Goal: Information Seeking & Learning: Learn about a topic

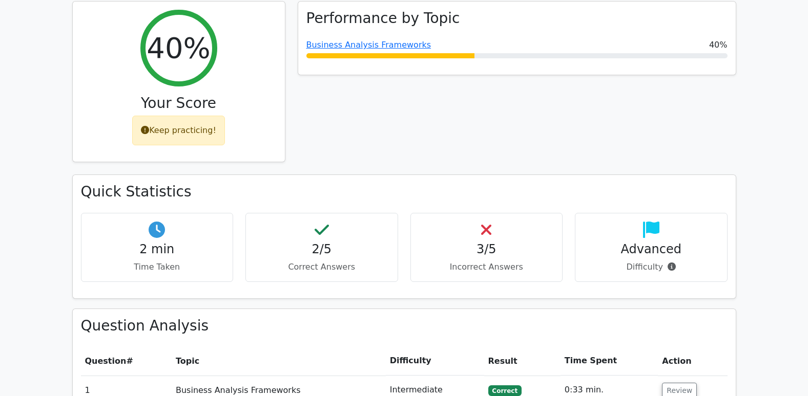
scroll to position [205, 0]
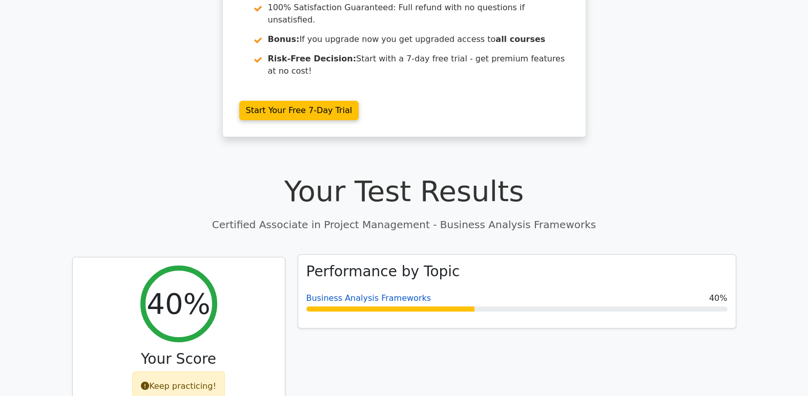
click at [362, 293] on link "Business Analysis Frameworks" at bounding box center [368, 298] width 125 height 10
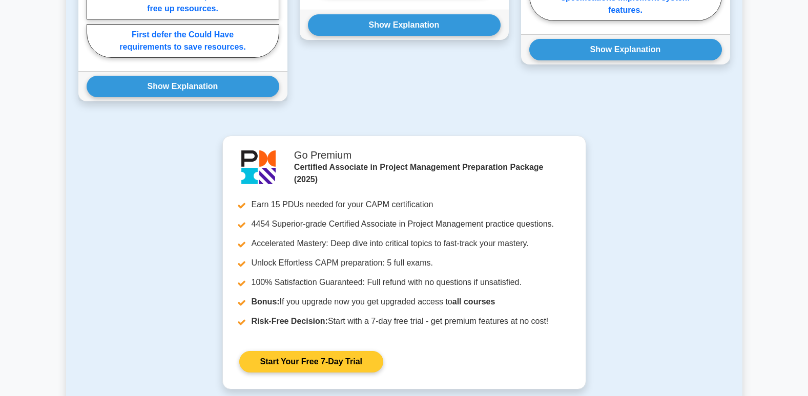
scroll to position [1286, 0]
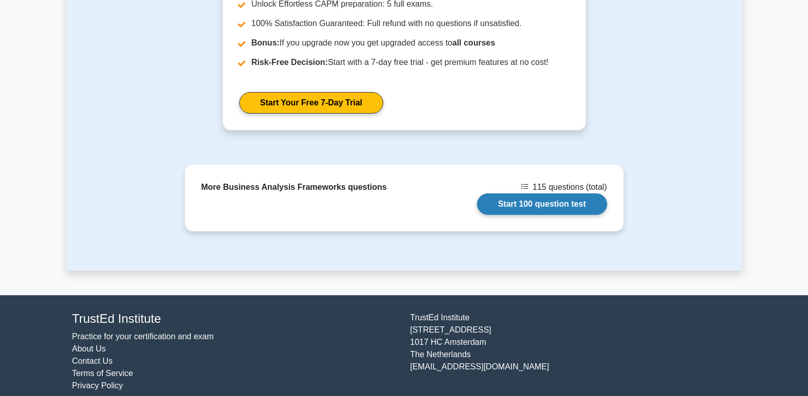
click at [561, 194] on link "Start 100 question test" at bounding box center [542, 205] width 130 height 22
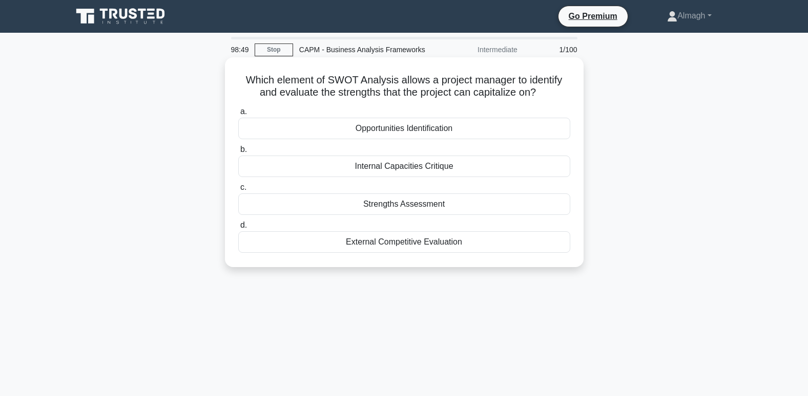
click at [418, 213] on div "Strengths Assessment" at bounding box center [404, 205] width 332 height 22
click at [238, 191] on input "c. Strengths Assessment" at bounding box center [238, 187] width 0 height 7
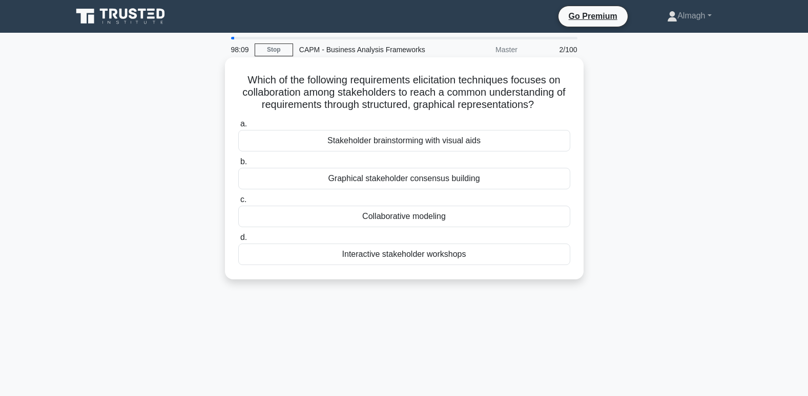
click at [436, 222] on div "Collaborative modeling" at bounding box center [404, 217] width 332 height 22
click at [238, 203] on input "c. Collaborative modeling" at bounding box center [238, 200] width 0 height 7
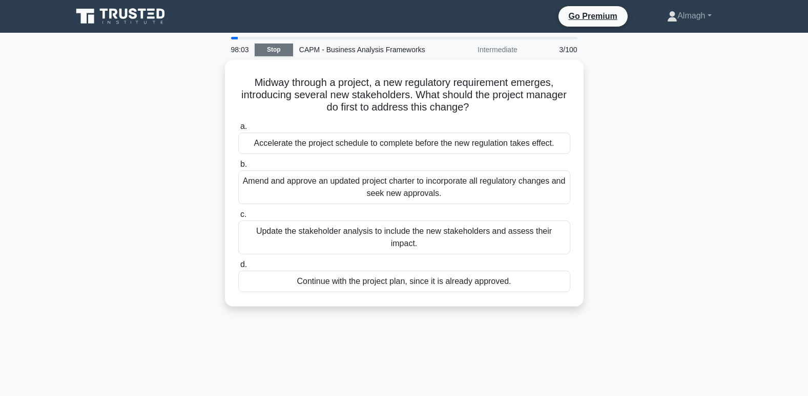
click at [275, 52] on link "Stop" at bounding box center [274, 50] width 38 height 13
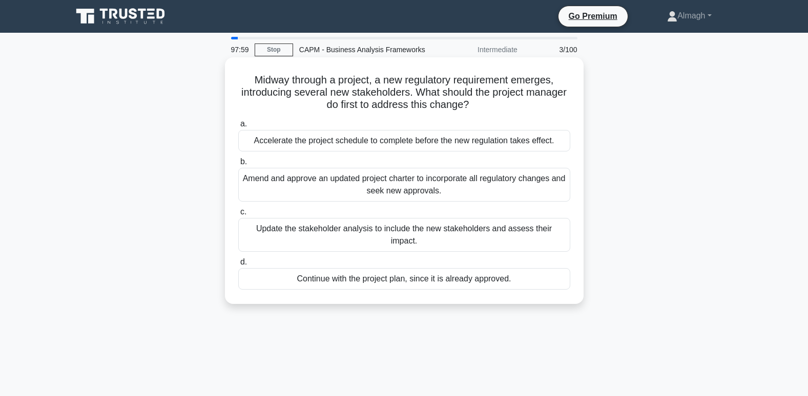
scroll to position [51, 0]
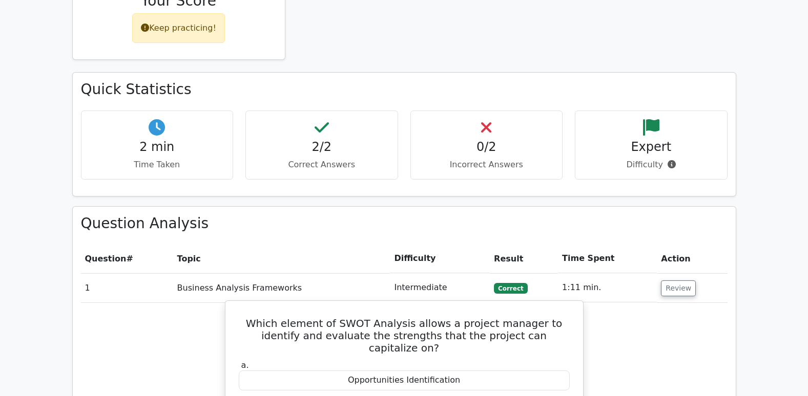
scroll to position [205, 0]
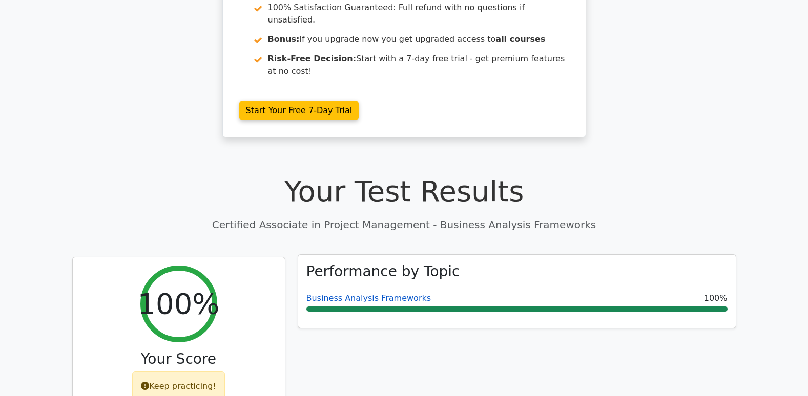
click at [363, 293] on link "Business Analysis Frameworks" at bounding box center [368, 298] width 125 height 10
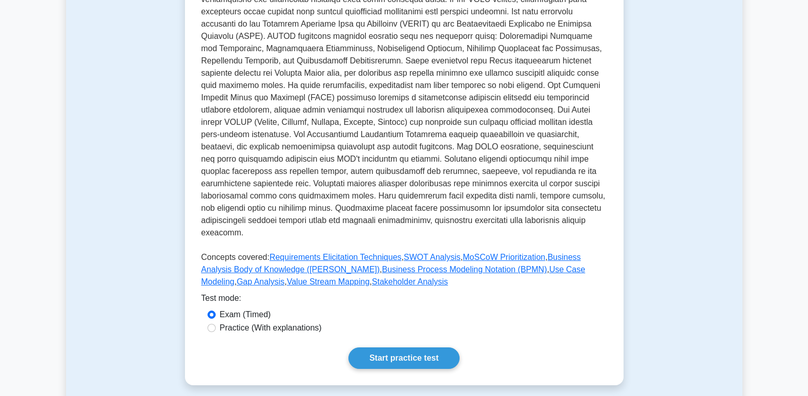
scroll to position [359, 0]
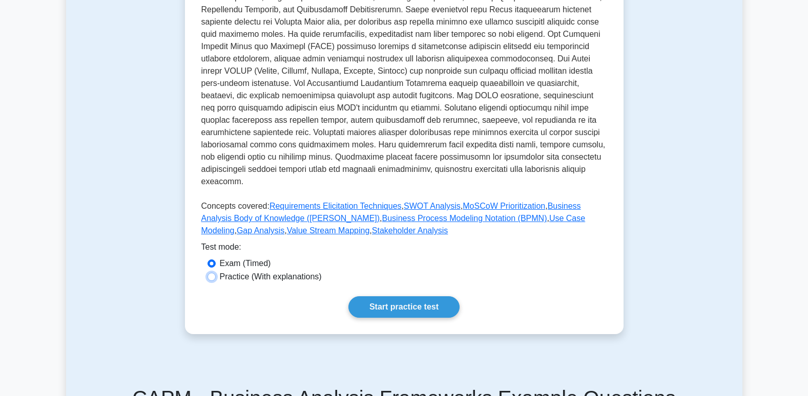
click at [208, 273] on input "Practice (With explanations)" at bounding box center [211, 277] width 8 height 8
radio input "true"
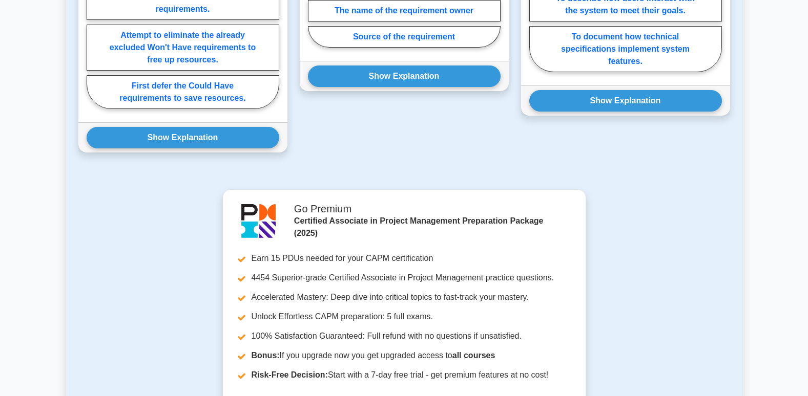
scroll to position [1286, 0]
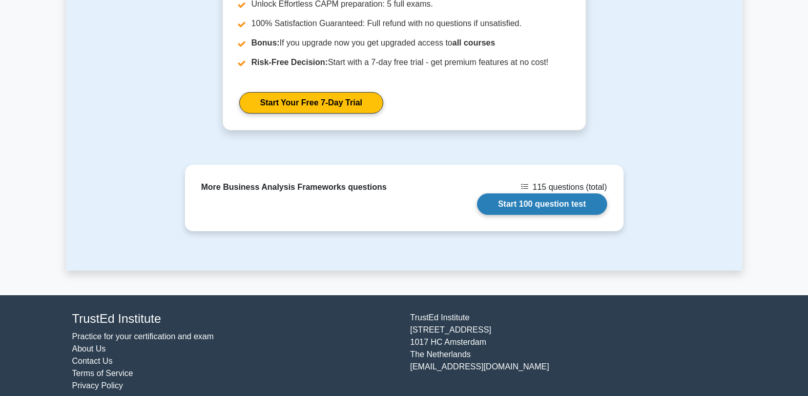
click at [520, 195] on link "Start 100 question test" at bounding box center [542, 205] width 130 height 22
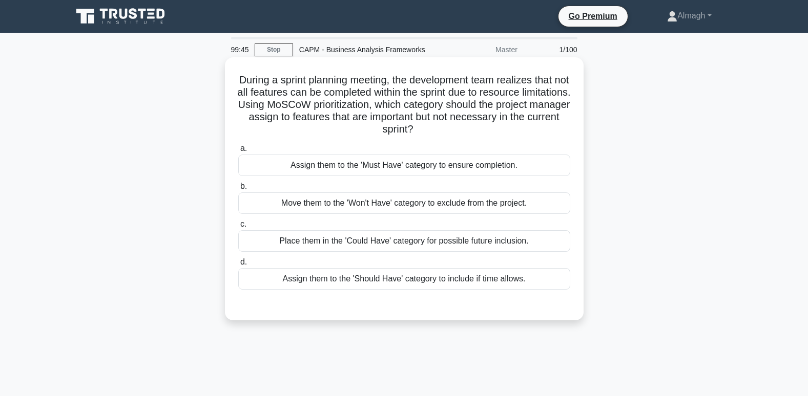
click at [351, 241] on div "Place them in the 'Could Have' category for possible future inclusion." at bounding box center [404, 241] width 332 height 22
click at [238, 228] on input "c. Place them in the 'Could Have' category for possible future inclusion." at bounding box center [238, 224] width 0 height 7
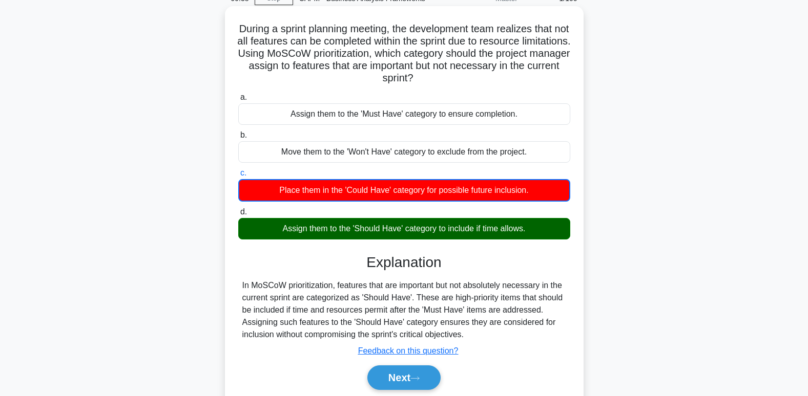
scroll to position [157, 0]
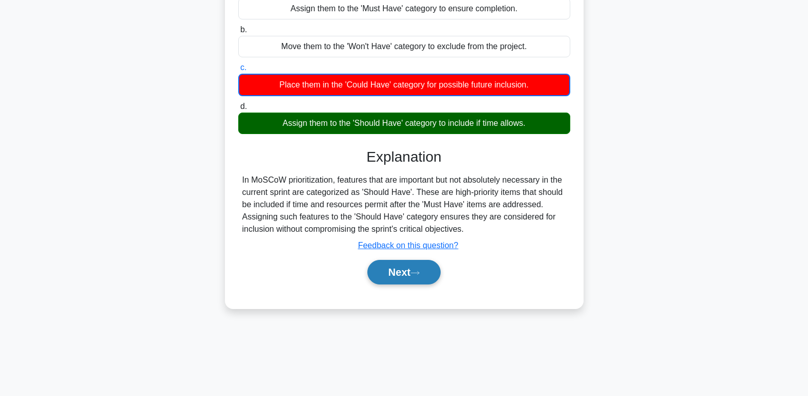
click at [409, 273] on button "Next" at bounding box center [403, 272] width 73 height 25
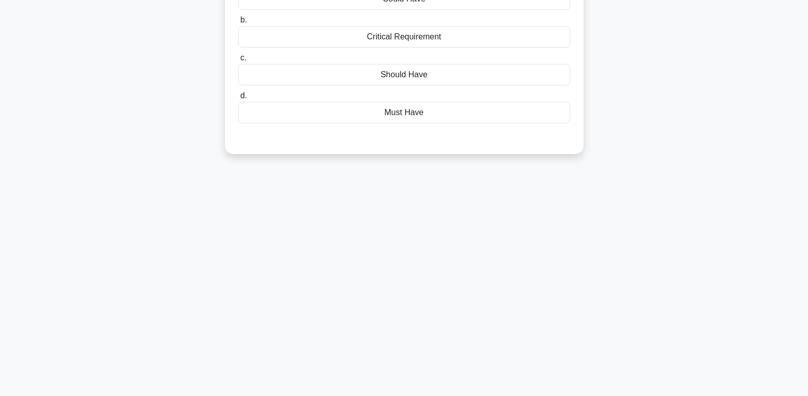
scroll to position [0, 0]
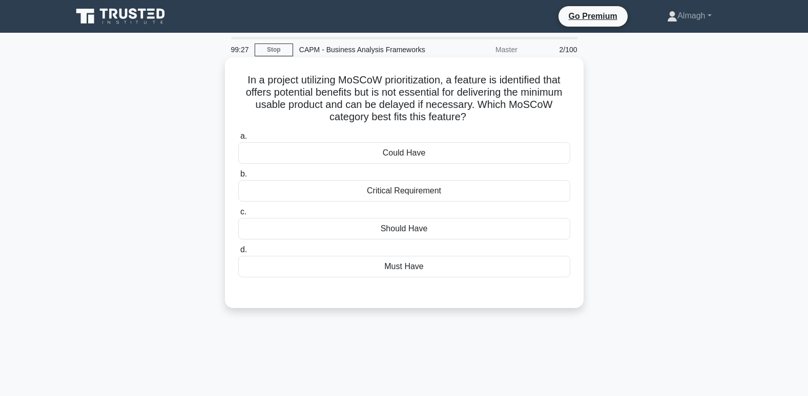
click at [396, 160] on div "Could Have" at bounding box center [404, 153] width 332 height 22
click at [238, 140] on input "a. Could Have" at bounding box center [238, 136] width 0 height 7
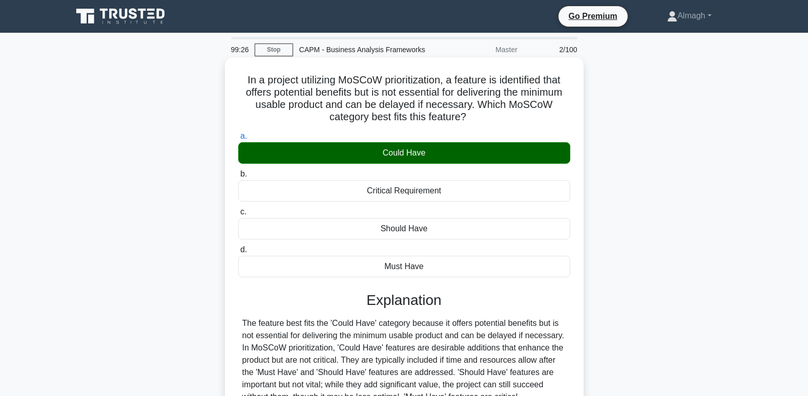
scroll to position [157, 0]
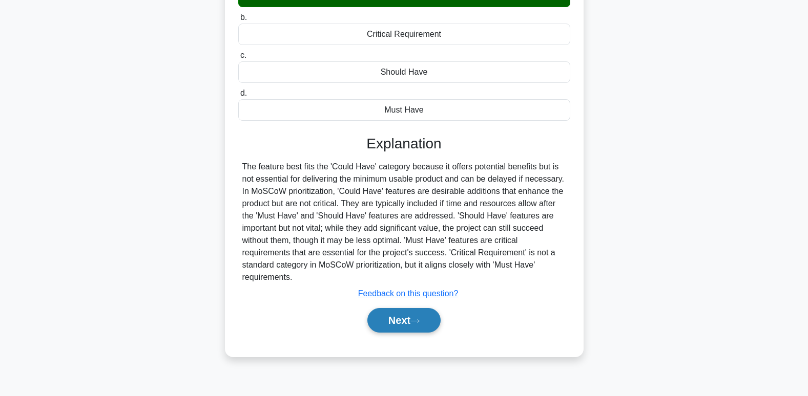
click at [400, 326] on button "Next" at bounding box center [403, 320] width 73 height 25
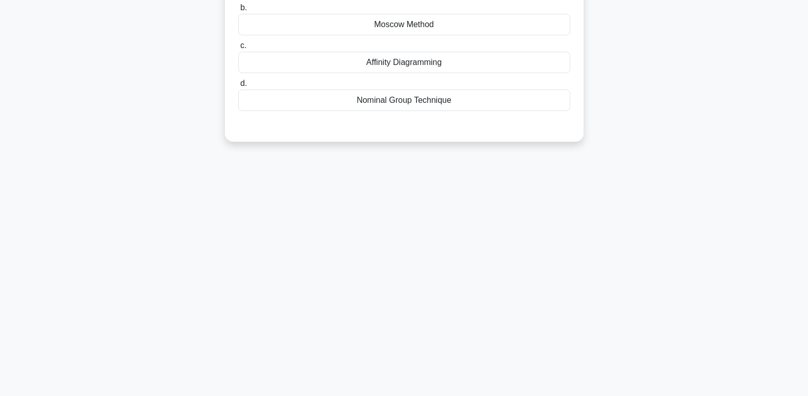
scroll to position [3, 0]
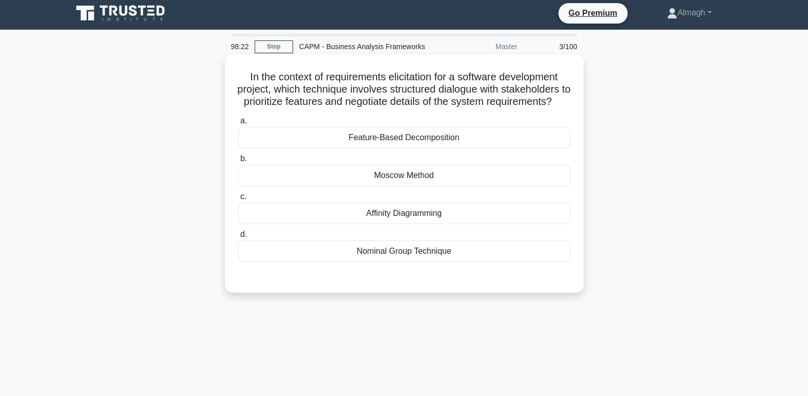
click at [429, 149] on div "Feature-Based Decomposition" at bounding box center [404, 138] width 332 height 22
click at [238, 124] on input "a. Feature-Based Decomposition" at bounding box center [238, 121] width 0 height 7
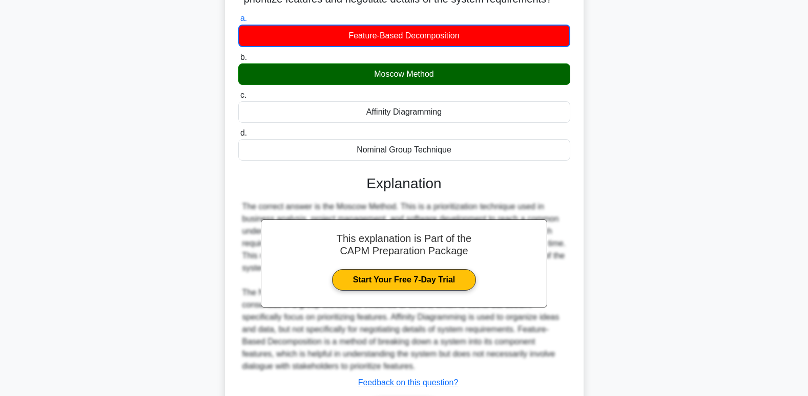
scroll to position [187, 0]
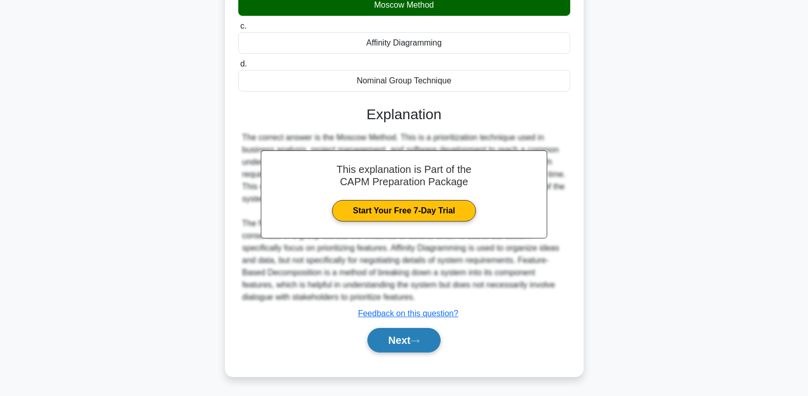
click at [412, 344] on button "Next" at bounding box center [403, 340] width 73 height 25
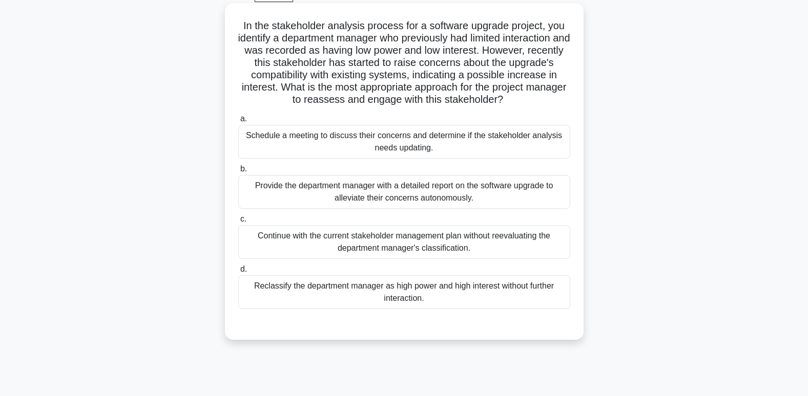
scroll to position [3, 0]
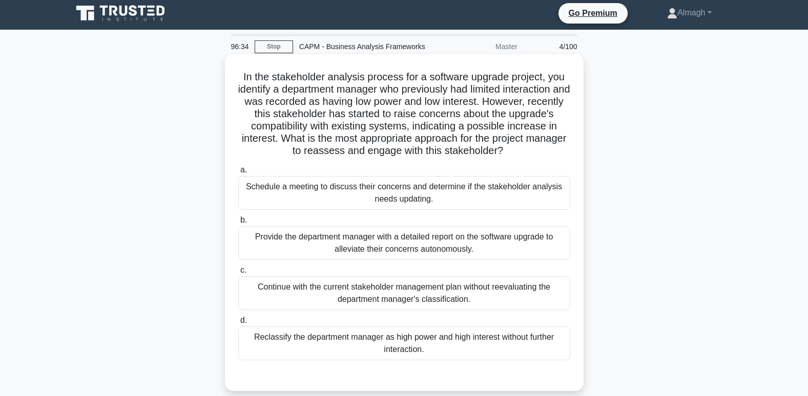
click at [290, 205] on div "Schedule a meeting to discuss their concerns and determine if the stakeholder a…" at bounding box center [404, 193] width 332 height 34
click at [238, 174] on input "a. Schedule a meeting to discuss their concerns and determine if the stakeholde…" at bounding box center [238, 170] width 0 height 7
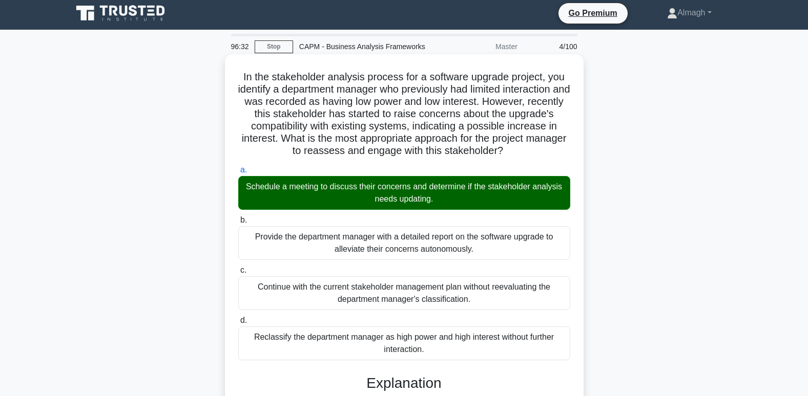
scroll to position [272, 0]
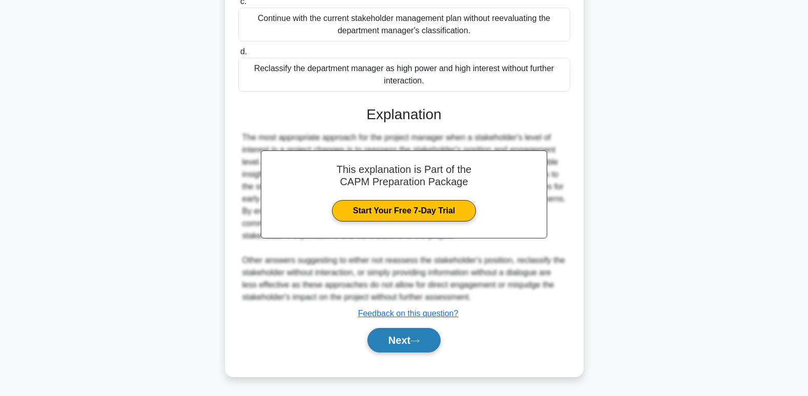
click at [376, 349] on button "Next" at bounding box center [403, 340] width 73 height 25
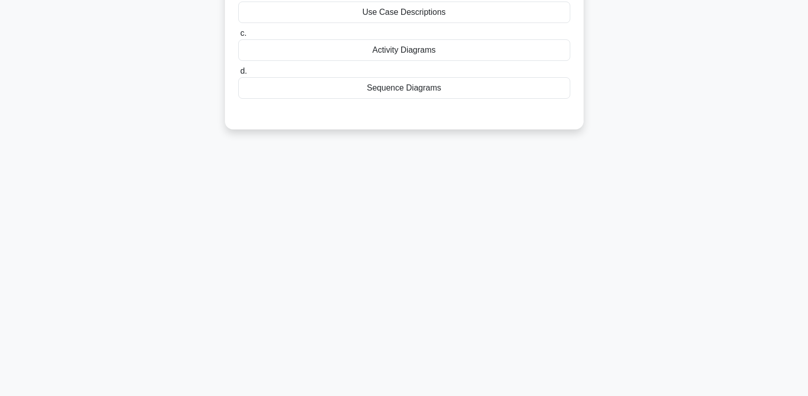
scroll to position [3, 0]
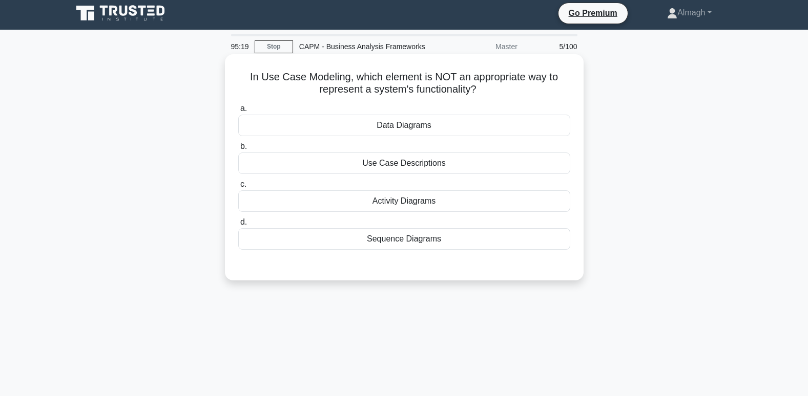
click at [404, 170] on div "Use Case Descriptions" at bounding box center [404, 164] width 332 height 22
click at [238, 150] on input "b. Use Case Descriptions" at bounding box center [238, 146] width 0 height 7
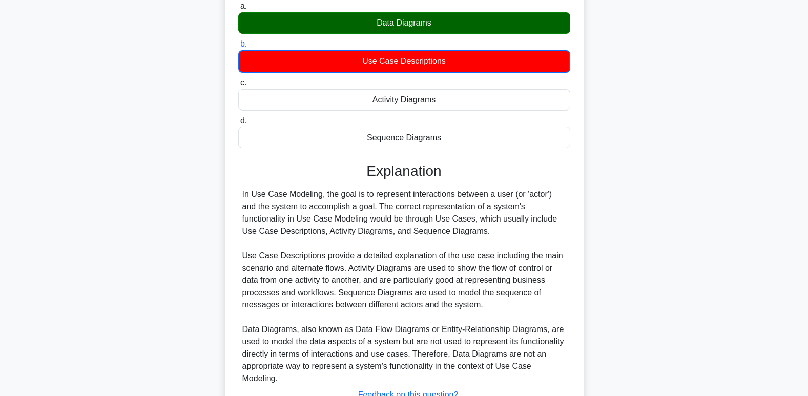
scroll to position [187, 0]
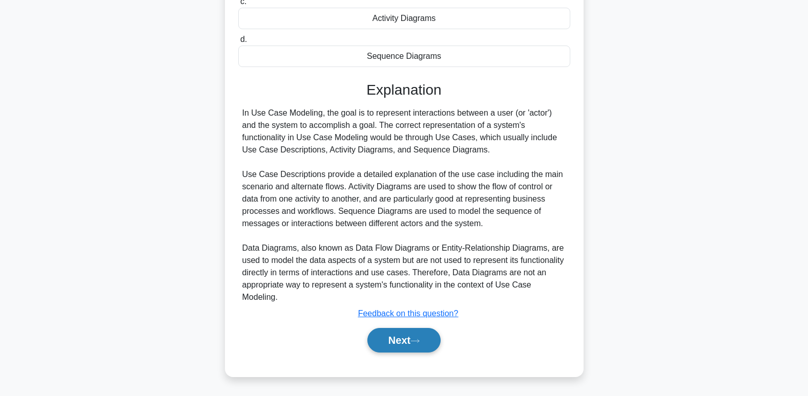
click at [403, 336] on button "Next" at bounding box center [403, 340] width 73 height 25
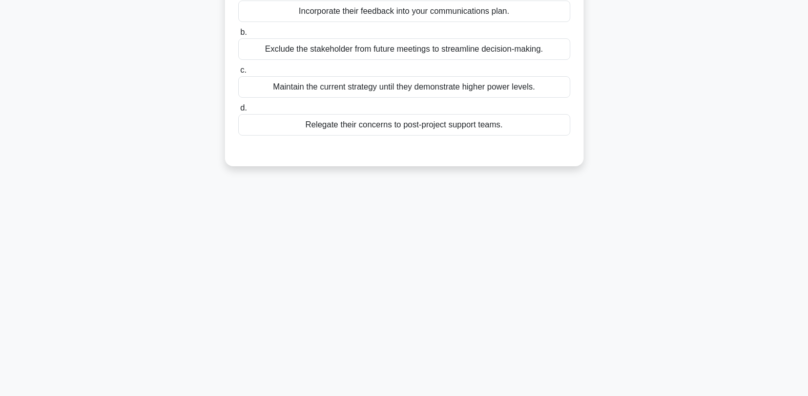
scroll to position [3, 0]
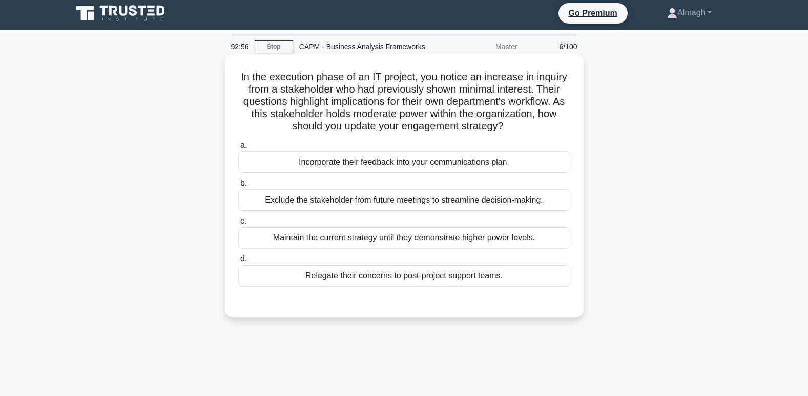
click at [324, 154] on div "Incorporate their feedback into your communications plan." at bounding box center [404, 163] width 332 height 22
click at [238, 149] on input "a. Incorporate their feedback into your communications plan." at bounding box center [238, 145] width 0 height 7
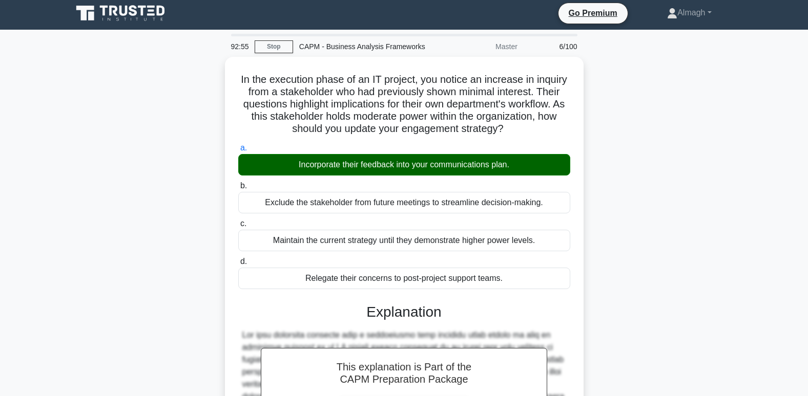
scroll to position [199, 0]
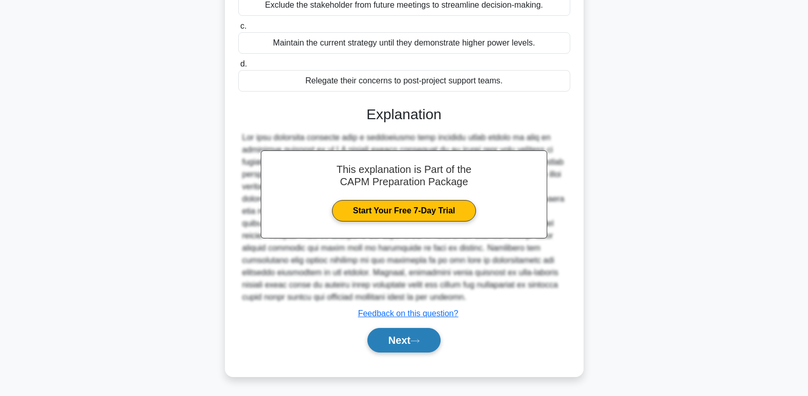
click at [397, 348] on button "Next" at bounding box center [403, 340] width 73 height 25
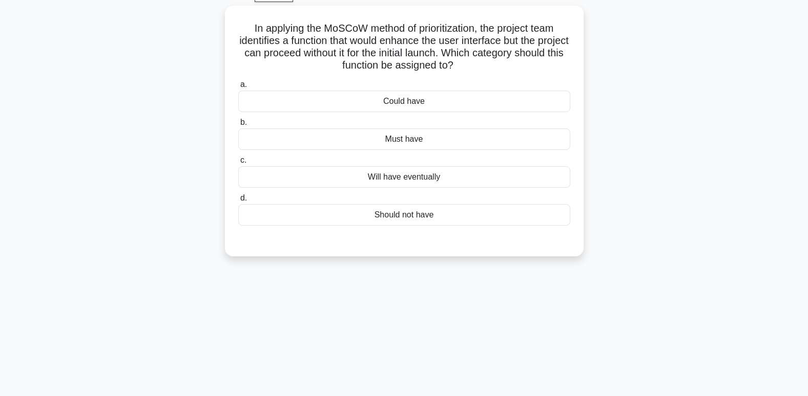
scroll to position [3, 0]
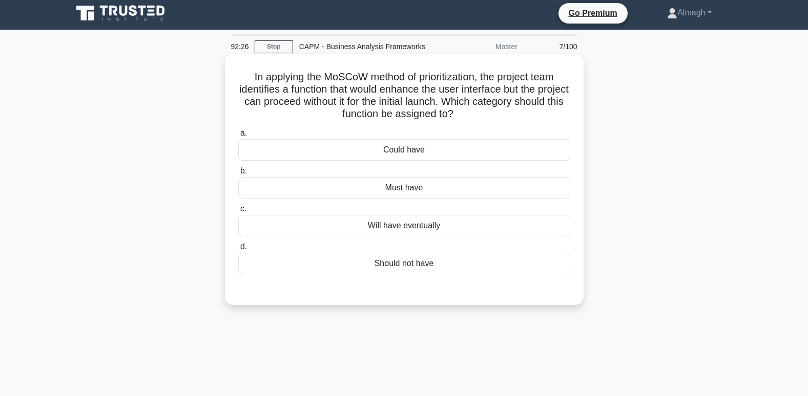
click at [496, 147] on div "Could have" at bounding box center [404, 150] width 332 height 22
click at [238, 137] on input "a. Could have" at bounding box center [238, 133] width 0 height 7
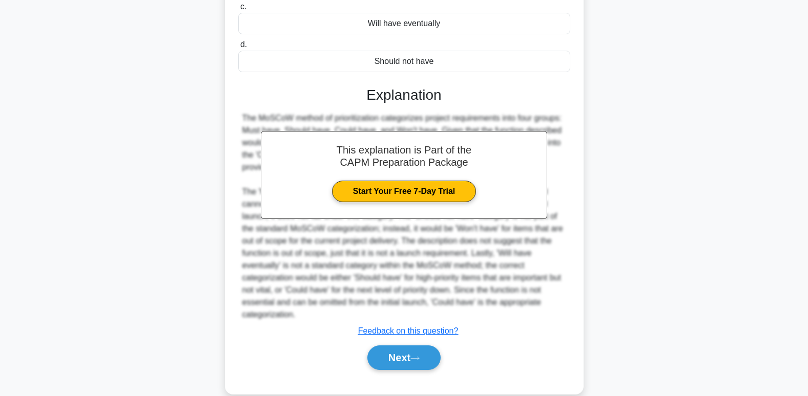
scroll to position [223, 0]
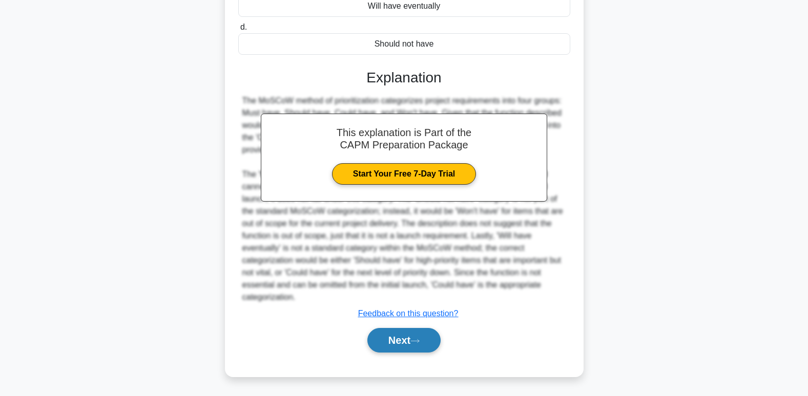
click at [428, 340] on button "Next" at bounding box center [403, 340] width 73 height 25
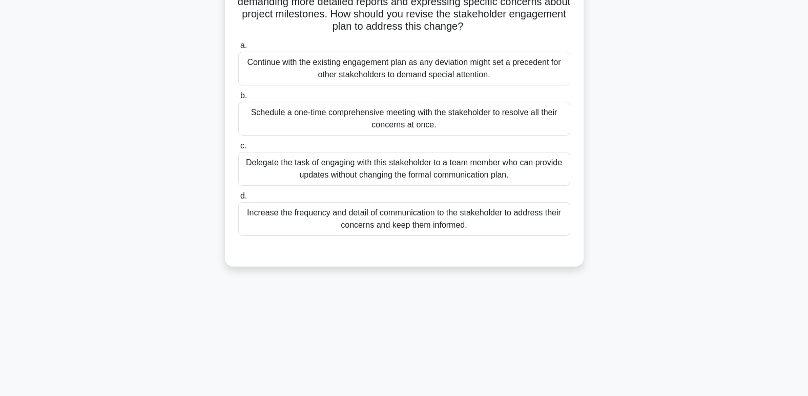
scroll to position [54, 0]
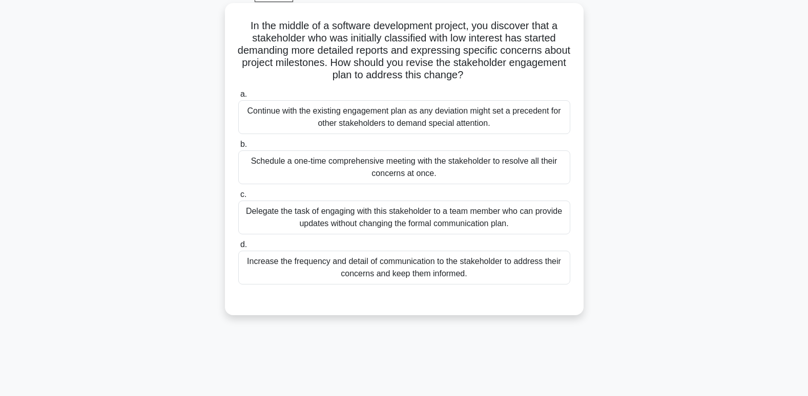
click at [295, 171] on div "Schedule a one-time comprehensive meeting with the stakeholder to resolve all t…" at bounding box center [404, 168] width 332 height 34
click at [238, 148] on input "b. Schedule a one-time comprehensive meeting with the stakeholder to resolve al…" at bounding box center [238, 144] width 0 height 7
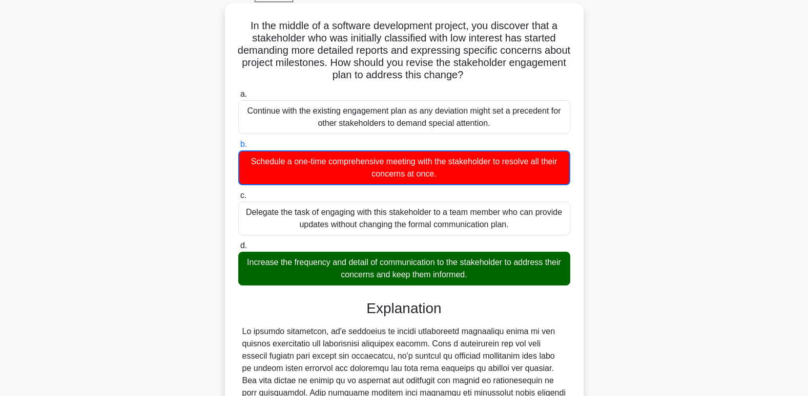
scroll to position [273, 0]
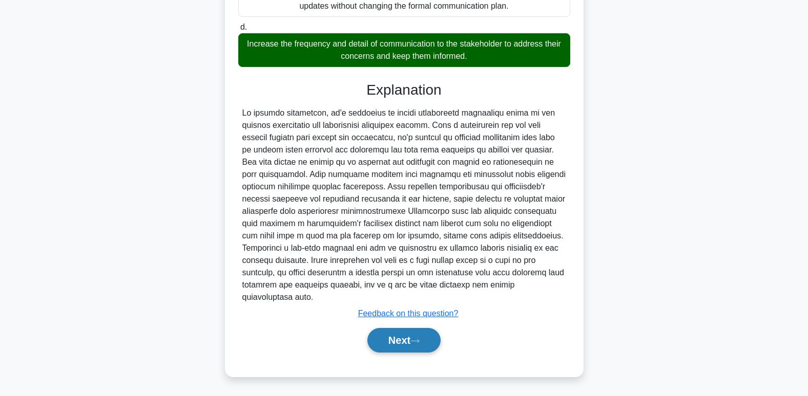
click at [391, 345] on button "Next" at bounding box center [403, 340] width 73 height 25
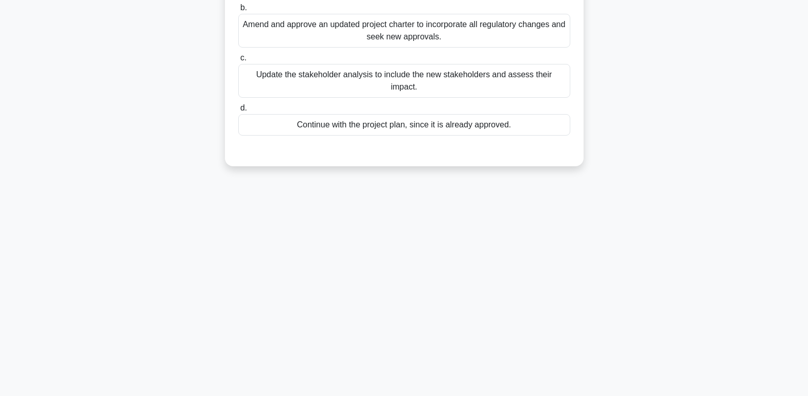
scroll to position [0, 0]
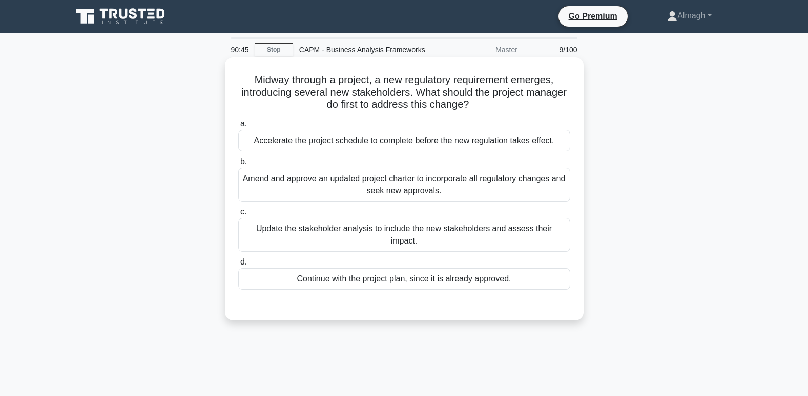
click at [408, 233] on div "Update the stakeholder analysis to include the new stakeholders and assess thei…" at bounding box center [404, 235] width 332 height 34
click at [238, 216] on input "c. Update the stakeholder analysis to include the new stakeholders and assess t…" at bounding box center [238, 212] width 0 height 7
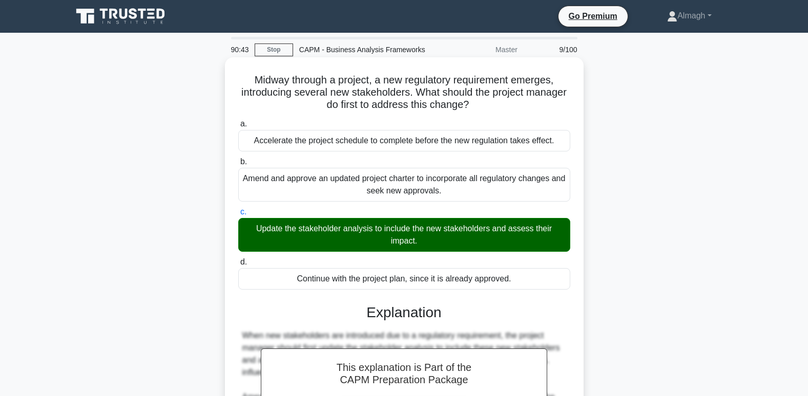
scroll to position [157, 0]
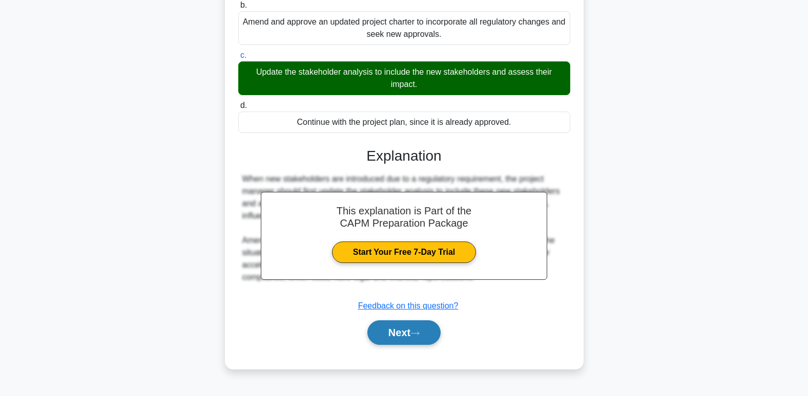
click at [380, 337] on button "Next" at bounding box center [403, 333] width 73 height 25
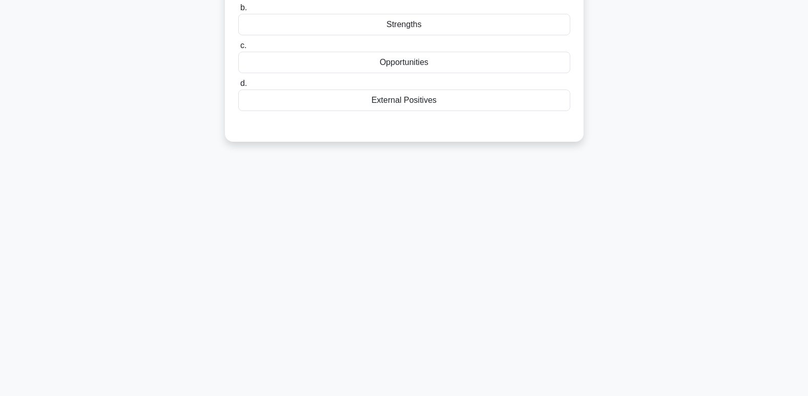
scroll to position [0, 0]
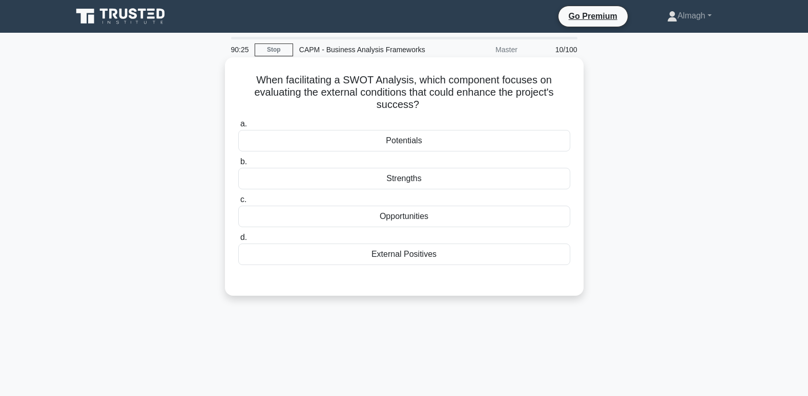
click at [404, 222] on div "Opportunities" at bounding box center [404, 217] width 332 height 22
click at [238, 203] on input "c. Opportunities" at bounding box center [238, 200] width 0 height 7
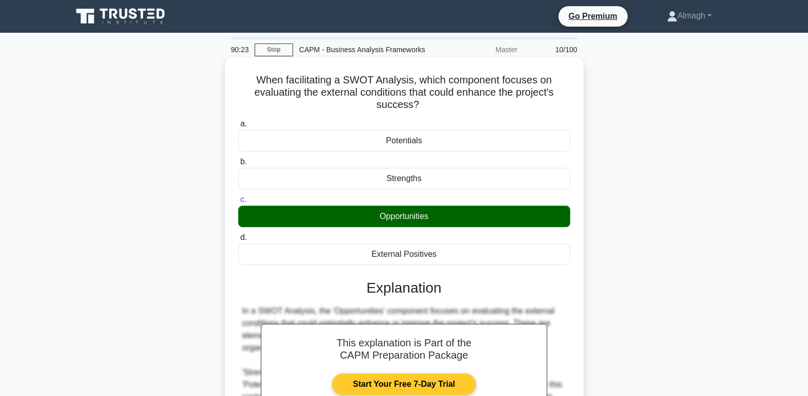
scroll to position [157, 0]
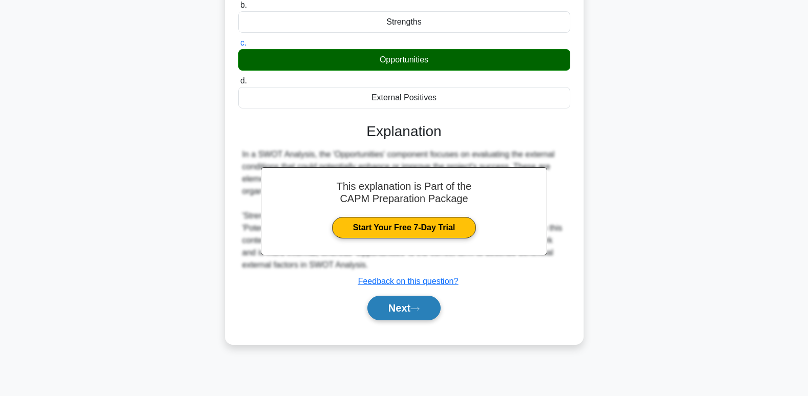
click at [414, 307] on button "Next" at bounding box center [403, 308] width 73 height 25
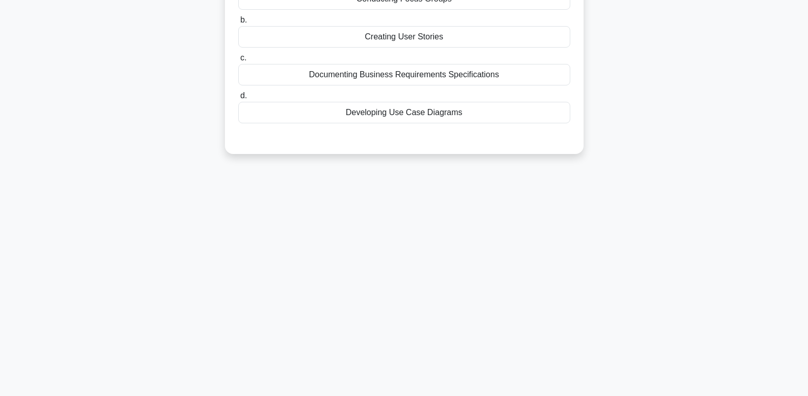
scroll to position [0, 0]
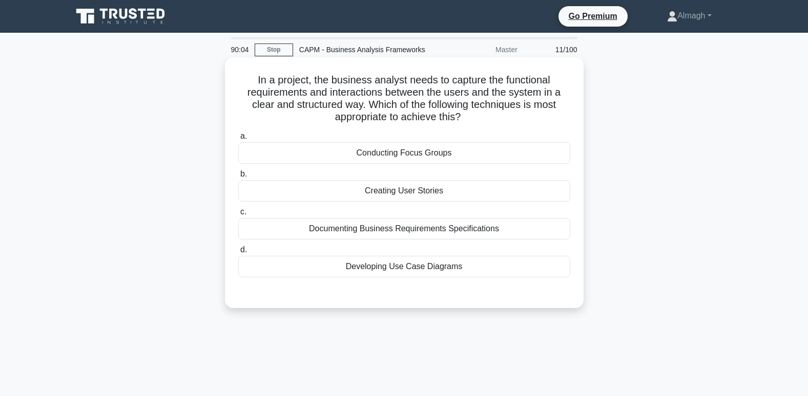
click at [447, 270] on div "Developing Use Case Diagrams" at bounding box center [404, 267] width 332 height 22
click at [238, 254] on input "d. Developing Use Case Diagrams" at bounding box center [238, 250] width 0 height 7
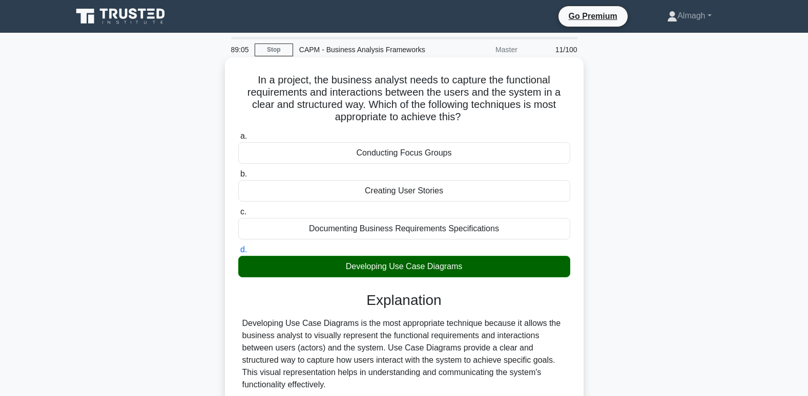
scroll to position [186, 0]
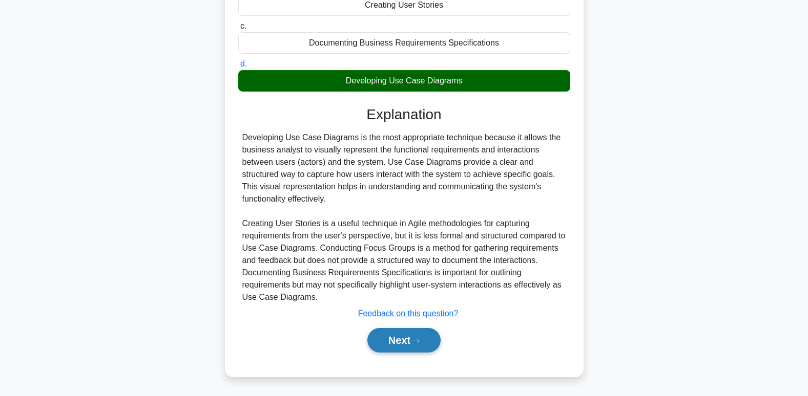
click at [402, 350] on button "Next" at bounding box center [403, 340] width 73 height 25
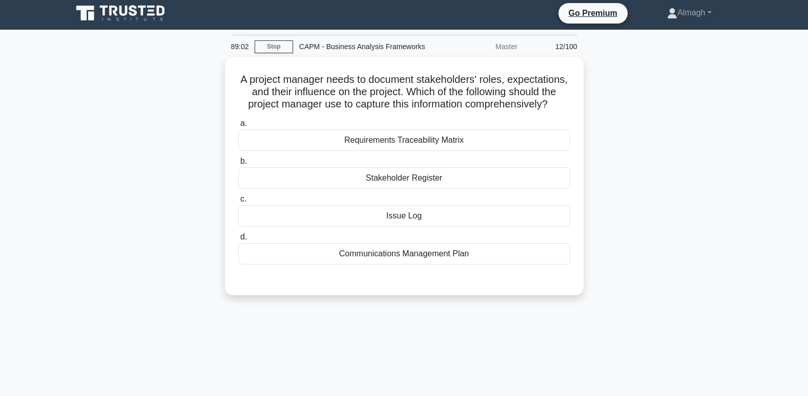
scroll to position [0, 0]
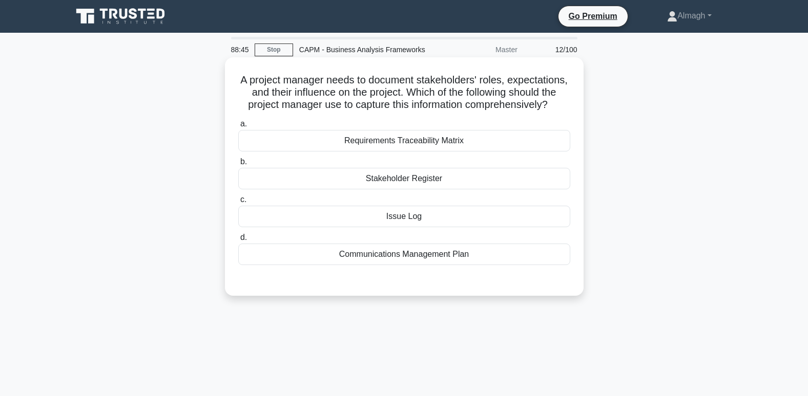
click at [377, 189] on div "Stakeholder Register" at bounding box center [404, 179] width 332 height 22
click at [238, 165] on input "b. Stakeholder Register" at bounding box center [238, 162] width 0 height 7
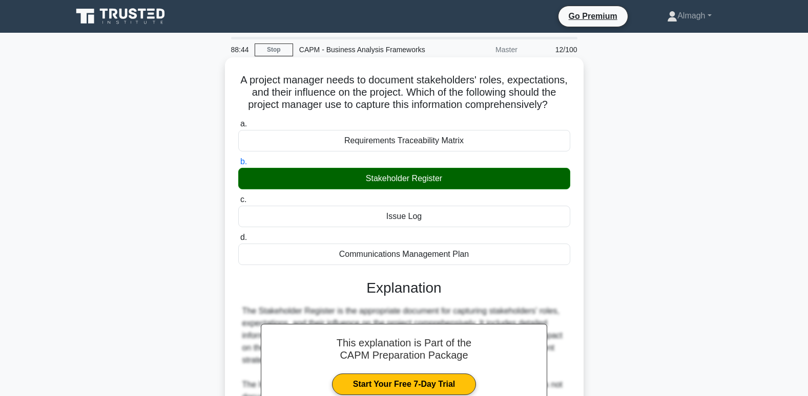
scroll to position [186, 0]
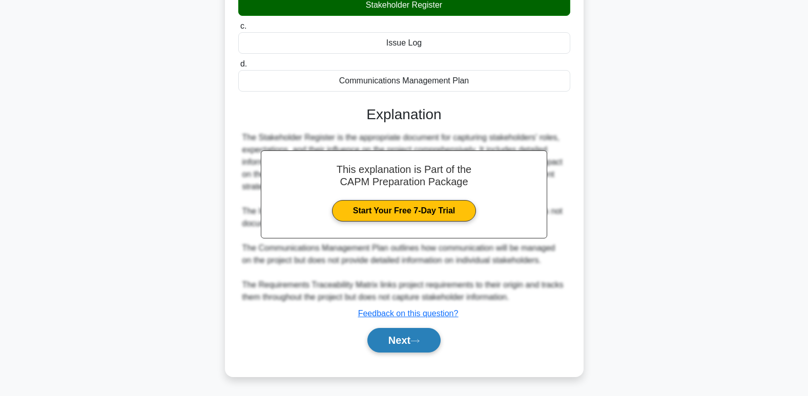
click at [419, 339] on icon at bounding box center [414, 342] width 9 height 6
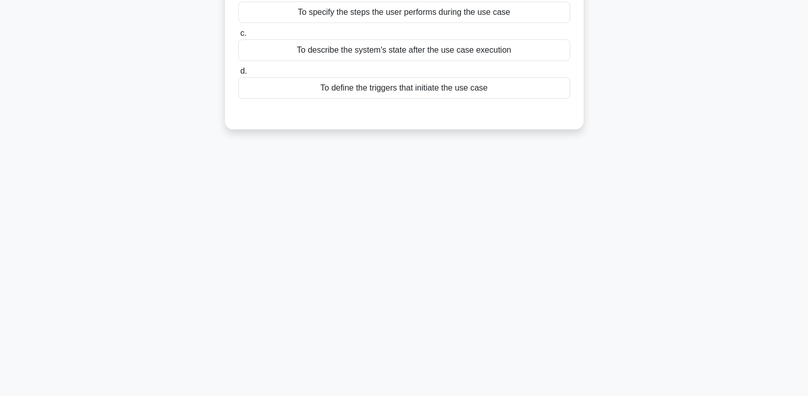
scroll to position [0, 0]
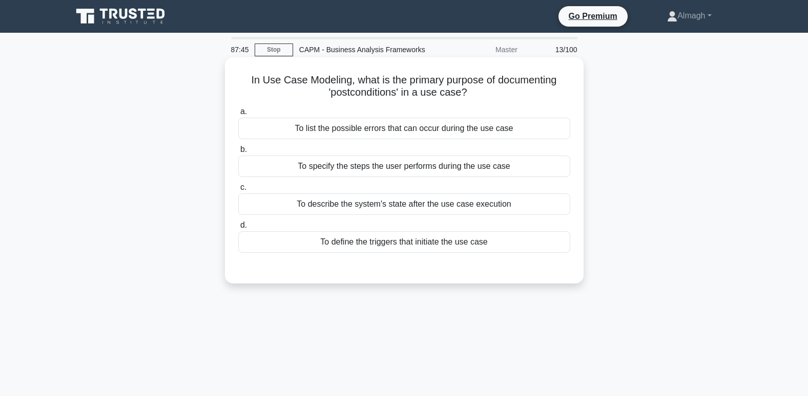
click at [403, 209] on div "To describe the system's state after the use case execution" at bounding box center [404, 205] width 332 height 22
click at [238, 191] on input "c. To describe the system's state after the use case execution" at bounding box center [238, 187] width 0 height 7
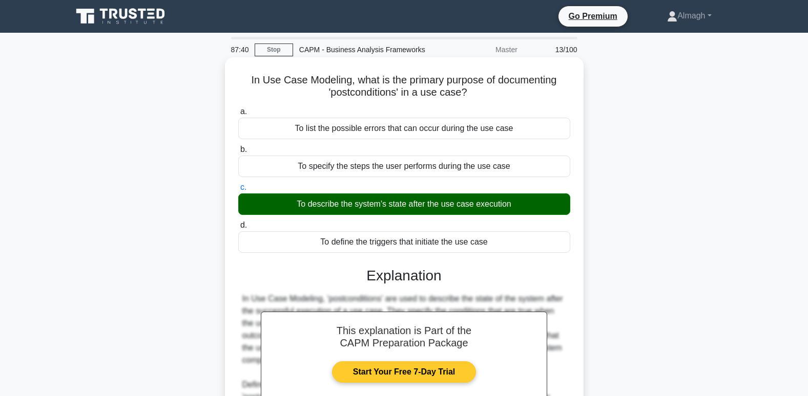
scroll to position [157, 0]
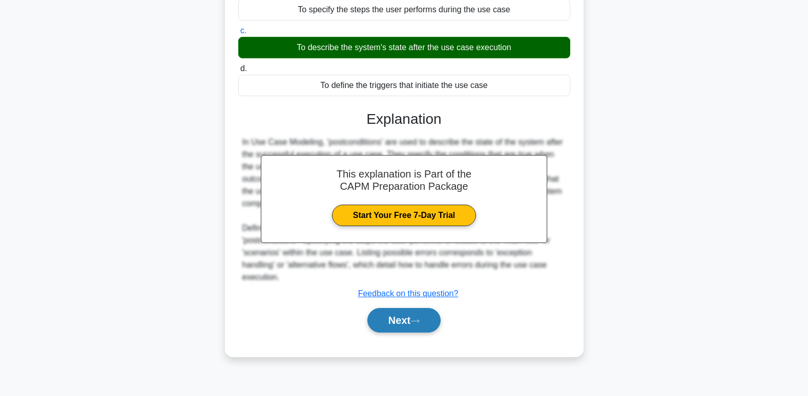
click at [409, 308] on button "Next" at bounding box center [403, 320] width 73 height 25
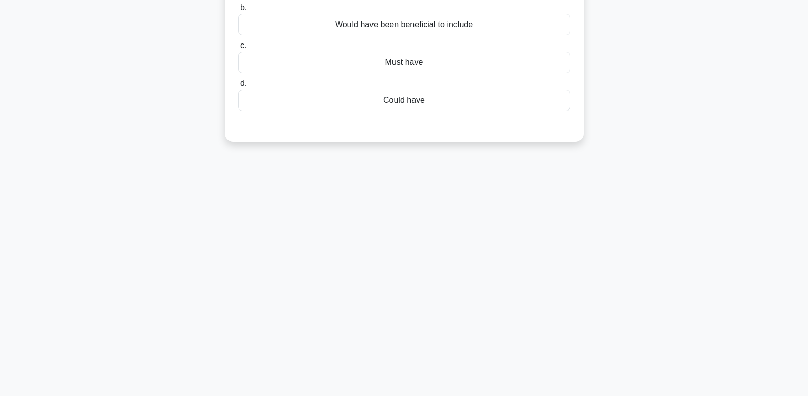
scroll to position [3, 0]
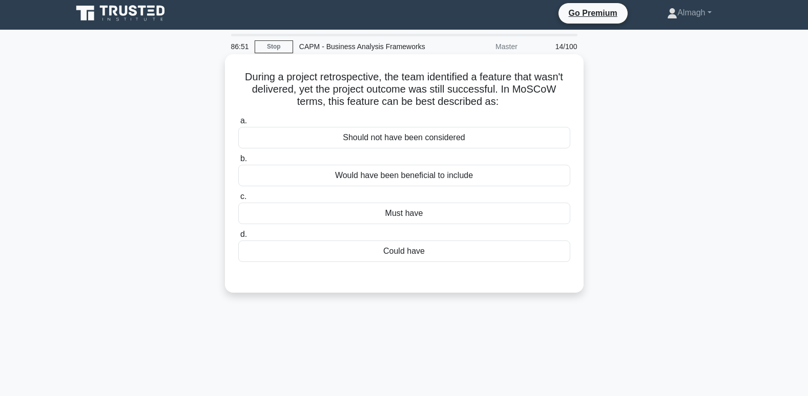
click at [395, 251] on div "Could have" at bounding box center [404, 252] width 332 height 22
click at [238, 238] on input "d. Could have" at bounding box center [238, 234] width 0 height 7
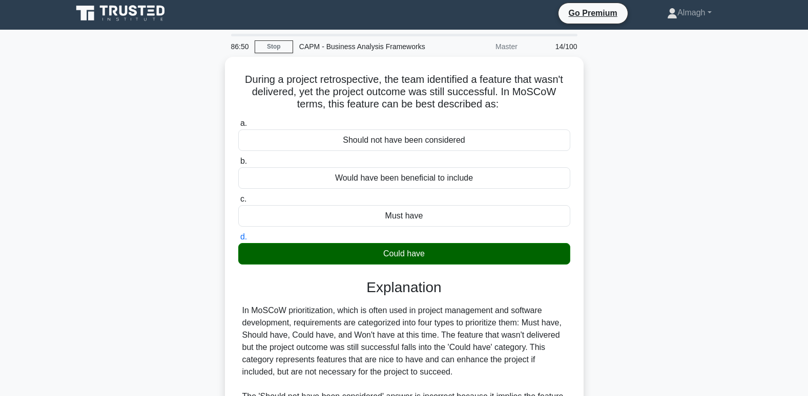
scroll to position [174, 0]
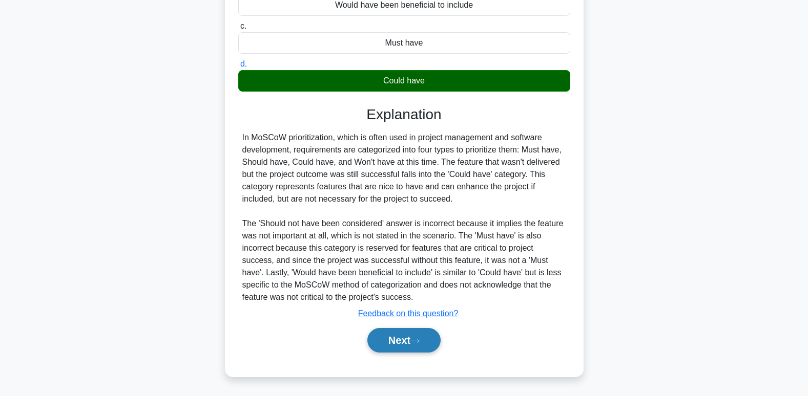
click at [412, 338] on button "Next" at bounding box center [403, 340] width 73 height 25
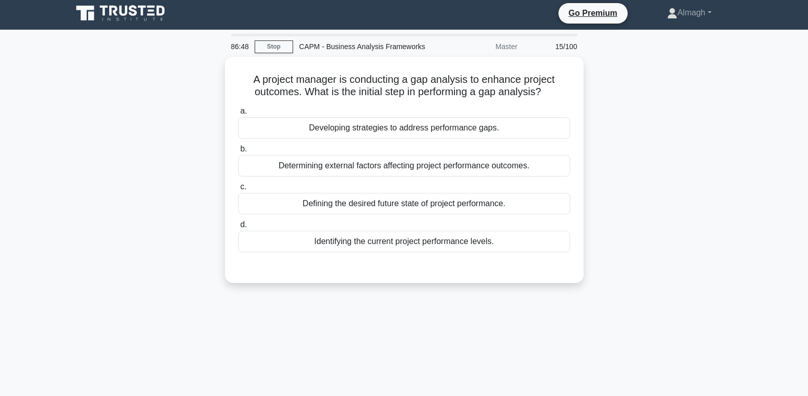
scroll to position [0, 0]
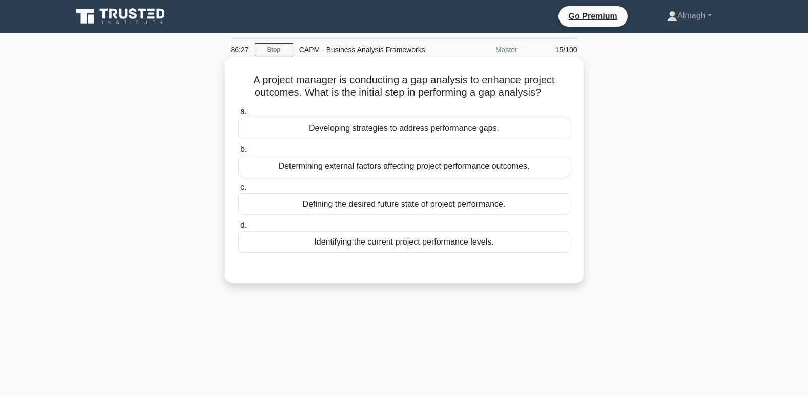
click at [390, 244] on div "Identifying the current project performance levels." at bounding box center [404, 242] width 332 height 22
click at [238, 229] on input "d. Identifying the current project performance levels." at bounding box center [238, 225] width 0 height 7
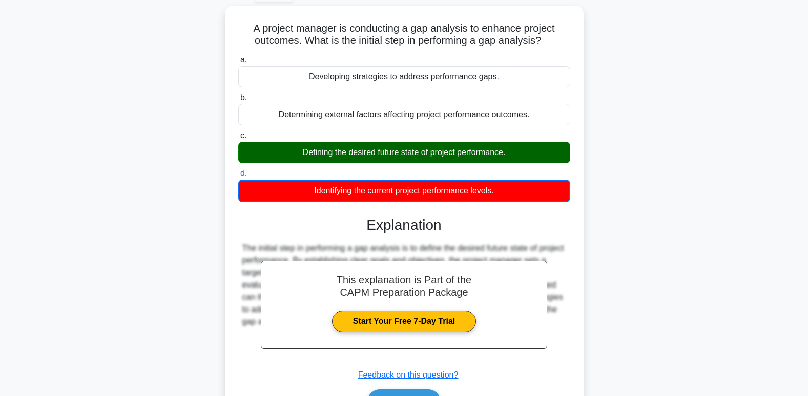
scroll to position [157, 0]
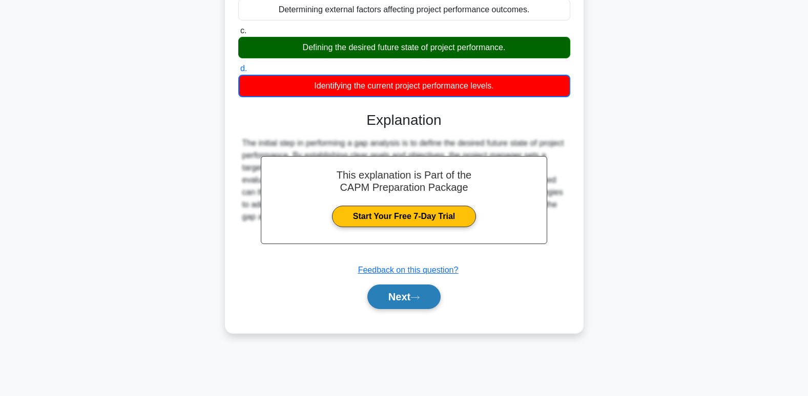
click at [417, 307] on button "Next" at bounding box center [403, 297] width 73 height 25
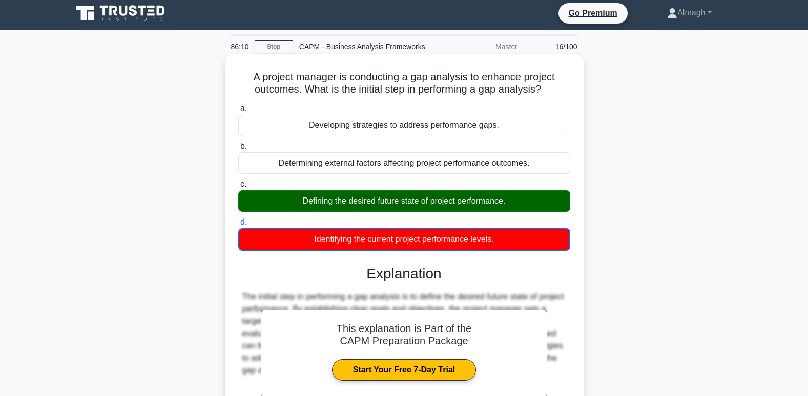
scroll to position [0, 0]
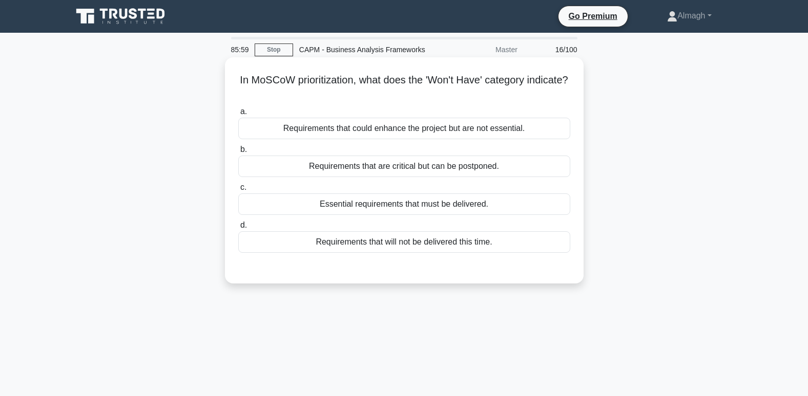
click at [401, 246] on div "Requirements that will not be delivered this time." at bounding box center [404, 242] width 332 height 22
click at [238, 229] on input "d. Requirements that will not be delivered this time." at bounding box center [238, 225] width 0 height 7
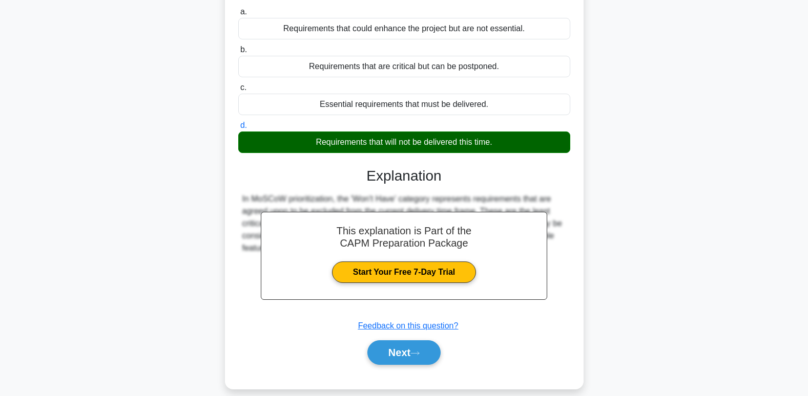
scroll to position [157, 0]
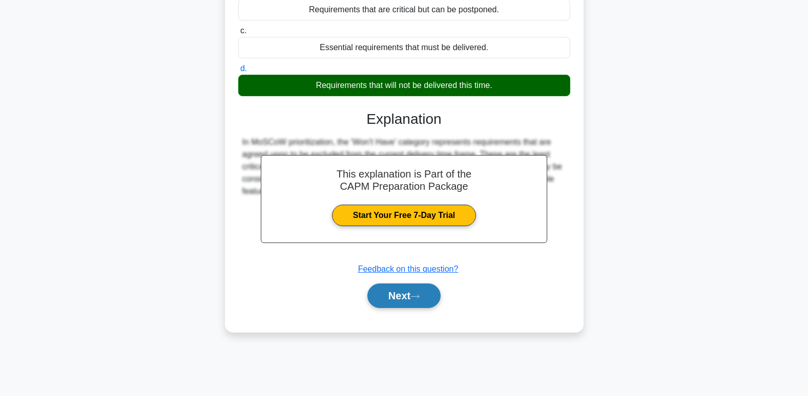
click at [406, 301] on button "Next" at bounding box center [403, 296] width 73 height 25
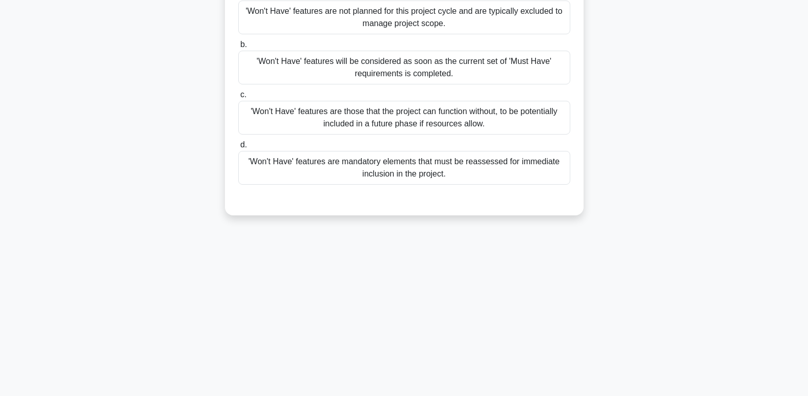
scroll to position [3, 0]
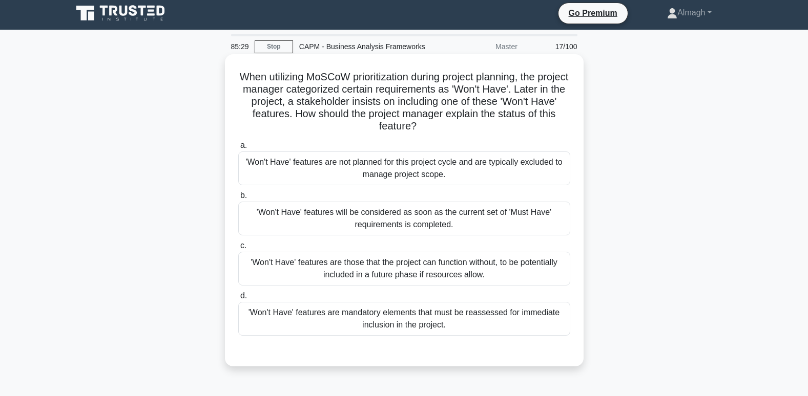
click at [366, 161] on div "'Won't Have' features are not planned for this project cycle and are typically …" at bounding box center [404, 169] width 332 height 34
click at [238, 149] on input "a. 'Won't Have' features are not planned for this project cycle and are typical…" at bounding box center [238, 145] width 0 height 7
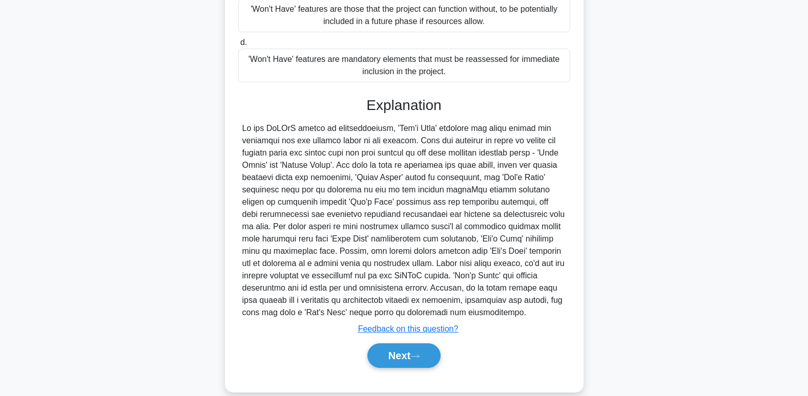
click at [382, 350] on button "Next" at bounding box center [403, 356] width 73 height 25
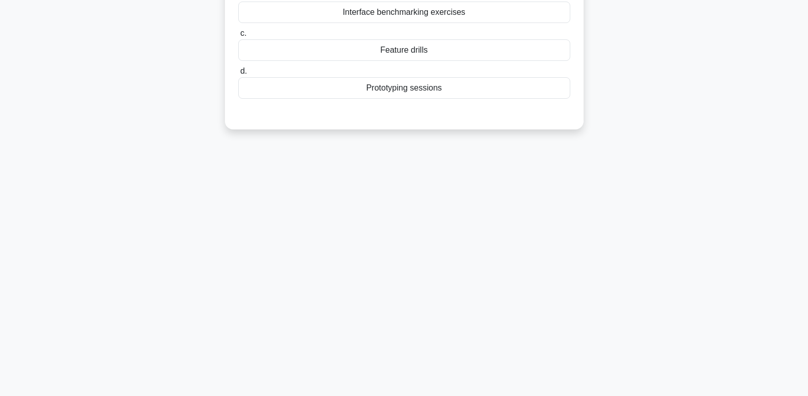
scroll to position [0, 0]
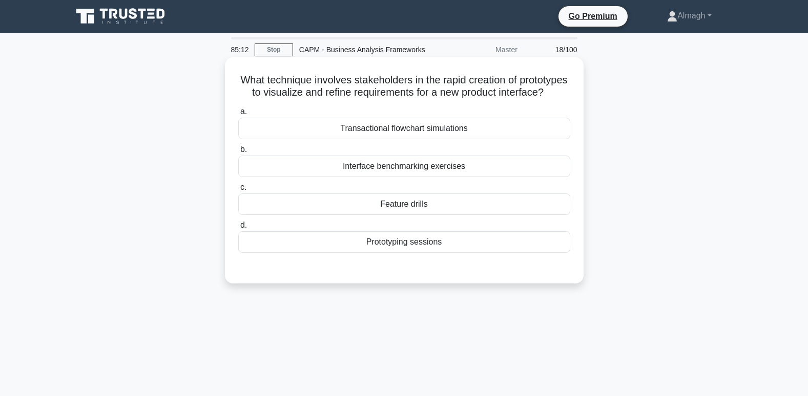
click at [389, 210] on div "Feature drills" at bounding box center [404, 205] width 332 height 22
click at [238, 191] on input "c. Feature drills" at bounding box center [238, 187] width 0 height 7
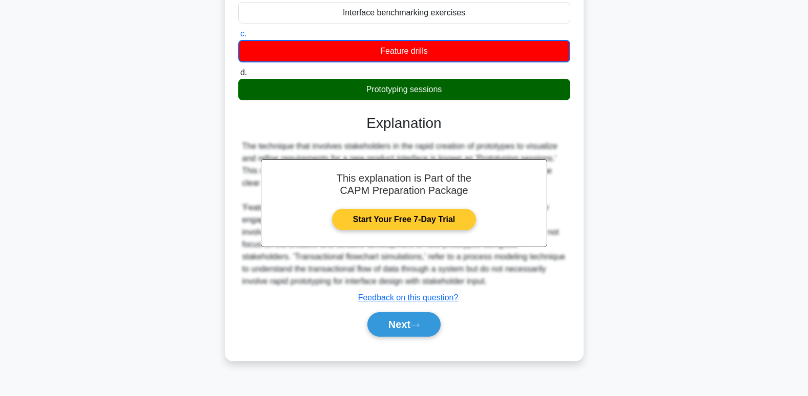
scroll to position [157, 0]
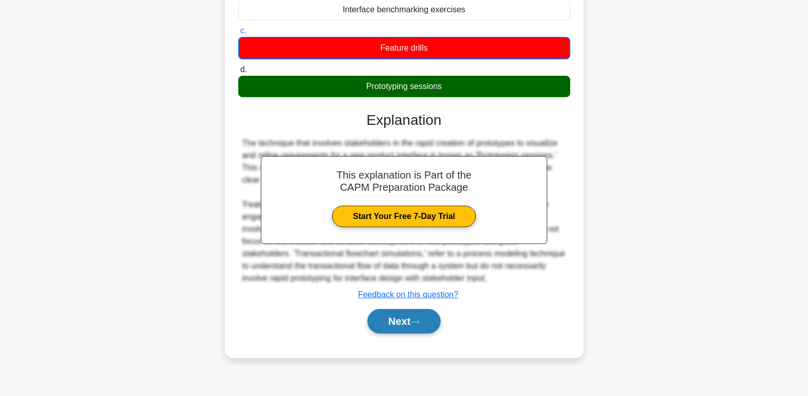
click at [410, 334] on button "Next" at bounding box center [403, 321] width 73 height 25
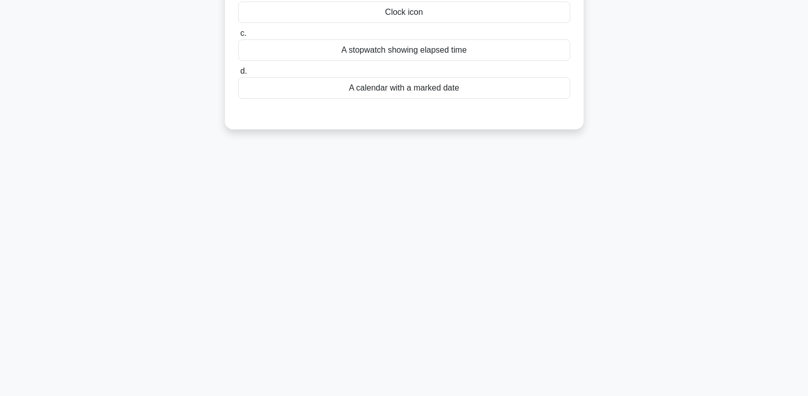
scroll to position [0, 0]
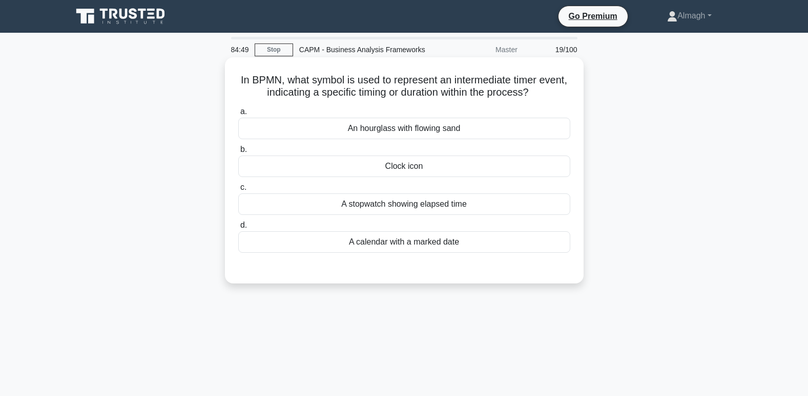
click at [393, 156] on label "b. Clock icon" at bounding box center [404, 160] width 332 height 34
click at [238, 153] on input "b. Clock icon" at bounding box center [238, 149] width 0 height 7
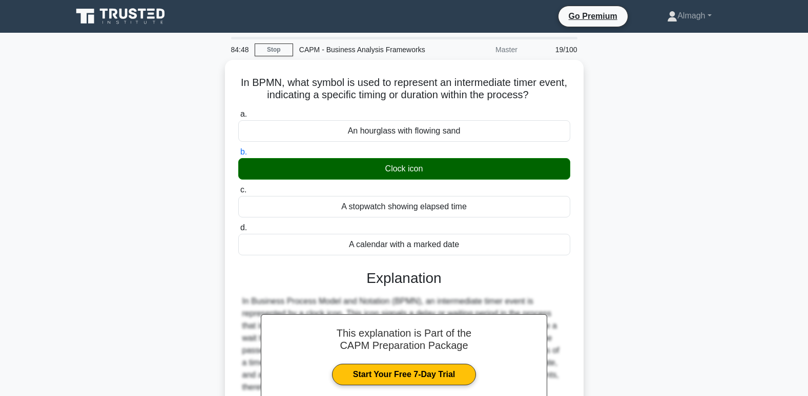
scroll to position [157, 0]
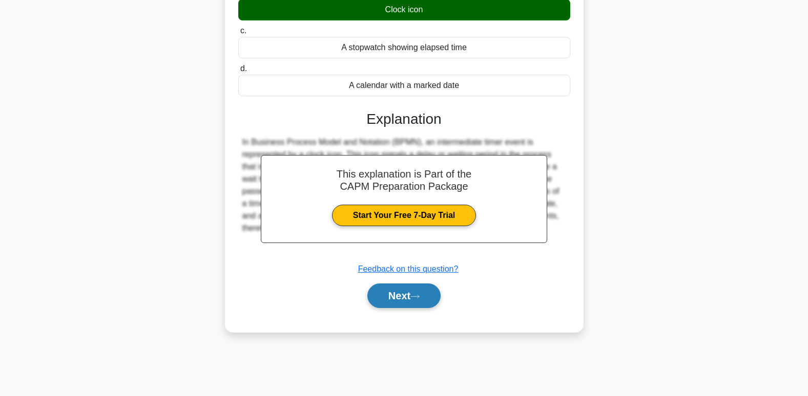
click at [421, 306] on button "Next" at bounding box center [403, 296] width 73 height 25
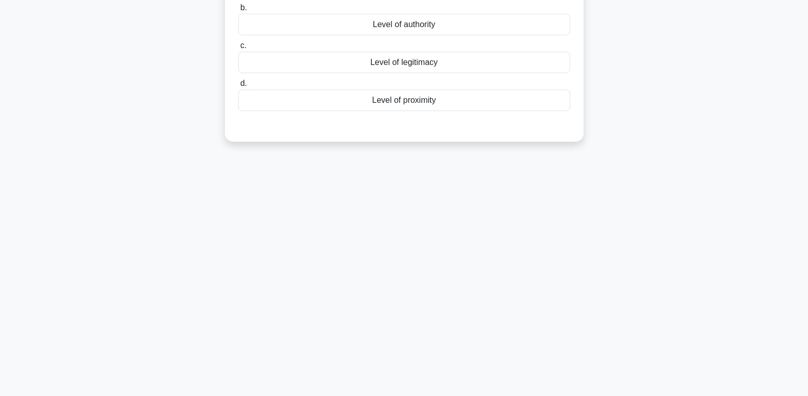
scroll to position [3, 0]
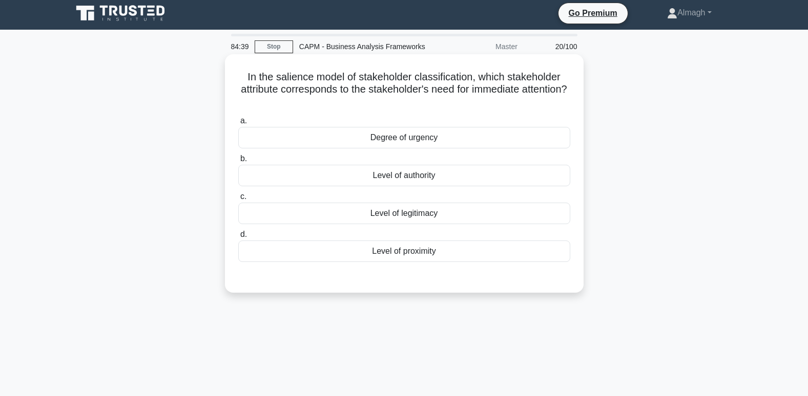
click at [401, 133] on div "Degree of urgency" at bounding box center [404, 138] width 332 height 22
click at [238, 124] on input "a. Degree of urgency" at bounding box center [238, 121] width 0 height 7
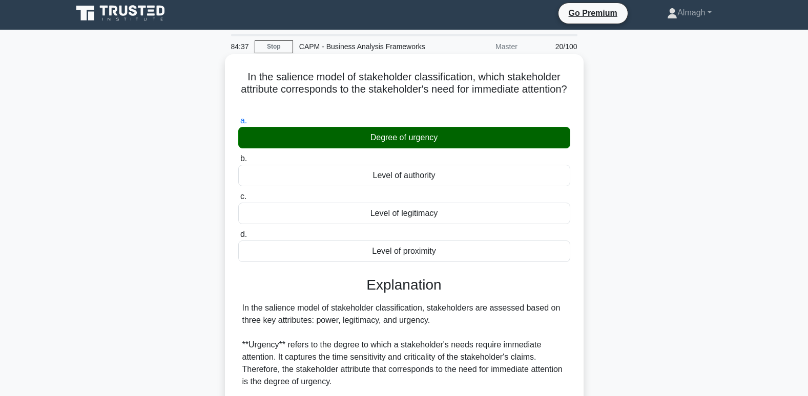
scroll to position [199, 0]
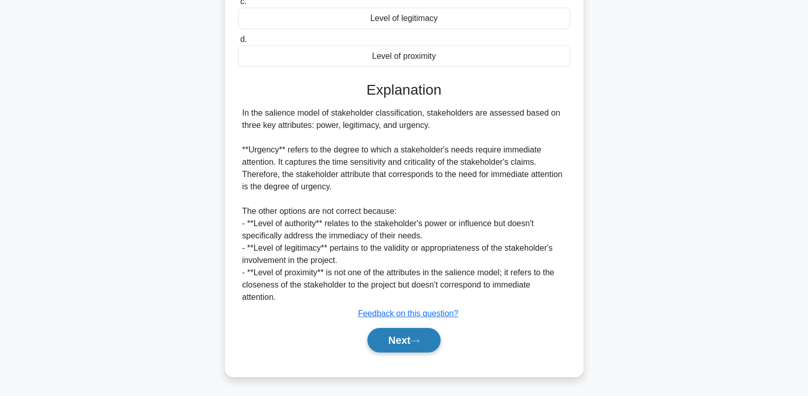
click at [387, 342] on button "Next" at bounding box center [403, 340] width 73 height 25
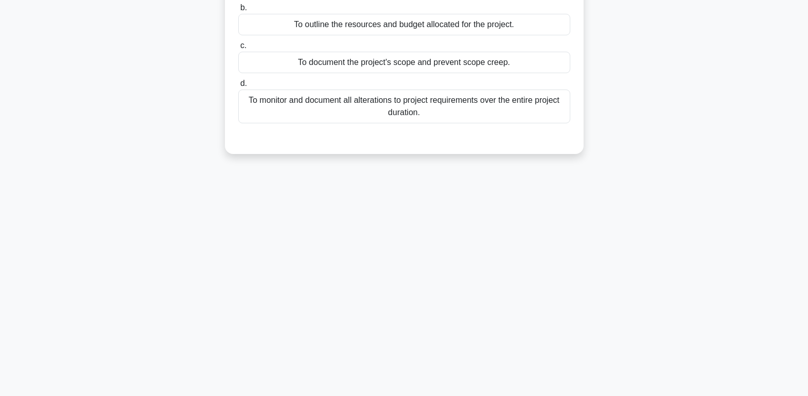
scroll to position [54, 0]
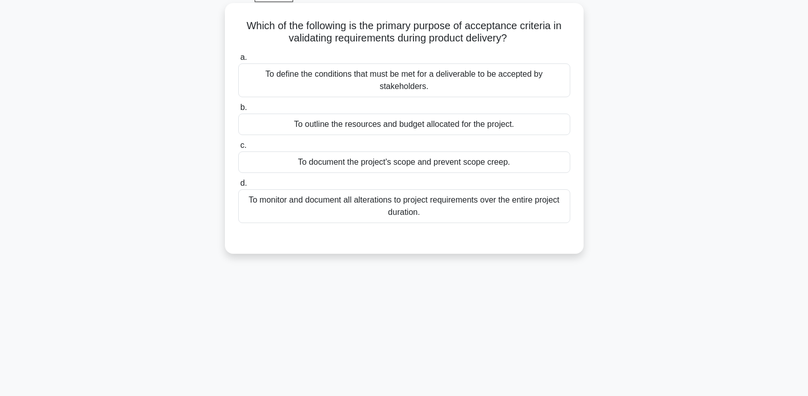
click at [353, 85] on div "To define the conditions that must be met for a deliverable to be accepted by s…" at bounding box center [404, 81] width 332 height 34
click at [238, 61] on input "a. To define the conditions that must be met for a deliverable to be accepted b…" at bounding box center [238, 57] width 0 height 7
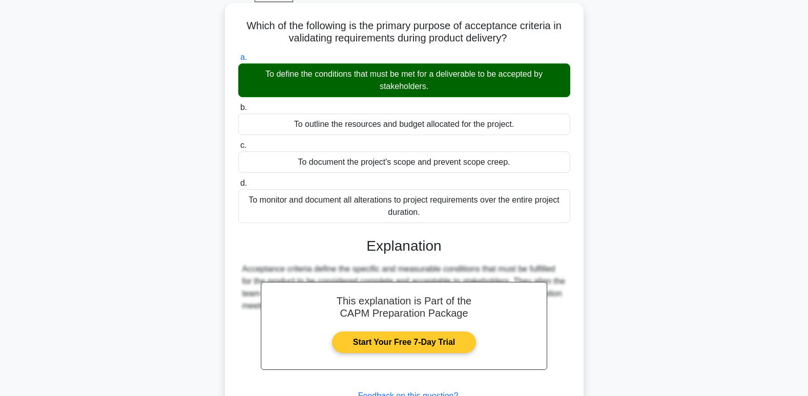
scroll to position [157, 0]
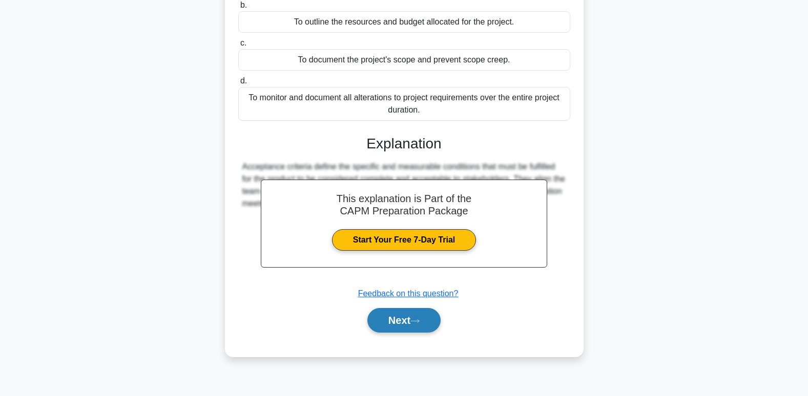
click at [433, 317] on button "Next" at bounding box center [403, 320] width 73 height 25
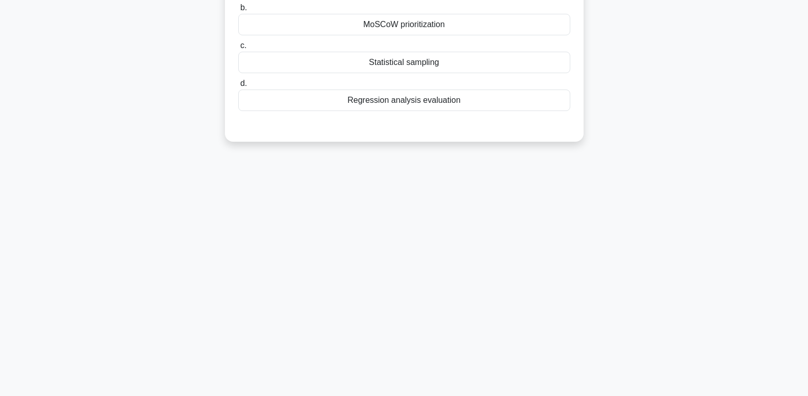
scroll to position [3, 0]
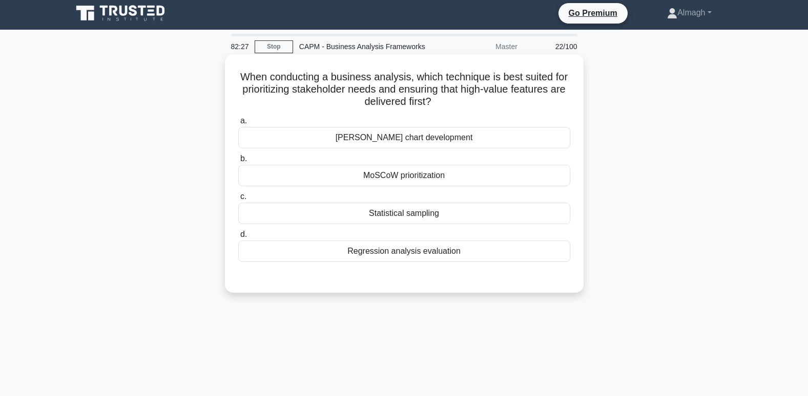
click at [431, 173] on div "MoSCoW prioritization" at bounding box center [404, 176] width 332 height 22
click at [238, 162] on input "b. MoSCoW prioritization" at bounding box center [238, 159] width 0 height 7
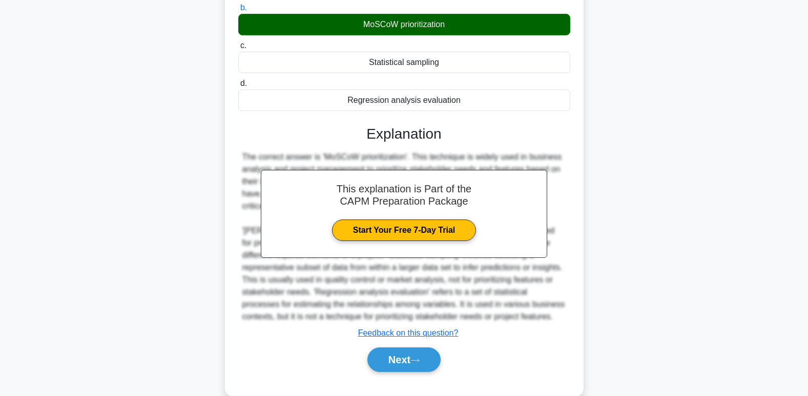
scroll to position [174, 0]
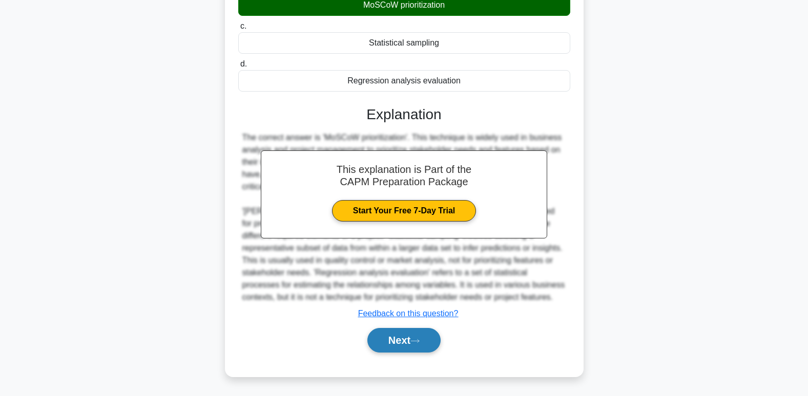
click at [418, 343] on icon at bounding box center [414, 342] width 9 height 6
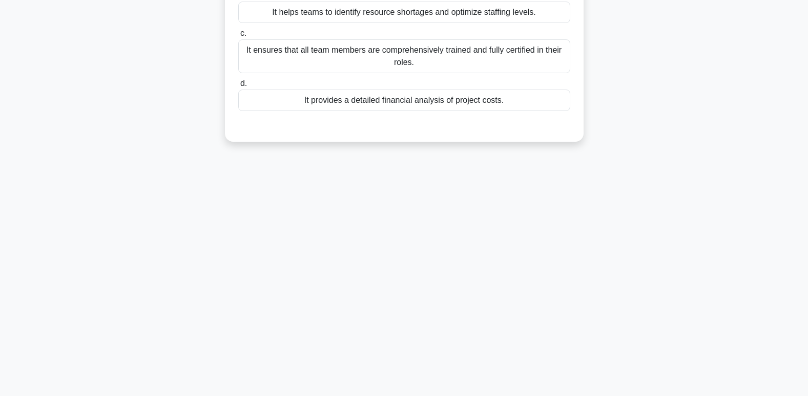
scroll to position [3, 0]
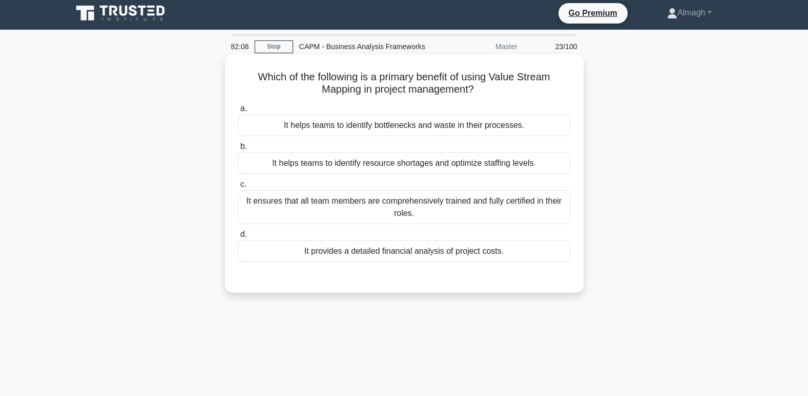
click at [390, 121] on div "It helps teams to identify bottlenecks and waste in their processes." at bounding box center [404, 126] width 332 height 22
click at [238, 112] on input "a. It helps teams to identify bottlenecks and waste in their processes." at bounding box center [238, 109] width 0 height 7
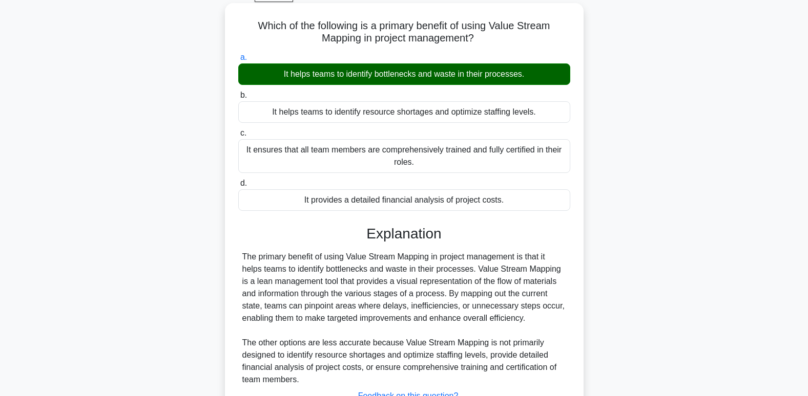
scroll to position [106, 0]
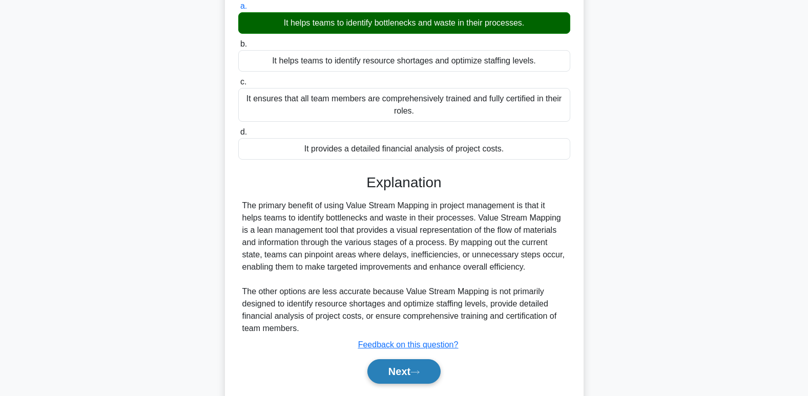
click at [399, 372] on button "Next" at bounding box center [403, 372] width 73 height 25
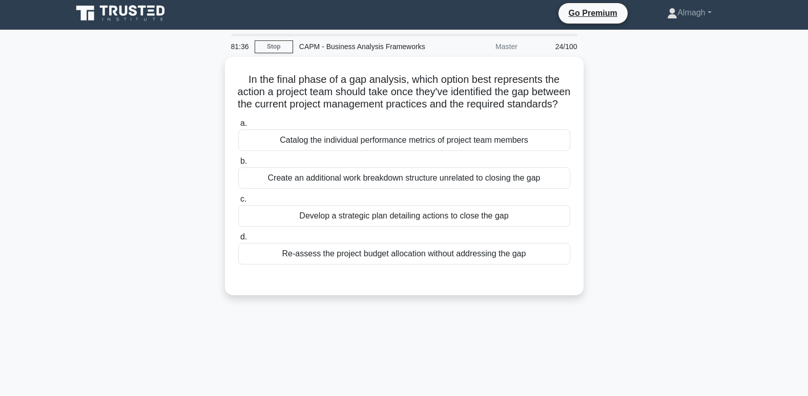
scroll to position [0, 0]
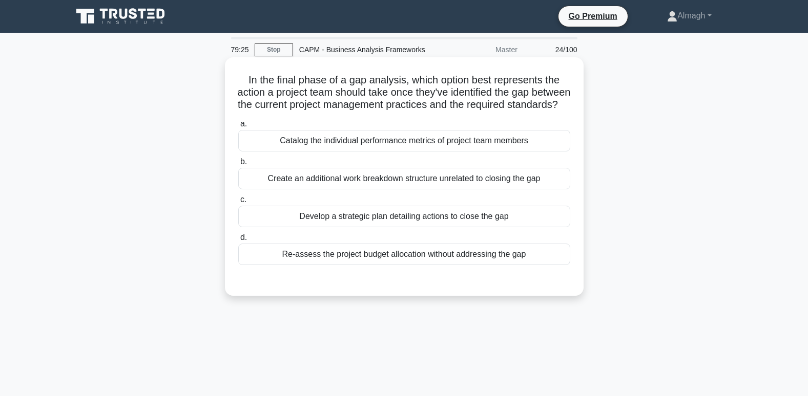
click at [349, 225] on div "Develop a strategic plan detailing actions to close the gap" at bounding box center [404, 217] width 332 height 22
click at [238, 203] on input "c. Develop a strategic plan detailing actions to close the gap" at bounding box center [238, 200] width 0 height 7
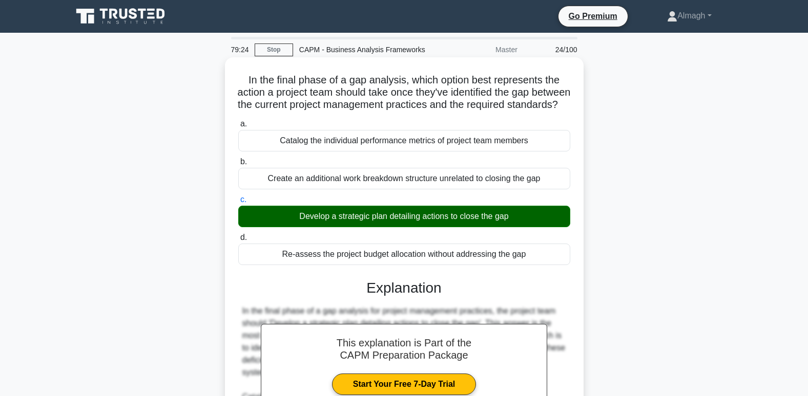
scroll to position [174, 0]
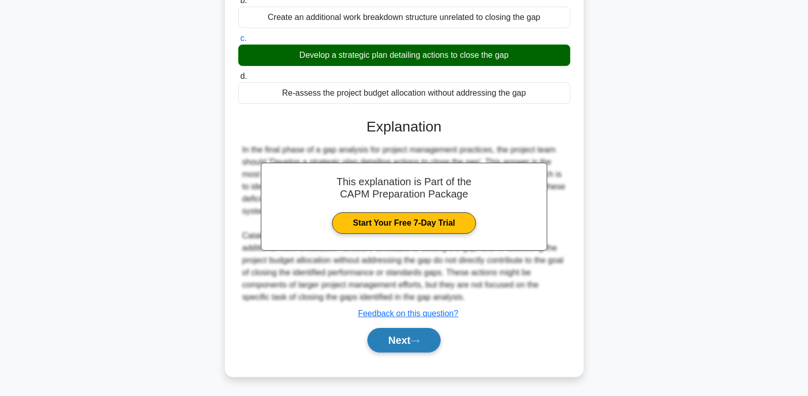
click at [397, 339] on button "Next" at bounding box center [403, 340] width 73 height 25
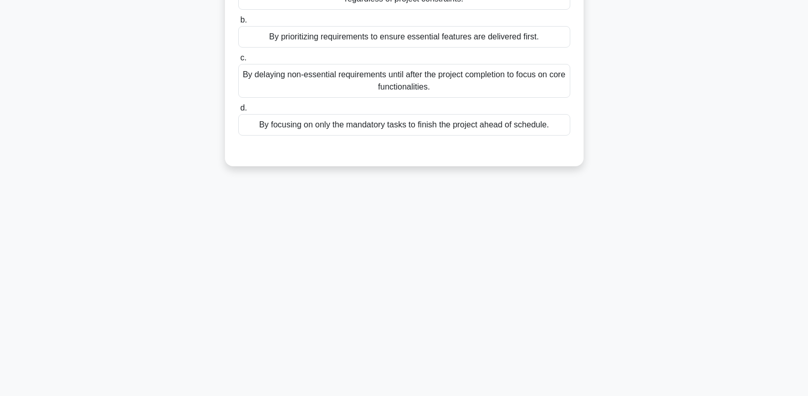
scroll to position [0, 0]
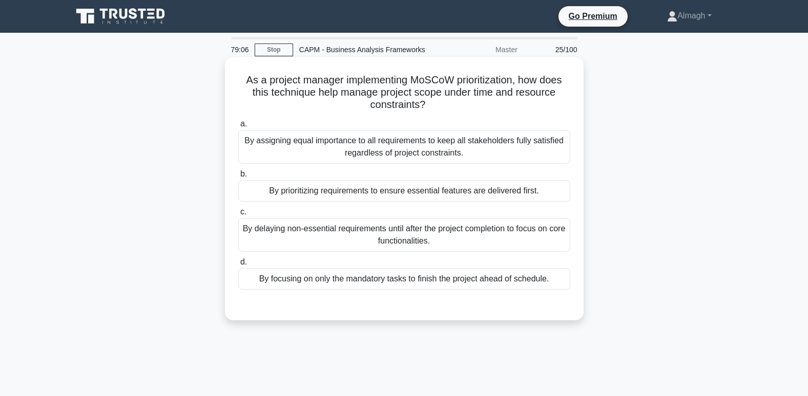
click at [364, 188] on div "By prioritizing requirements to ensure essential features are delivered first." at bounding box center [404, 191] width 332 height 22
click at [238, 178] on input "b. By prioritizing requirements to ensure essential features are delivered firs…" at bounding box center [238, 174] width 0 height 7
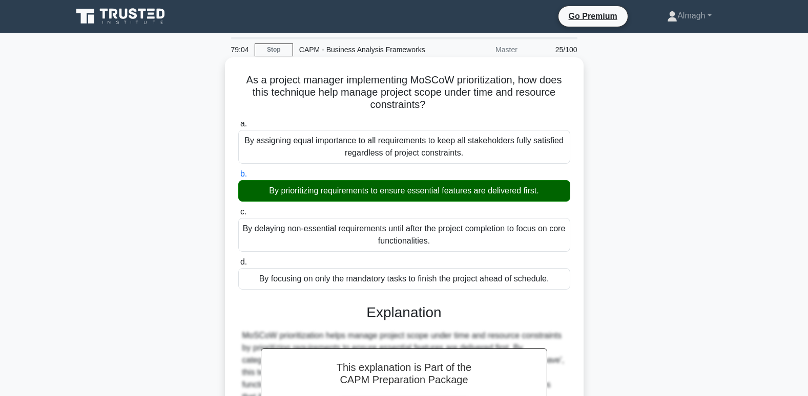
scroll to position [157, 0]
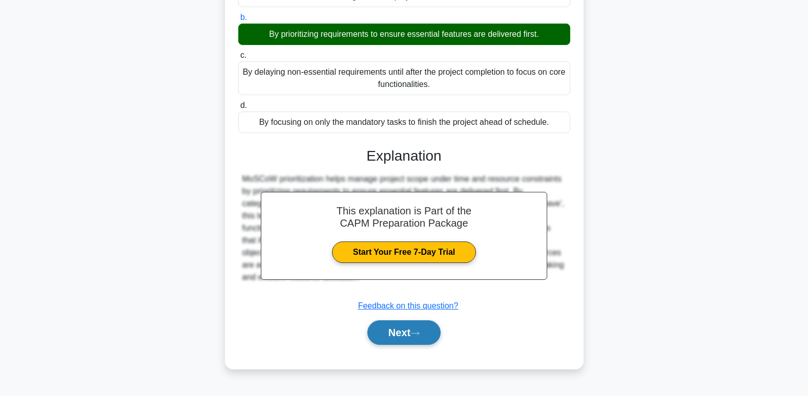
click at [405, 331] on button "Next" at bounding box center [403, 333] width 73 height 25
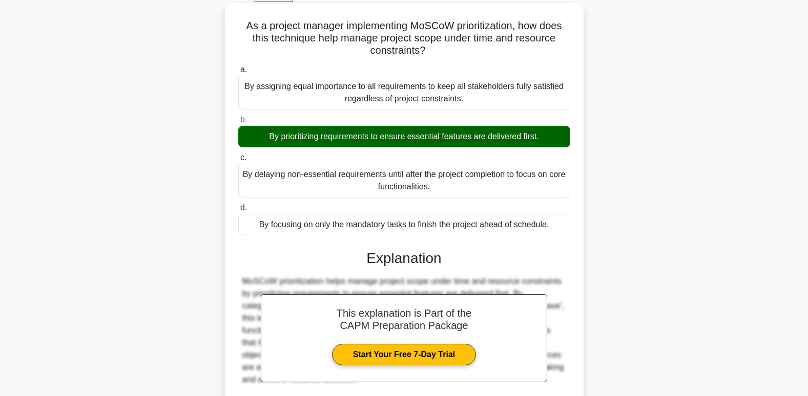
scroll to position [0, 0]
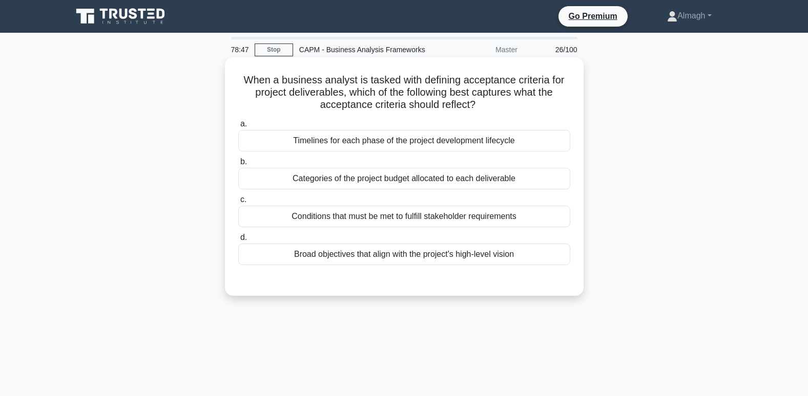
click at [363, 215] on div "Conditions that must be met to fulfill stakeholder requirements" at bounding box center [404, 217] width 332 height 22
click at [238, 203] on input "c. Conditions that must be met to fulfill stakeholder requirements" at bounding box center [238, 200] width 0 height 7
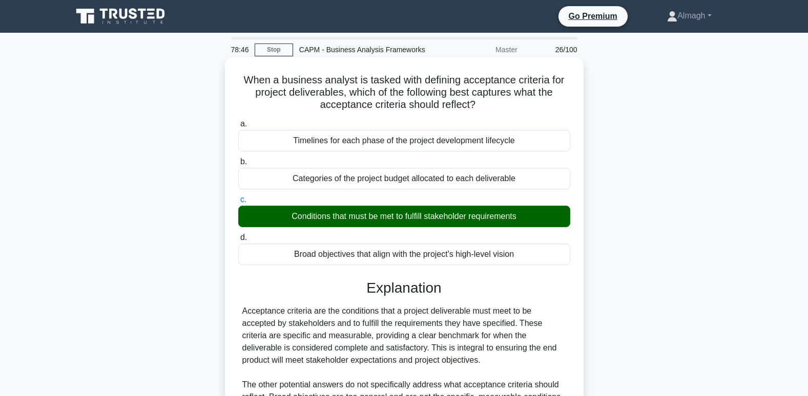
scroll to position [157, 0]
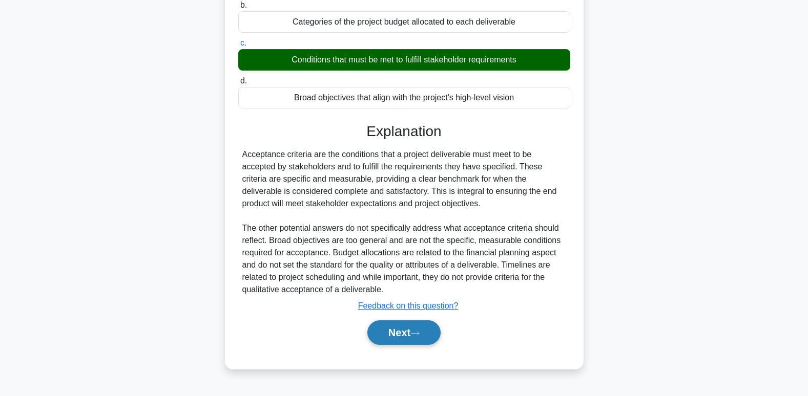
click at [405, 324] on button "Next" at bounding box center [403, 333] width 73 height 25
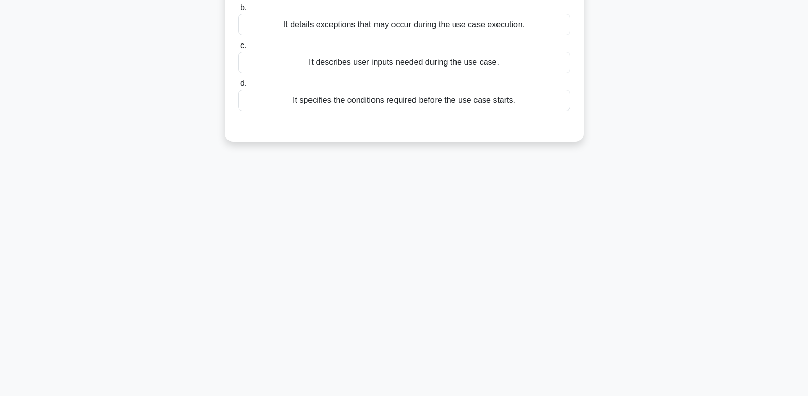
scroll to position [0, 0]
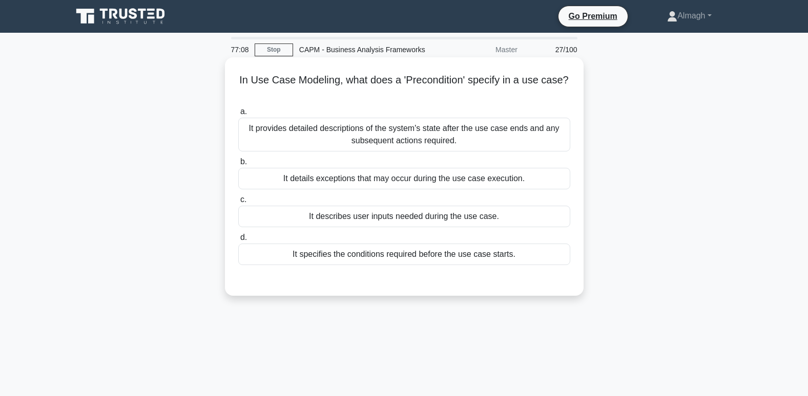
click at [325, 259] on div "It specifies the conditions required before the use case starts." at bounding box center [404, 255] width 332 height 22
click at [238, 241] on input "d. It specifies the conditions required before the use case starts." at bounding box center [238, 238] width 0 height 7
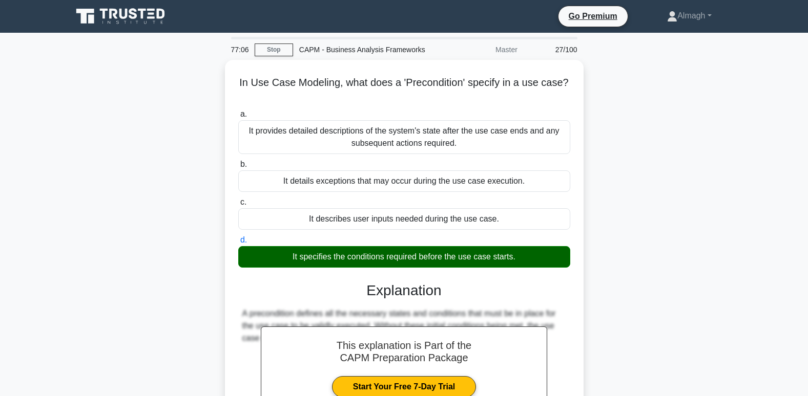
scroll to position [157, 0]
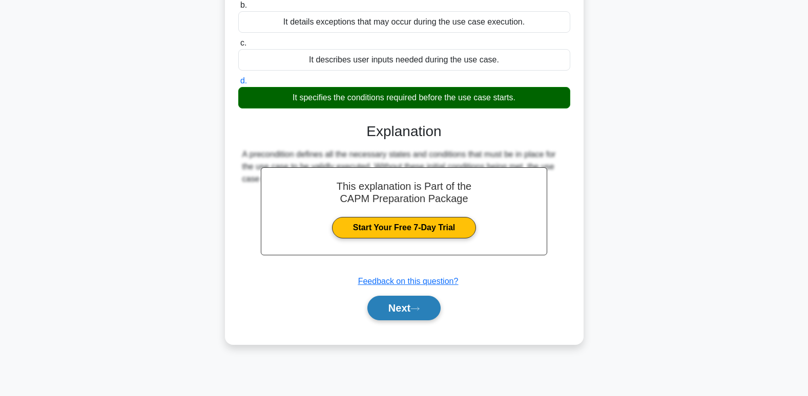
click at [434, 313] on button "Next" at bounding box center [403, 308] width 73 height 25
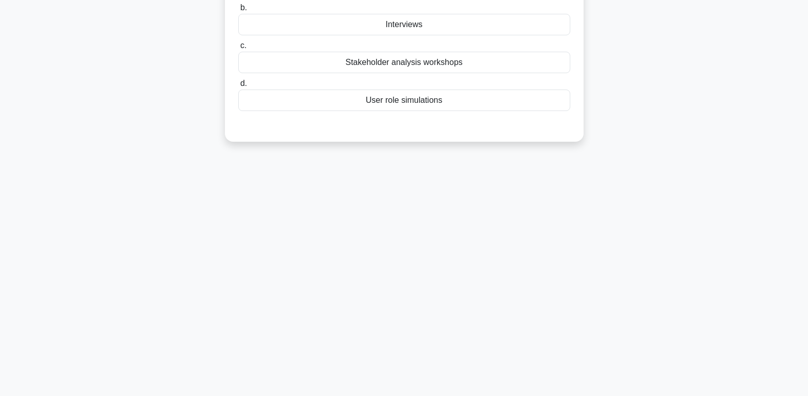
scroll to position [3, 0]
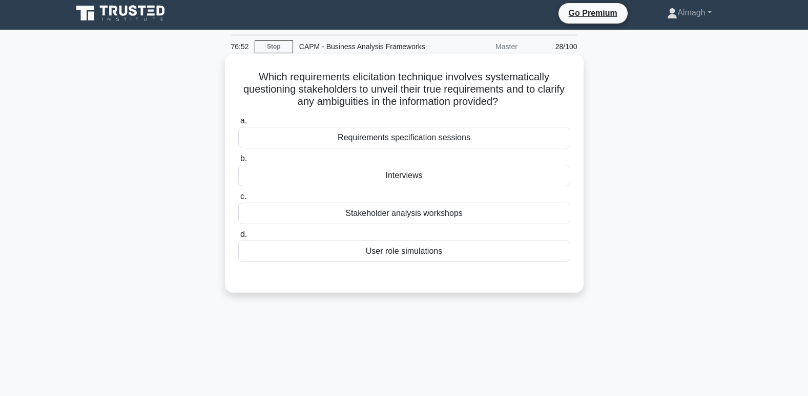
click at [409, 180] on div "Interviews" at bounding box center [404, 176] width 332 height 22
click at [238, 162] on input "b. Interviews" at bounding box center [238, 159] width 0 height 7
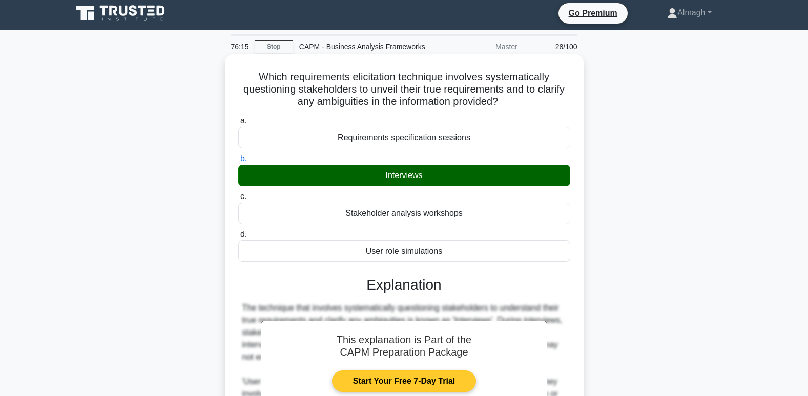
scroll to position [157, 0]
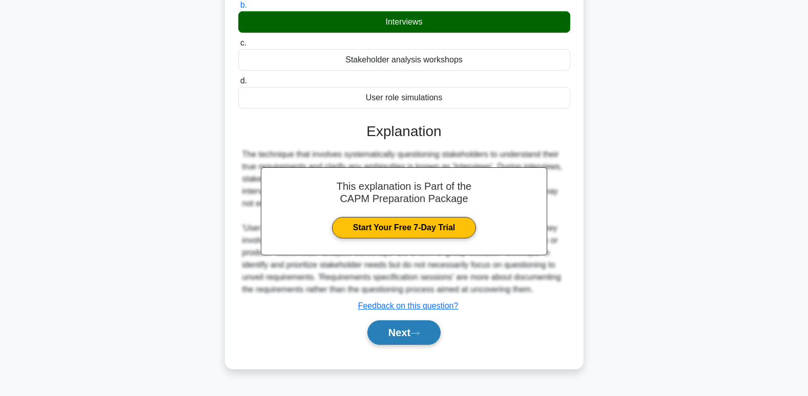
click at [405, 334] on button "Next" at bounding box center [403, 333] width 73 height 25
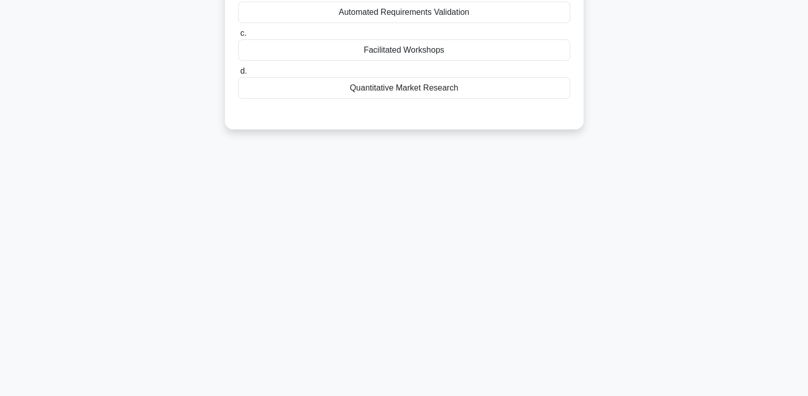
scroll to position [0, 0]
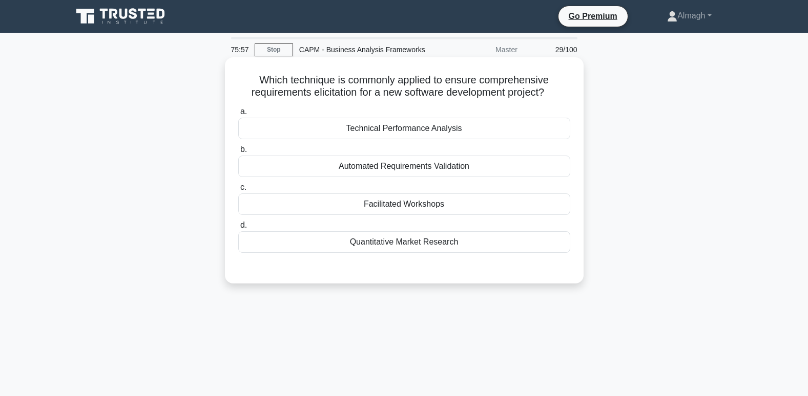
click at [426, 205] on div "Facilitated Workshops" at bounding box center [404, 205] width 332 height 22
click at [238, 191] on input "c. Facilitated Workshops" at bounding box center [238, 187] width 0 height 7
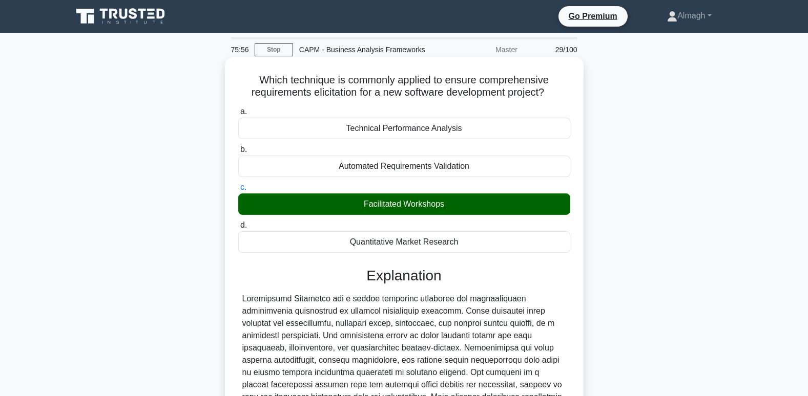
scroll to position [154, 0]
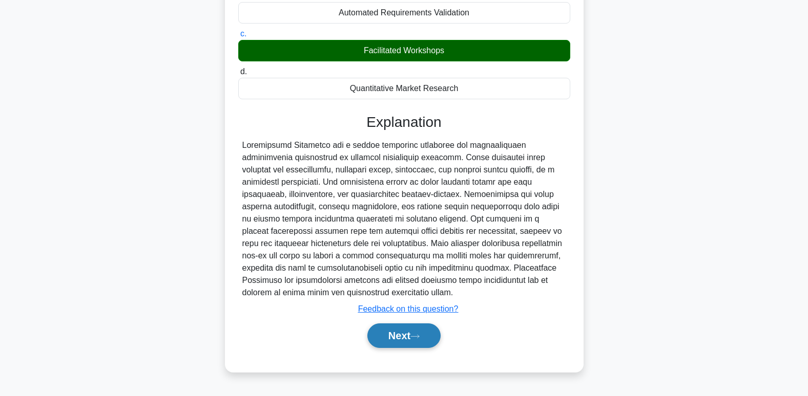
click at [396, 336] on button "Next" at bounding box center [403, 336] width 73 height 25
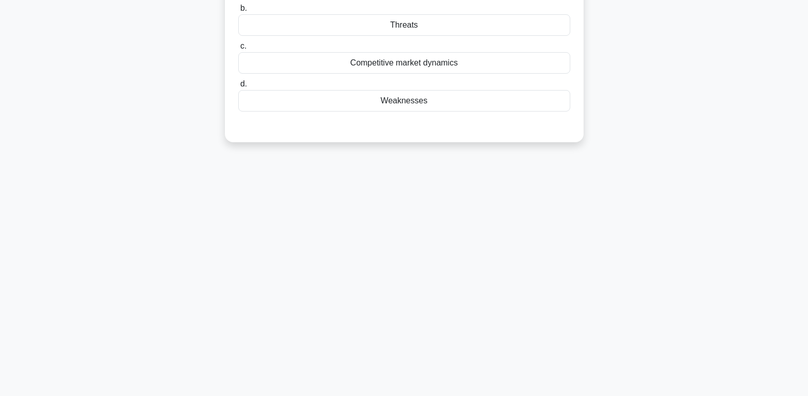
scroll to position [0, 0]
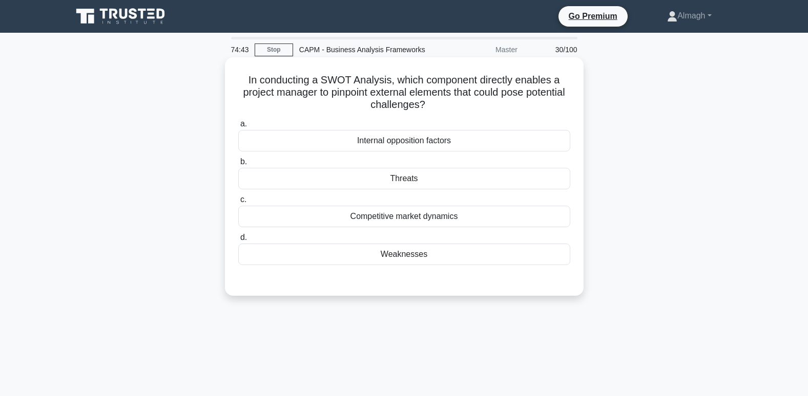
click at [403, 178] on div "Threats" at bounding box center [404, 179] width 332 height 22
click at [238, 165] on input "b. Threats" at bounding box center [238, 162] width 0 height 7
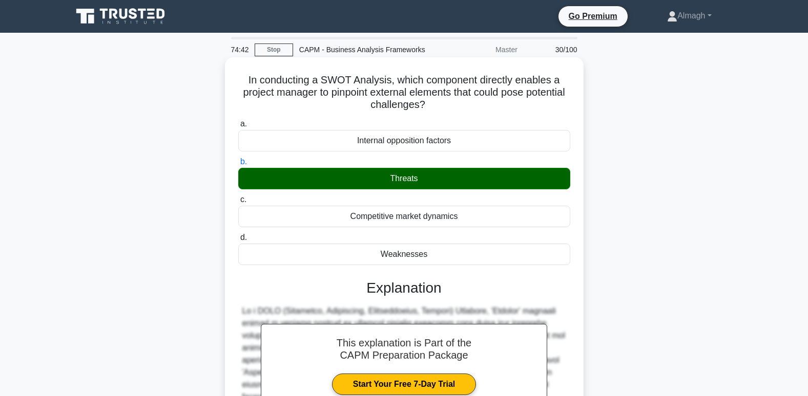
scroll to position [154, 0]
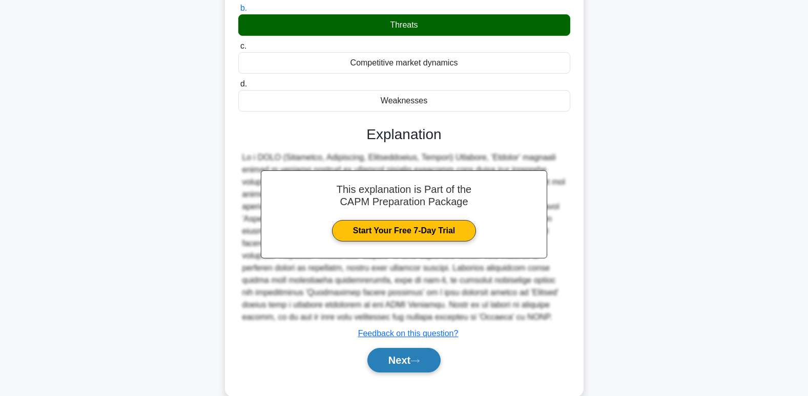
click at [428, 364] on button "Next" at bounding box center [403, 360] width 73 height 25
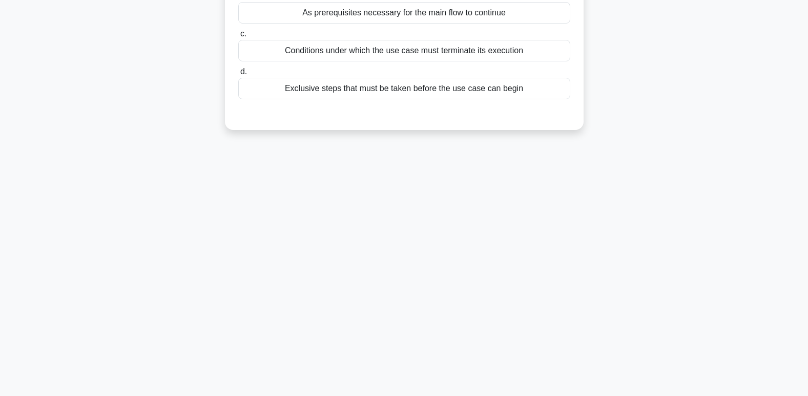
scroll to position [0, 0]
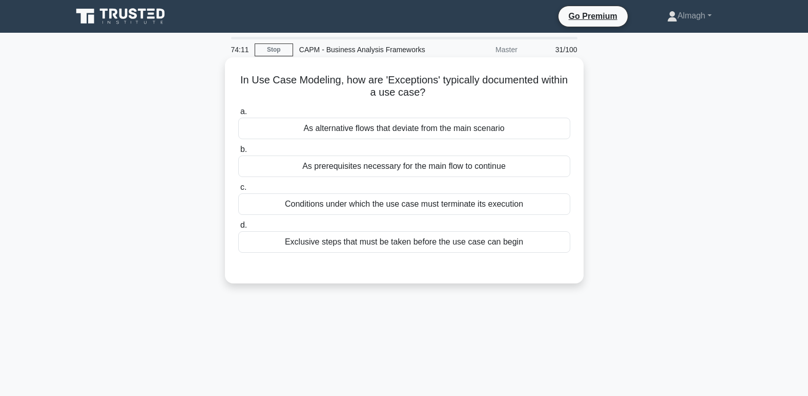
click at [410, 174] on div "As prerequisites necessary for the main flow to continue" at bounding box center [404, 167] width 332 height 22
click at [238, 153] on input "b. As prerequisites necessary for the main flow to continue" at bounding box center [238, 149] width 0 height 7
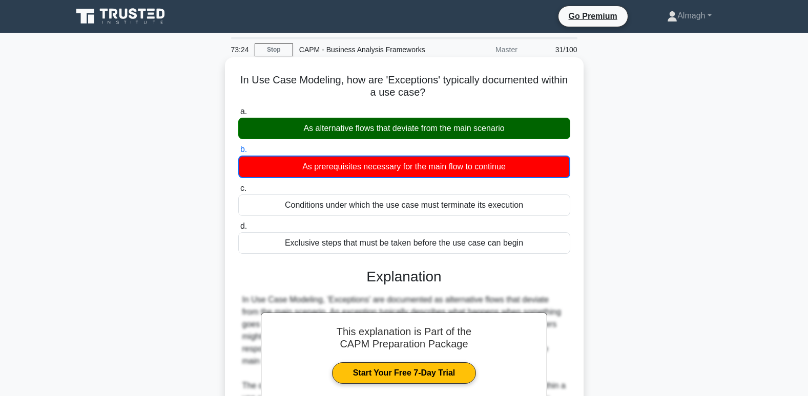
scroll to position [163, 0]
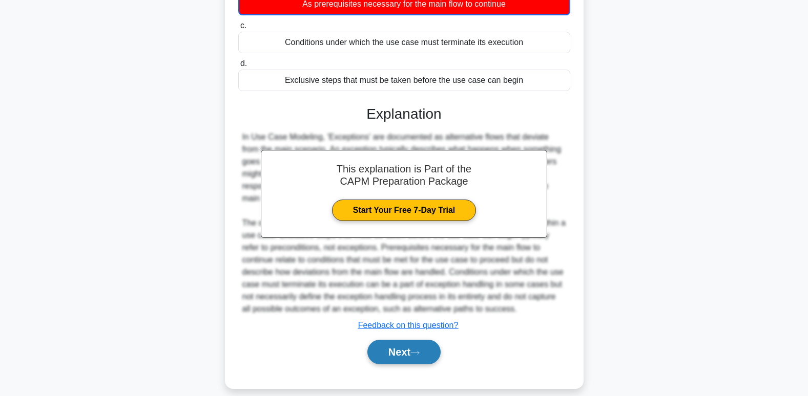
click at [410, 347] on button "Next" at bounding box center [403, 352] width 73 height 25
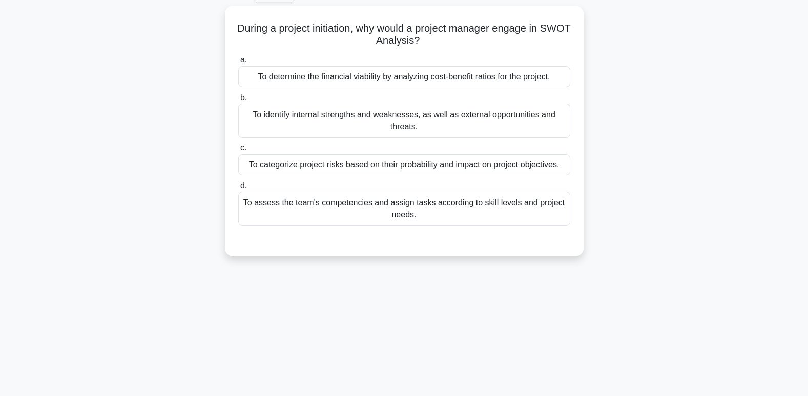
scroll to position [0, 0]
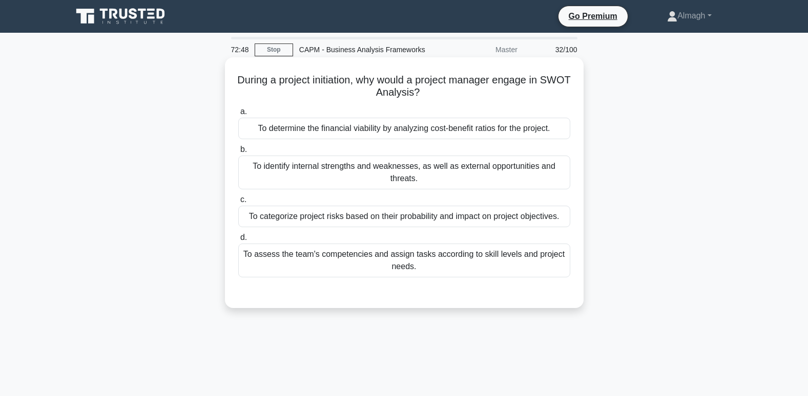
click at [357, 170] on div "To identify internal strengths and weaknesses, as well as external opportunitie…" at bounding box center [404, 173] width 332 height 34
click at [238, 153] on input "b. To identify internal strengths and weaknesses, as well as external opportuni…" at bounding box center [238, 149] width 0 height 7
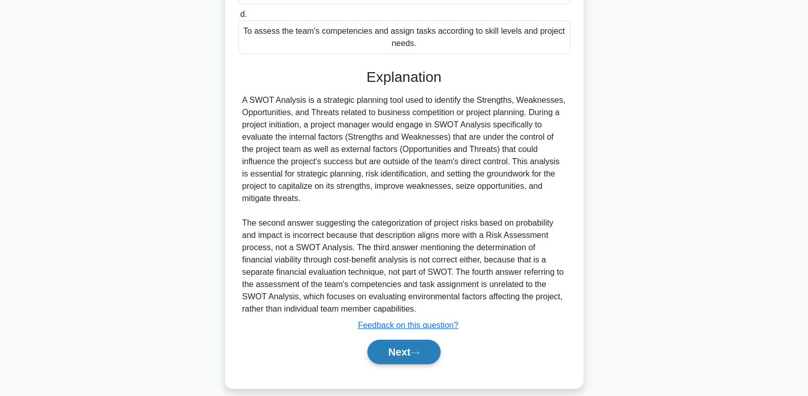
click at [416, 340] on button "Next" at bounding box center [403, 352] width 73 height 25
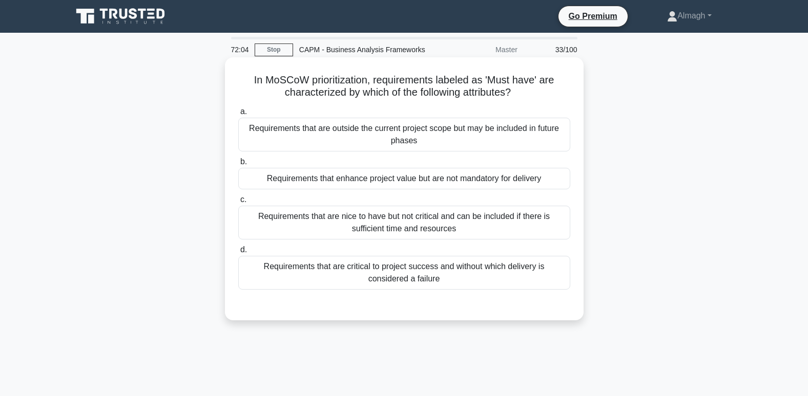
click at [304, 276] on div "Requirements that are critical to project success and without which delivery is…" at bounding box center [404, 273] width 332 height 34
click at [238, 254] on input "d. Requirements that are critical to project success and without which delivery…" at bounding box center [238, 250] width 0 height 7
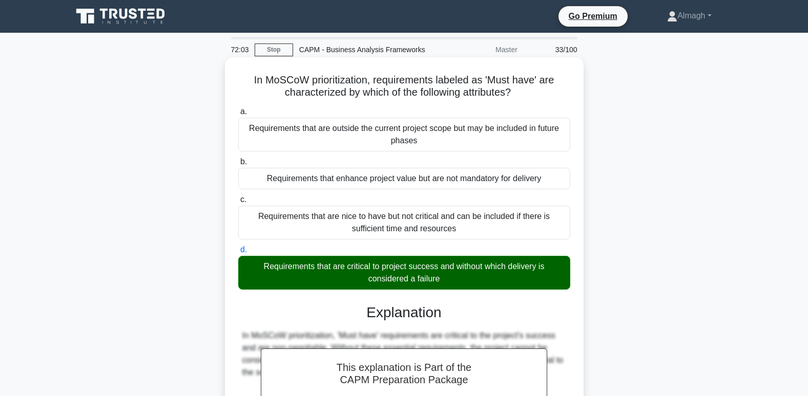
scroll to position [157, 0]
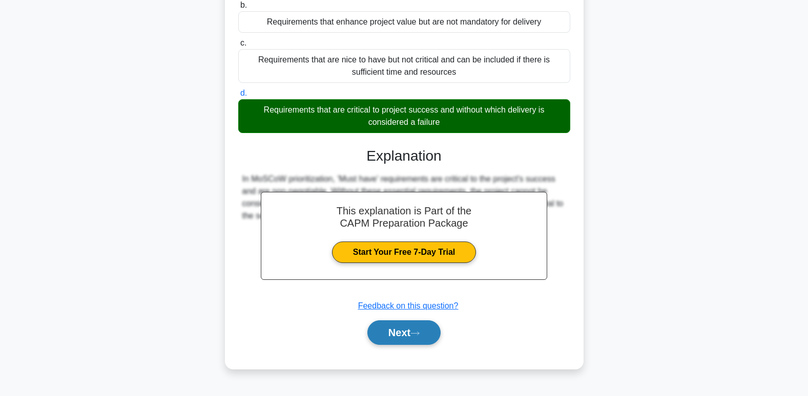
click at [397, 332] on button "Next" at bounding box center [403, 333] width 73 height 25
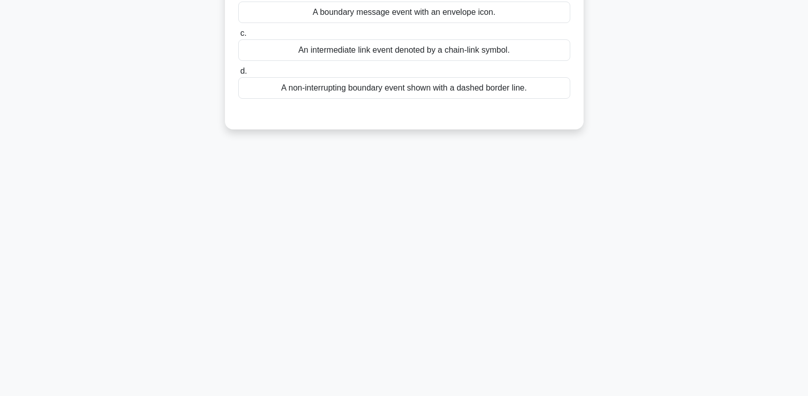
scroll to position [0, 0]
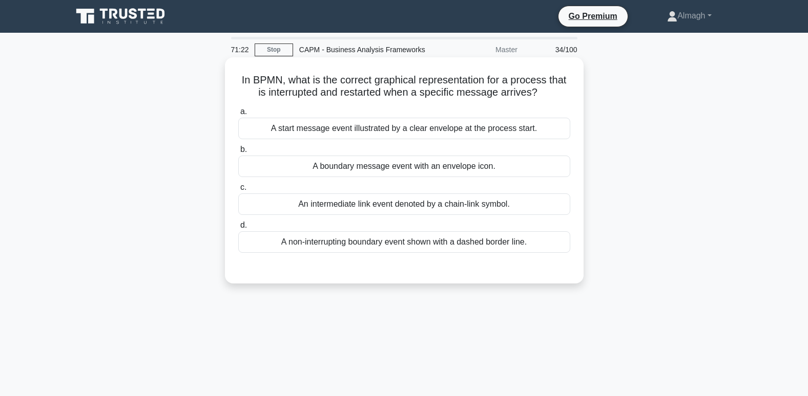
click at [314, 175] on div "A boundary message event with an envelope icon." at bounding box center [404, 167] width 332 height 22
click at [238, 153] on input "b. A boundary message event with an envelope icon." at bounding box center [238, 149] width 0 height 7
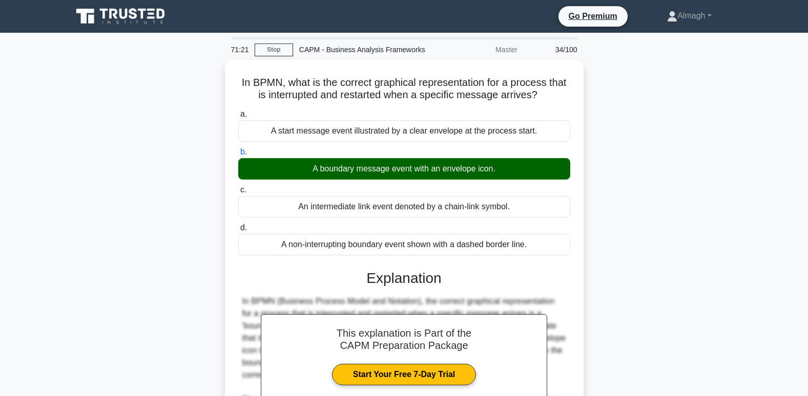
scroll to position [186, 0]
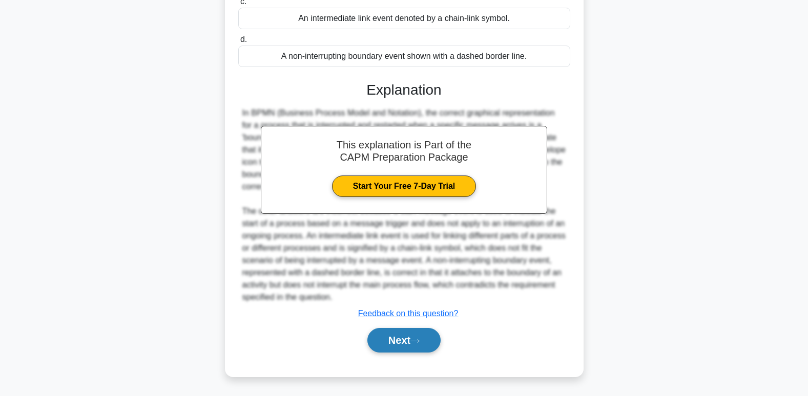
click at [395, 346] on button "Next" at bounding box center [403, 340] width 73 height 25
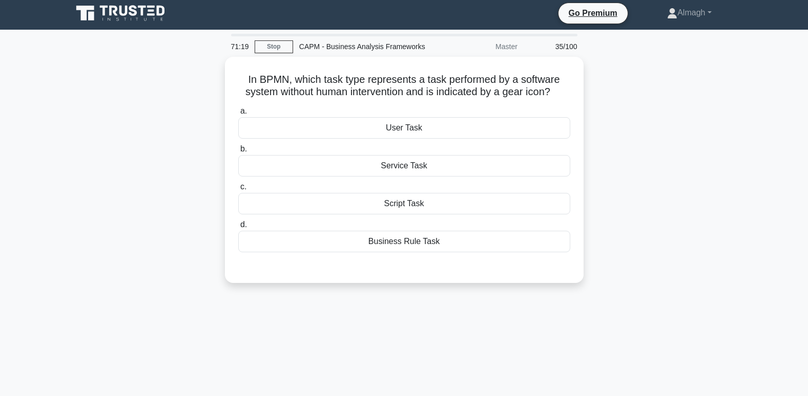
scroll to position [0, 0]
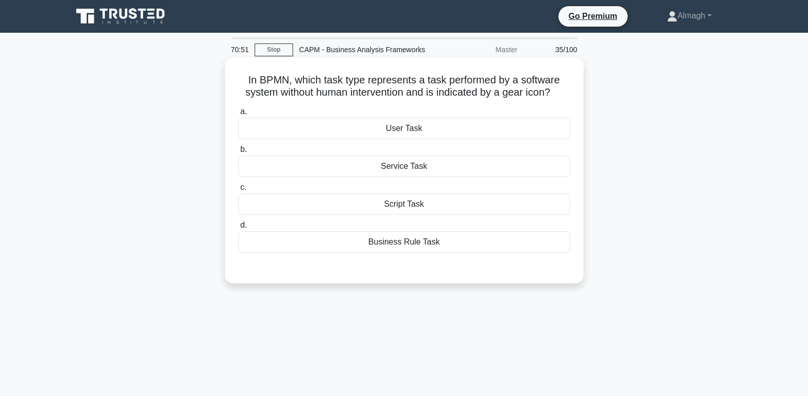
click at [389, 161] on div "Service Task" at bounding box center [404, 167] width 332 height 22
click at [238, 153] on input "b. Service Task" at bounding box center [238, 149] width 0 height 7
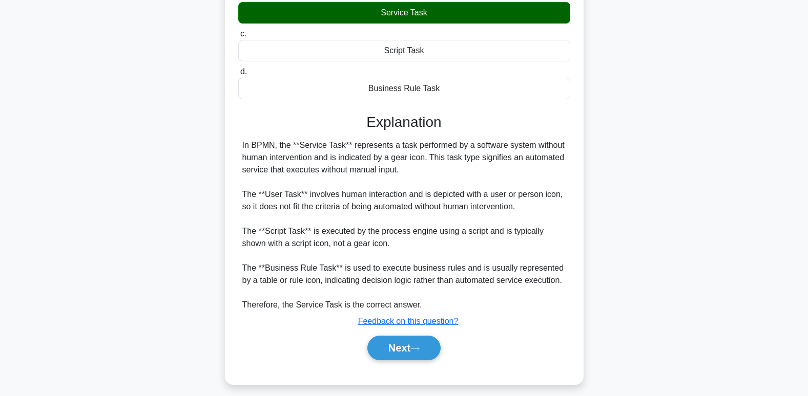
scroll to position [162, 0]
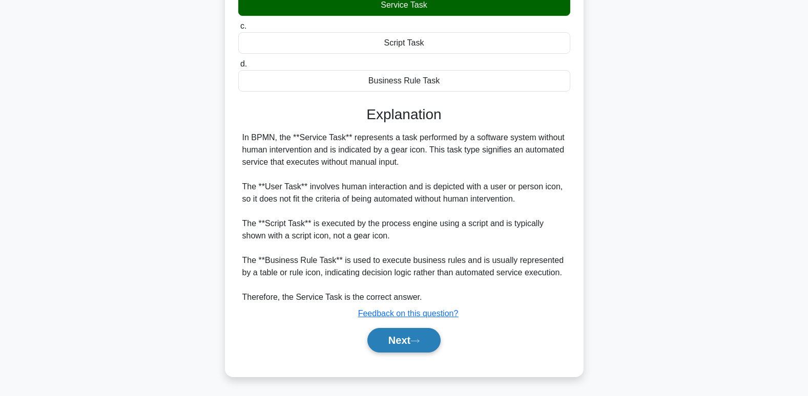
click at [386, 339] on button "Next" at bounding box center [403, 340] width 73 height 25
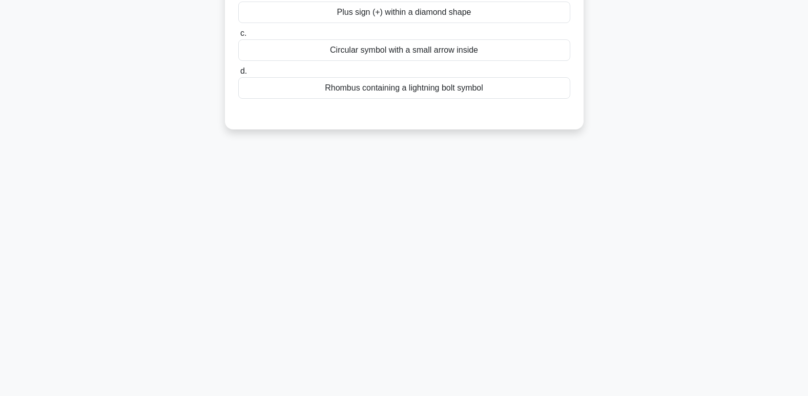
scroll to position [3, 0]
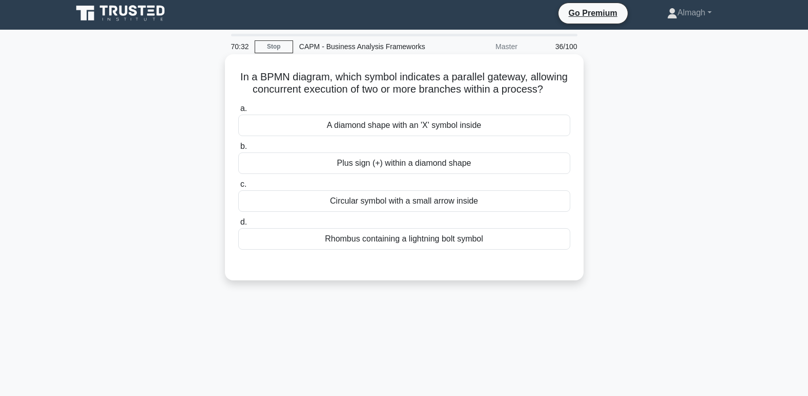
click at [349, 174] on div "Plus sign (+) within a diamond shape" at bounding box center [404, 164] width 332 height 22
click at [238, 150] on input "b. Plus sign (+) within a diamond shape" at bounding box center [238, 146] width 0 height 7
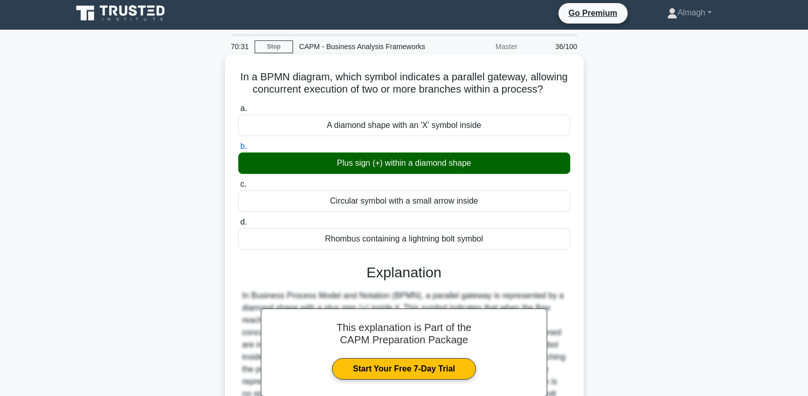
scroll to position [157, 0]
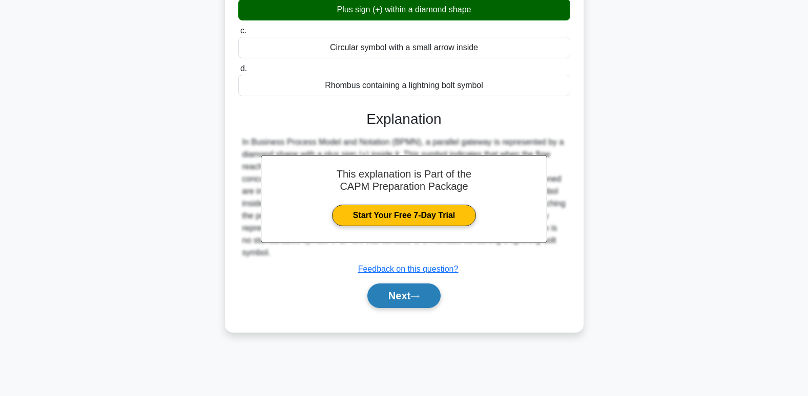
click at [392, 308] on button "Next" at bounding box center [403, 296] width 73 height 25
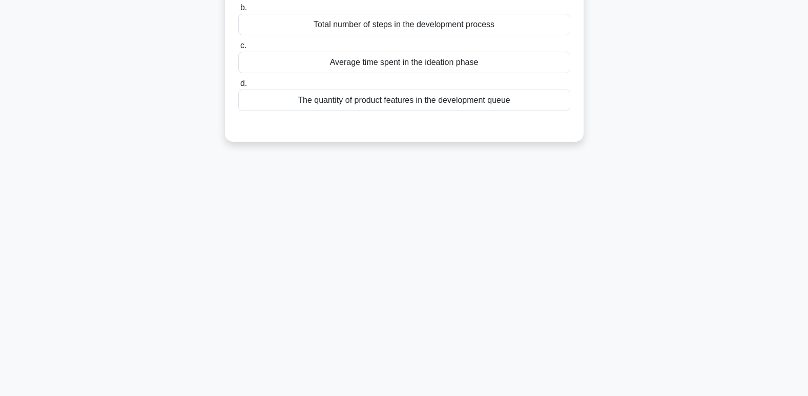
scroll to position [3, 0]
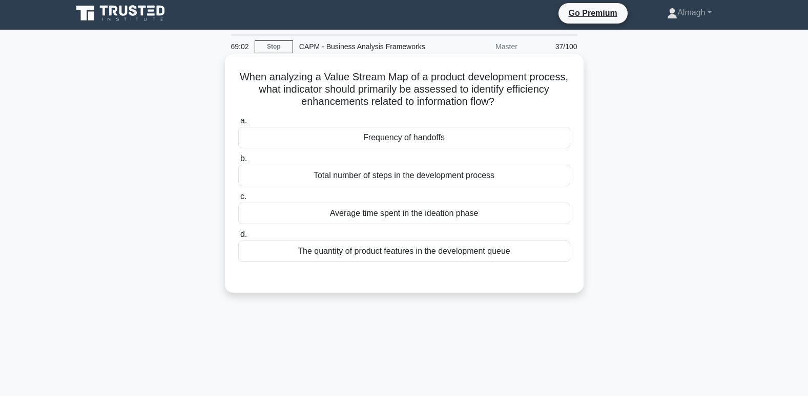
click at [364, 258] on div "The quantity of product features in the development queue" at bounding box center [404, 252] width 332 height 22
click at [238, 238] on input "d. The quantity of product features in the development queue" at bounding box center [238, 234] width 0 height 7
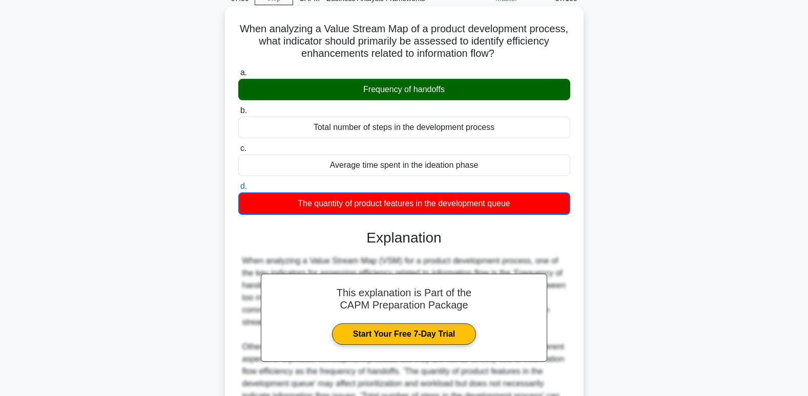
scroll to position [200, 0]
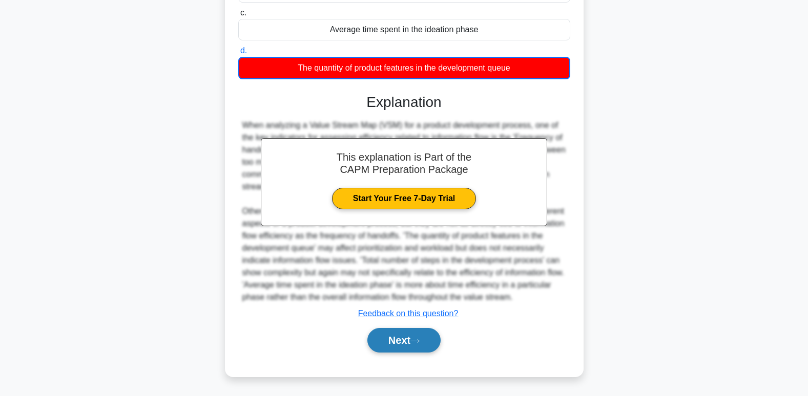
click at [423, 336] on button "Next" at bounding box center [403, 340] width 73 height 25
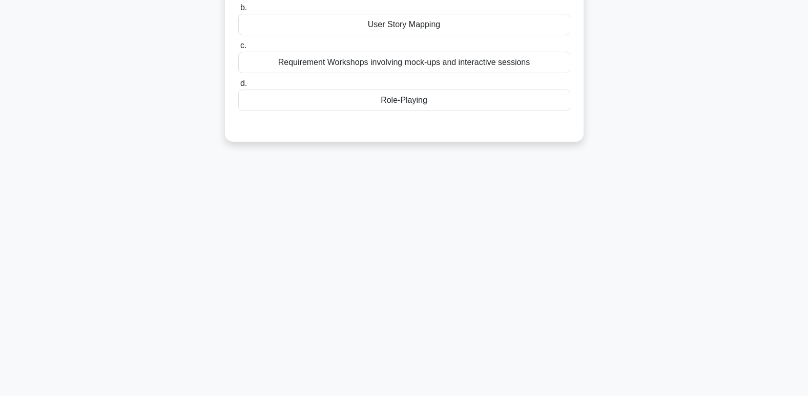
scroll to position [0, 0]
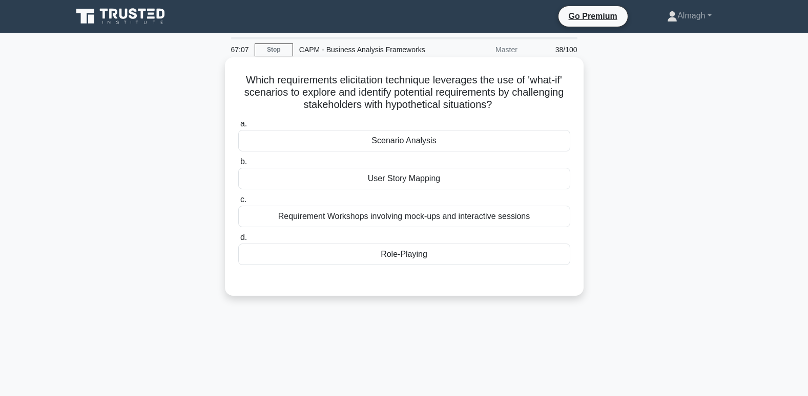
click at [395, 212] on div "Requirement Workshops involving mock-ups and interactive sessions" at bounding box center [404, 217] width 332 height 22
click at [238, 203] on input "c. Requirement Workshops involving mock-ups and interactive sessions" at bounding box center [238, 200] width 0 height 7
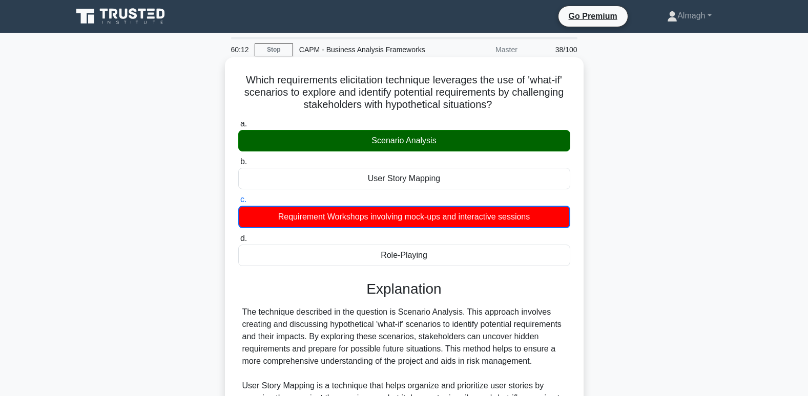
scroll to position [154, 0]
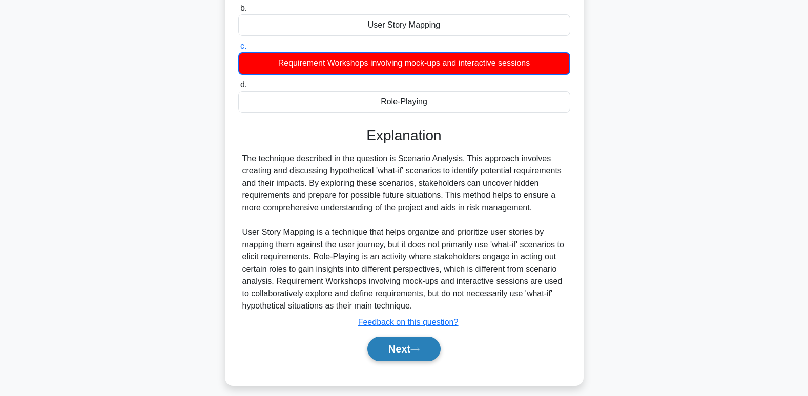
click at [423, 357] on button "Next" at bounding box center [403, 349] width 73 height 25
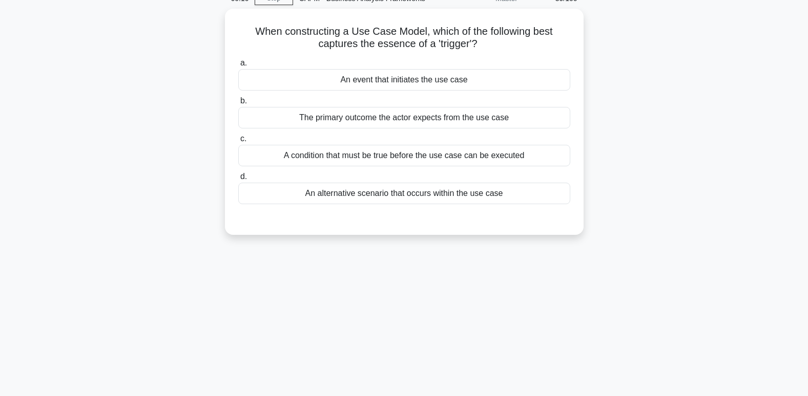
scroll to position [0, 0]
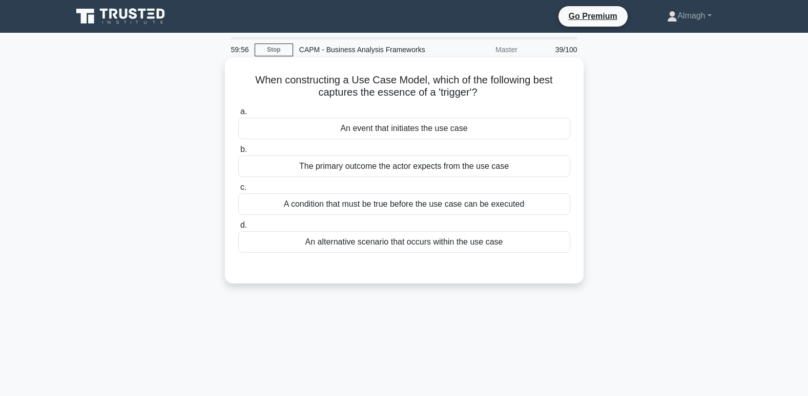
click at [420, 127] on div "An event that initiates the use case" at bounding box center [404, 129] width 332 height 22
click at [238, 115] on input "a. An event that initiates the use case" at bounding box center [238, 112] width 0 height 7
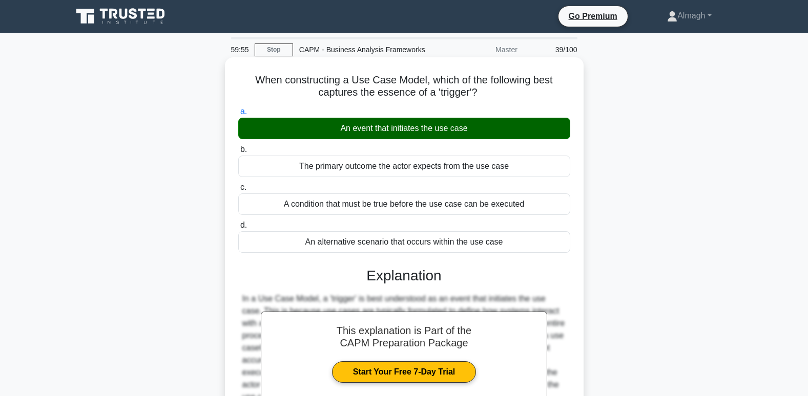
scroll to position [157, 0]
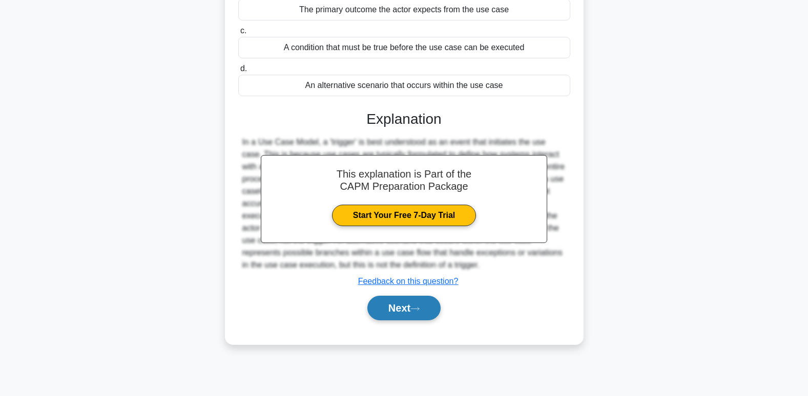
click at [419, 319] on button "Next" at bounding box center [403, 308] width 73 height 25
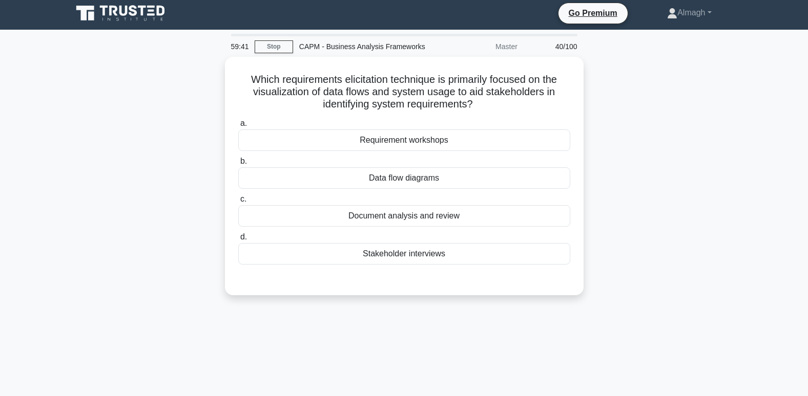
scroll to position [0, 0]
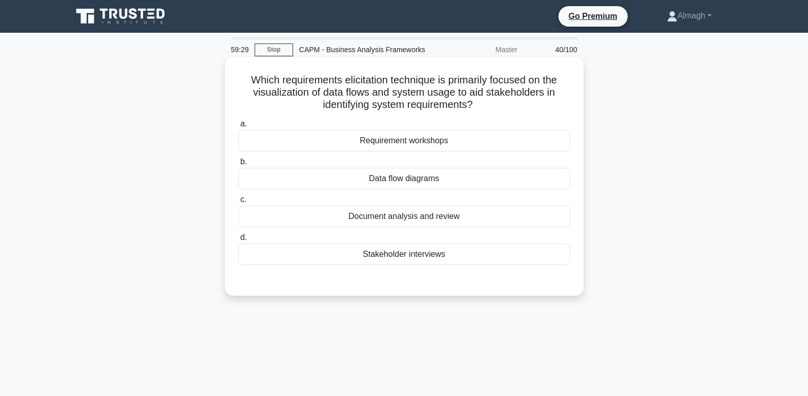
click at [384, 180] on div "Data flow diagrams" at bounding box center [404, 179] width 332 height 22
click at [238, 165] on input "b. Data flow diagrams" at bounding box center [238, 162] width 0 height 7
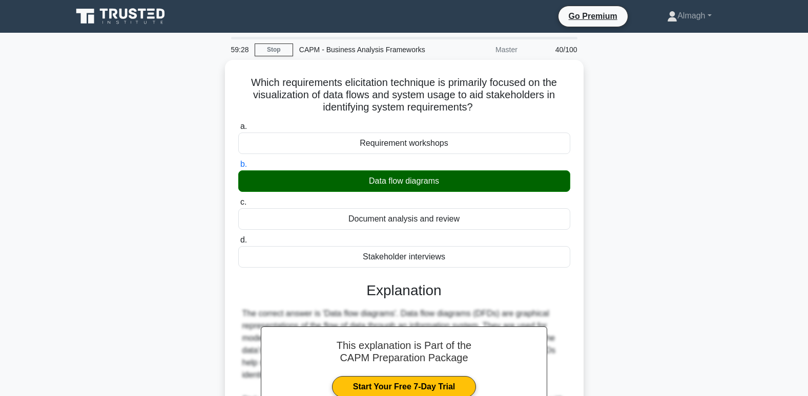
scroll to position [174, 0]
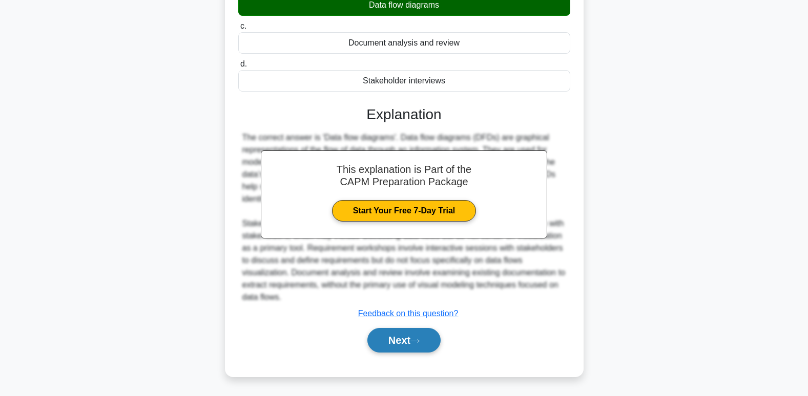
click at [417, 352] on button "Next" at bounding box center [403, 340] width 73 height 25
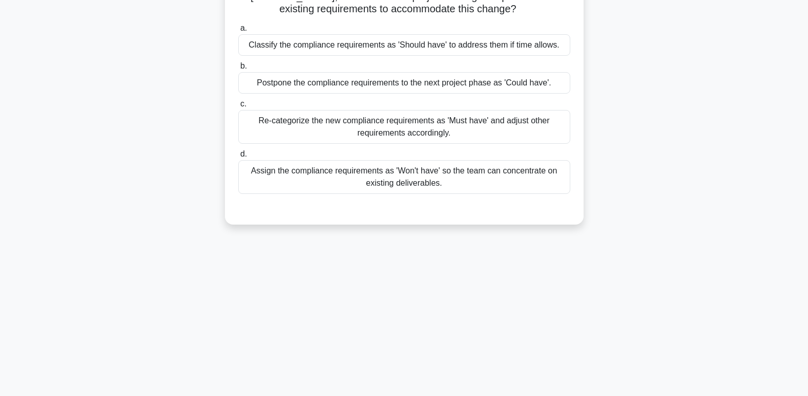
scroll to position [20, 0]
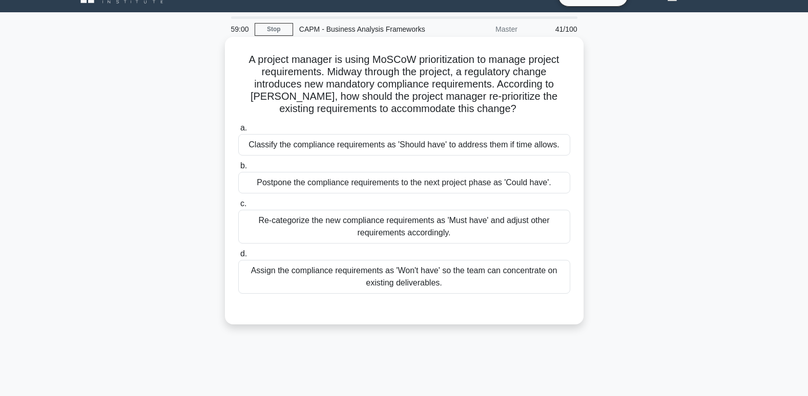
click at [455, 236] on div "Re-categorize the new compliance requirements as 'Must have' and adjust other r…" at bounding box center [404, 227] width 332 height 34
click at [238, 207] on input "c. Re-categorize the new compliance requirements as 'Must have' and adjust othe…" at bounding box center [238, 204] width 0 height 7
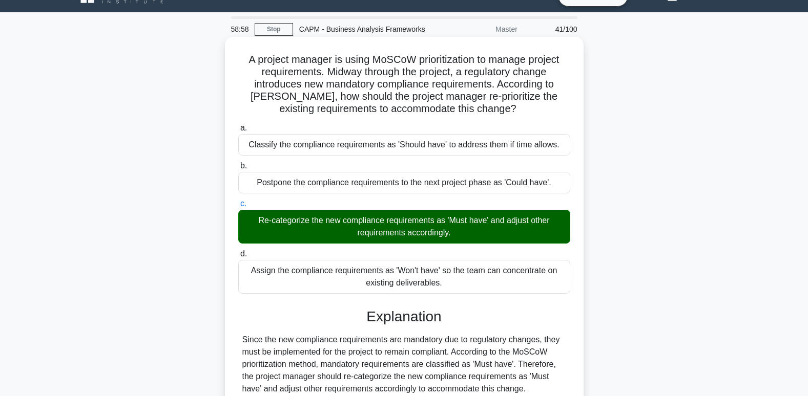
scroll to position [157, 0]
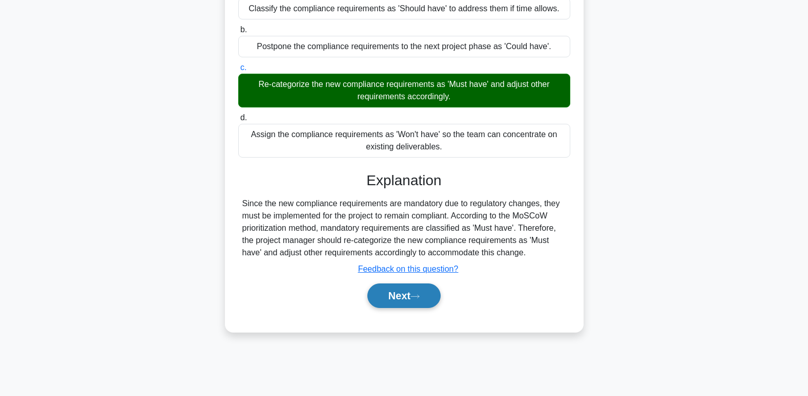
click at [399, 296] on button "Next" at bounding box center [403, 296] width 73 height 25
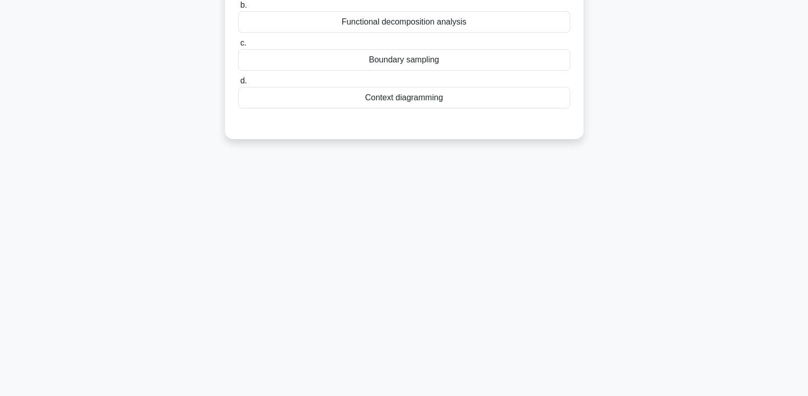
scroll to position [0, 0]
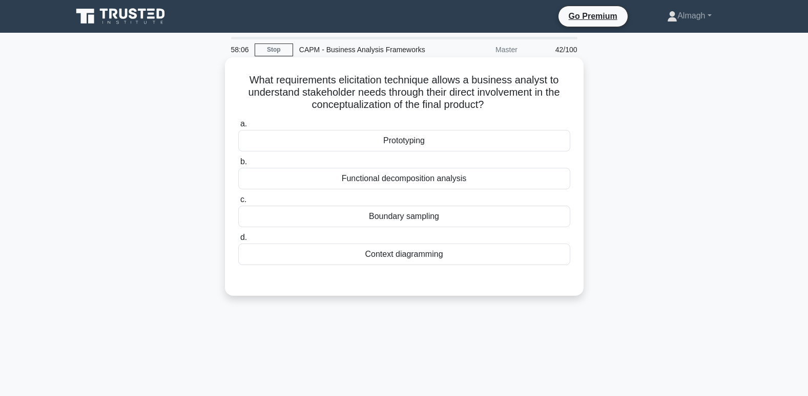
click at [432, 141] on div "Prototyping" at bounding box center [404, 141] width 332 height 22
click at [238, 128] on input "a. Prototyping" at bounding box center [238, 124] width 0 height 7
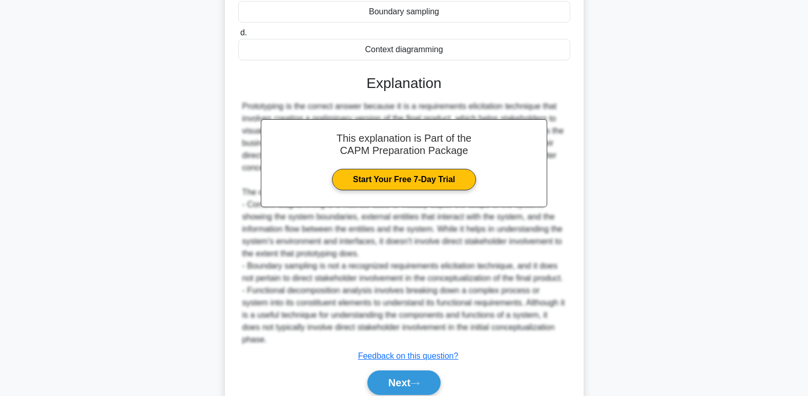
scroll to position [248, 0]
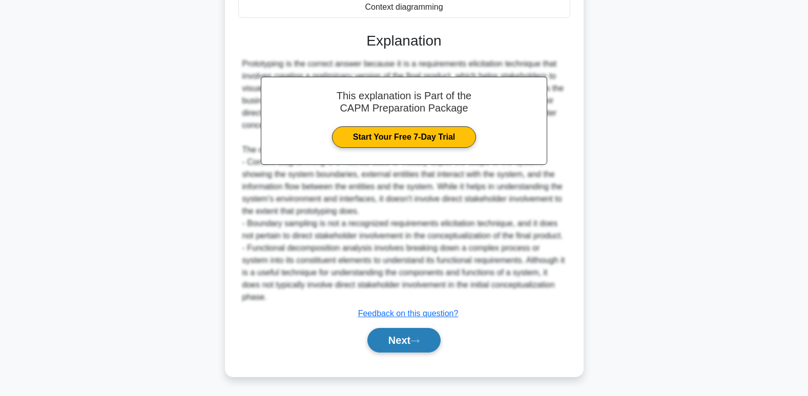
click at [412, 340] on button "Next" at bounding box center [403, 340] width 73 height 25
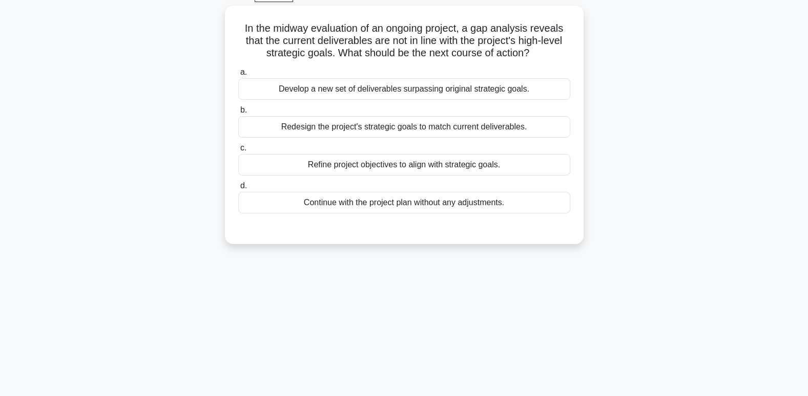
scroll to position [0, 0]
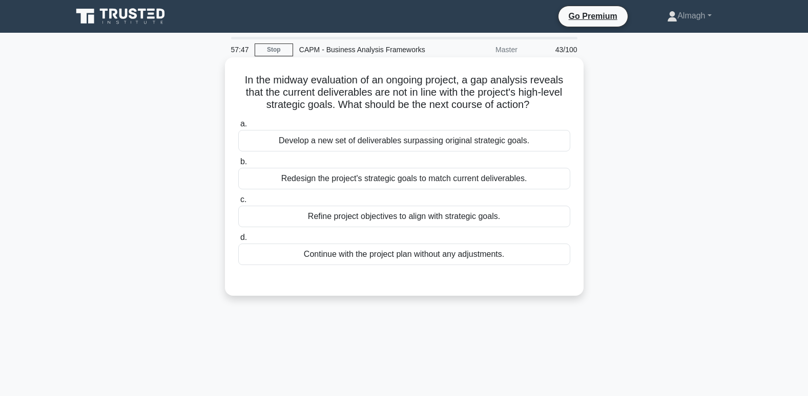
click at [351, 217] on div "Refine project objectives to align with strategic goals." at bounding box center [404, 217] width 332 height 22
click at [238, 203] on input "c. Refine project objectives to align with strategic goals." at bounding box center [238, 200] width 0 height 7
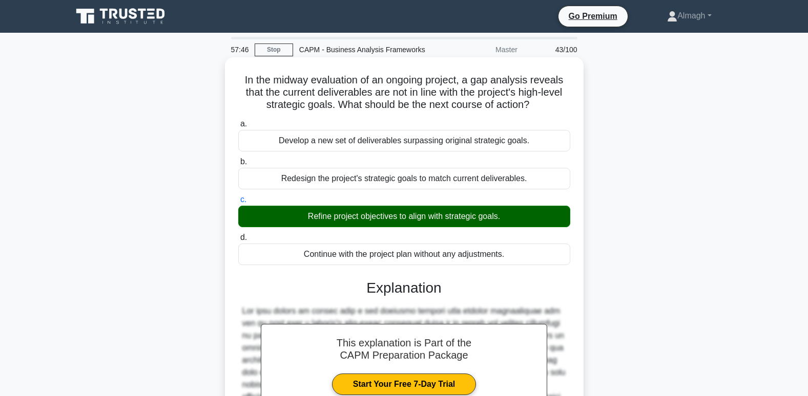
scroll to position [186, 0]
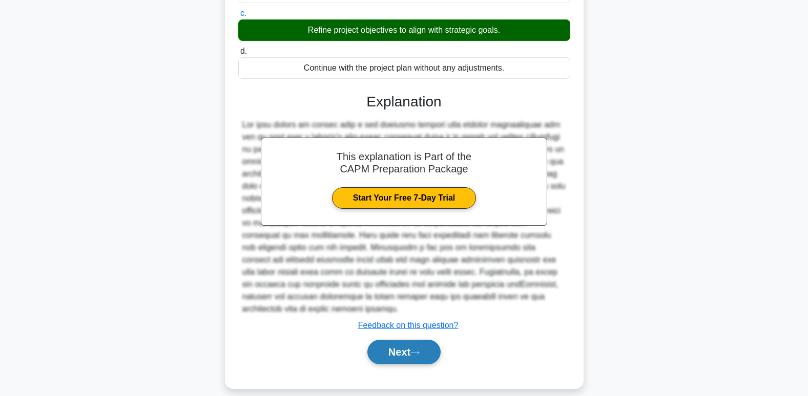
click at [412, 340] on button "Next" at bounding box center [403, 352] width 73 height 25
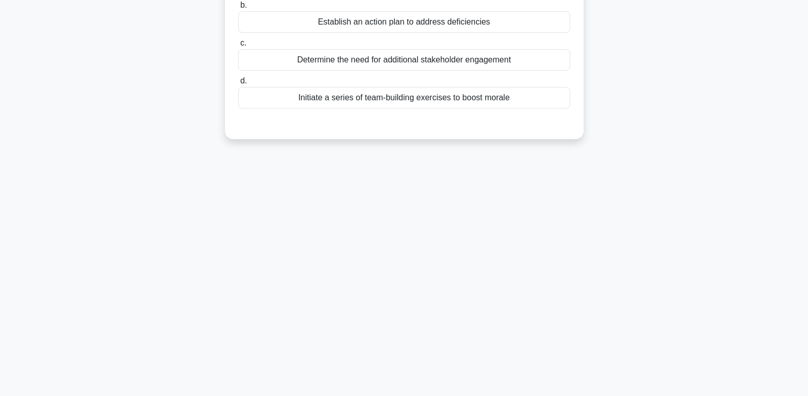
scroll to position [0, 0]
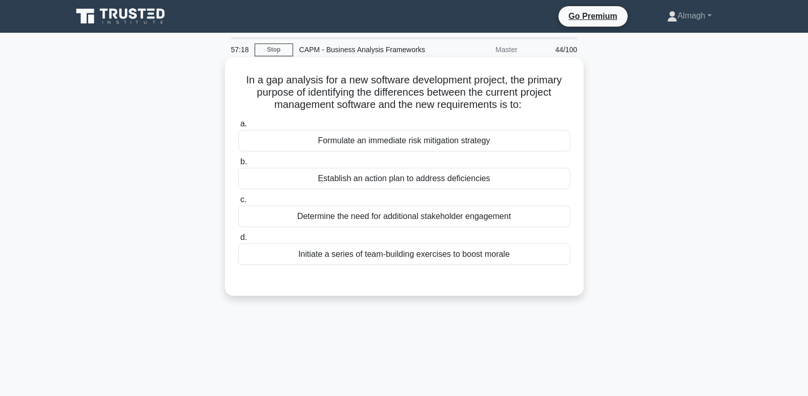
click at [330, 180] on div "Establish an action plan to address deficiencies" at bounding box center [404, 179] width 332 height 22
click at [238, 165] on input "b. Establish an action plan to address deficiencies" at bounding box center [238, 162] width 0 height 7
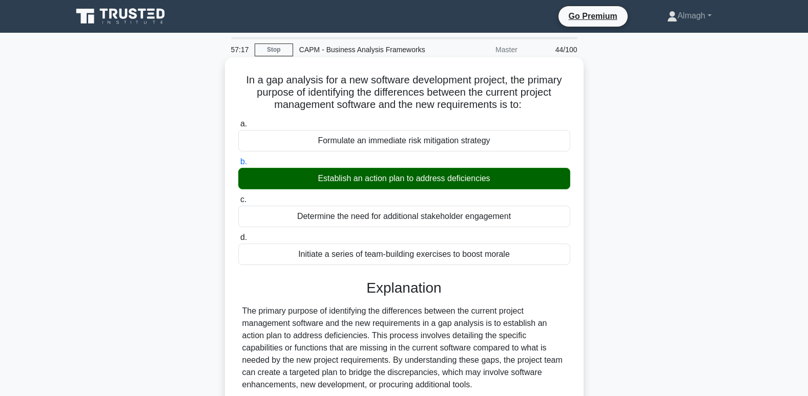
scroll to position [186, 0]
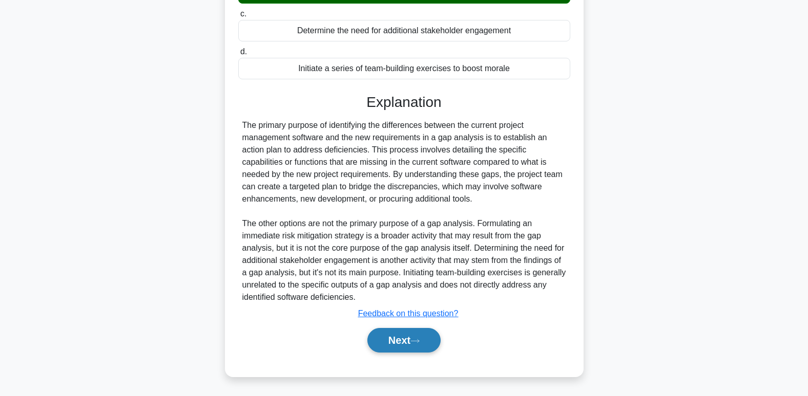
click at [404, 342] on button "Next" at bounding box center [403, 340] width 73 height 25
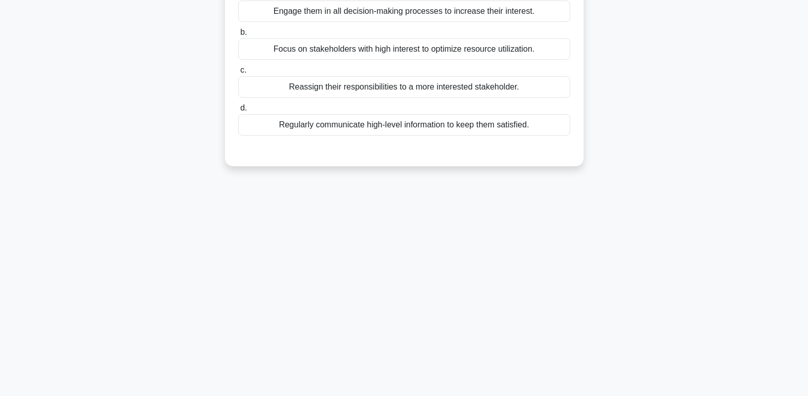
scroll to position [3, 0]
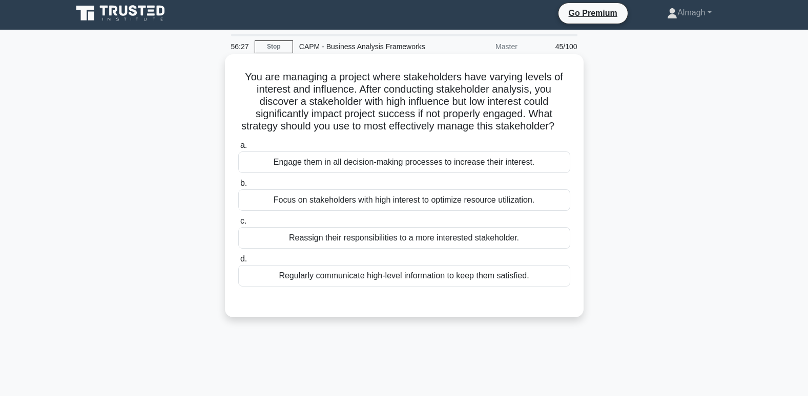
click at [319, 287] on div "Regularly communicate high-level information to keep them satisfied." at bounding box center [404, 276] width 332 height 22
click at [238, 263] on input "d. Regularly communicate high-level information to keep them satisfied." at bounding box center [238, 259] width 0 height 7
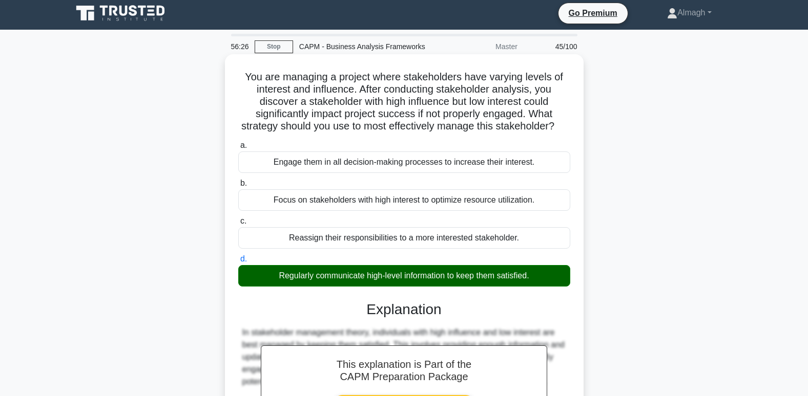
scroll to position [162, 0]
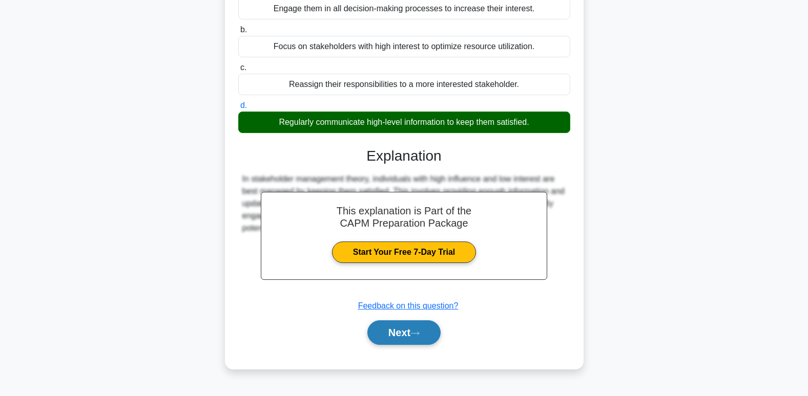
click at [385, 342] on button "Next" at bounding box center [403, 333] width 73 height 25
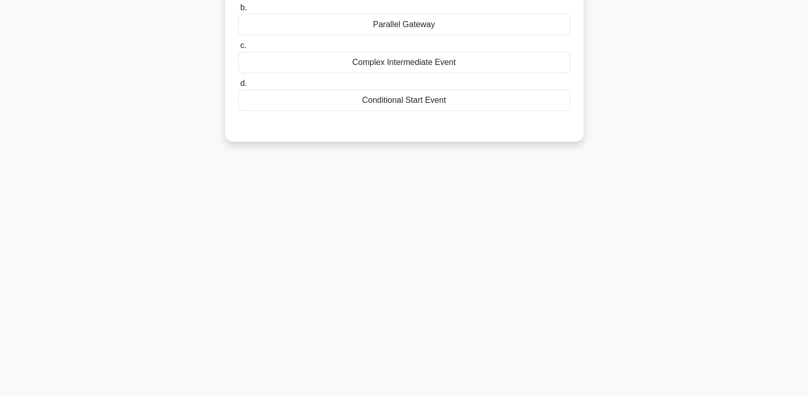
scroll to position [0, 0]
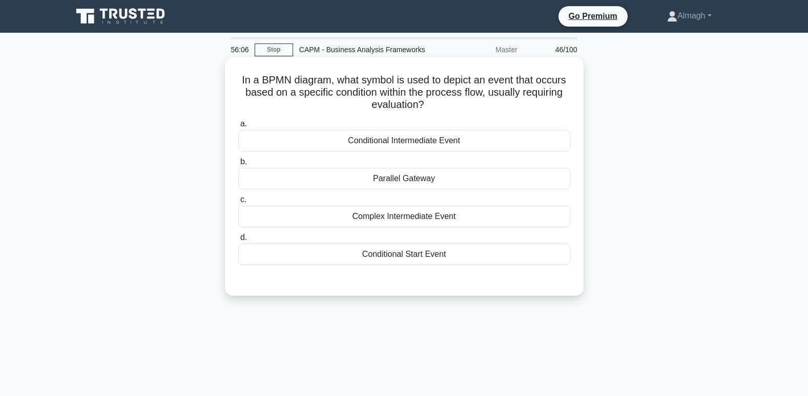
click at [455, 139] on div "Conditional Intermediate Event" at bounding box center [404, 141] width 332 height 22
click at [238, 128] on input "a. Conditional Intermediate Event" at bounding box center [238, 124] width 0 height 7
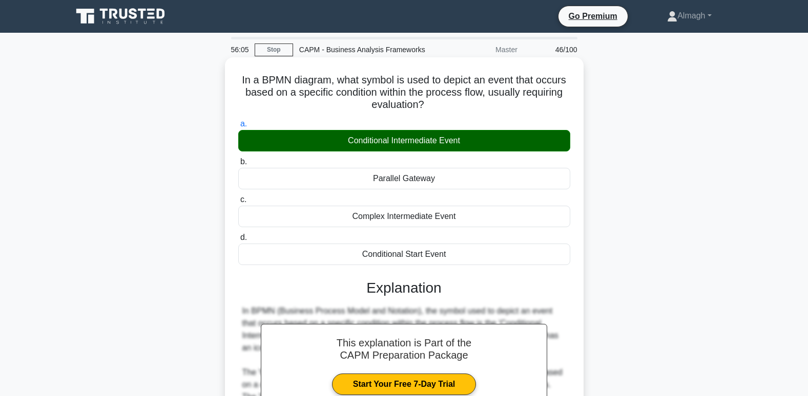
scroll to position [157, 0]
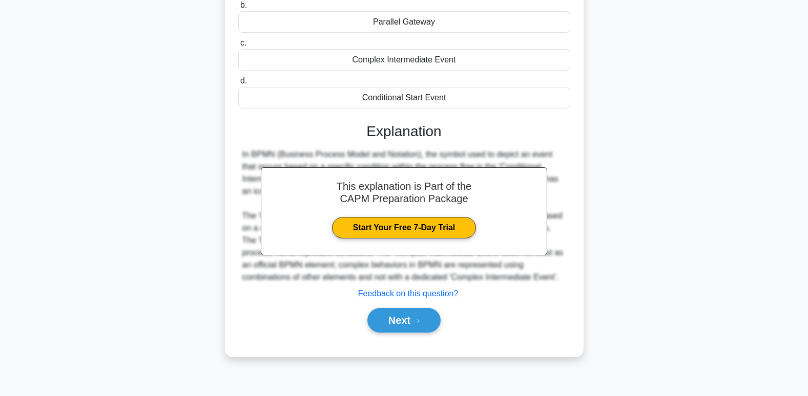
click at [411, 335] on div "Next" at bounding box center [404, 320] width 332 height 33
click at [418, 322] on icon at bounding box center [415, 321] width 8 height 3
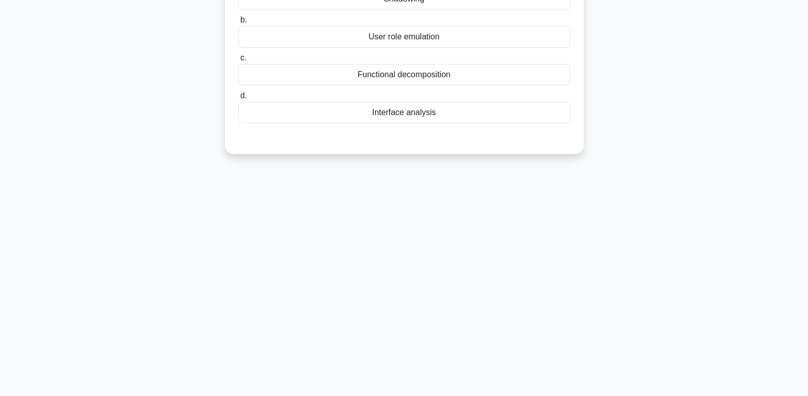
scroll to position [0, 0]
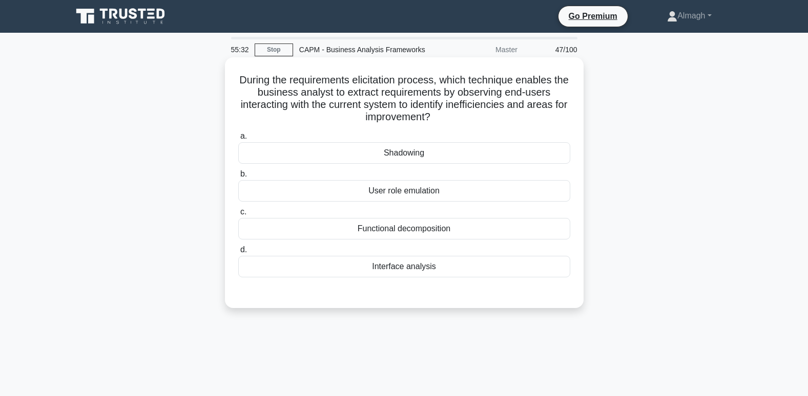
click at [394, 159] on div "Shadowing" at bounding box center [404, 153] width 332 height 22
click at [238, 140] on input "a. Shadowing" at bounding box center [238, 136] width 0 height 7
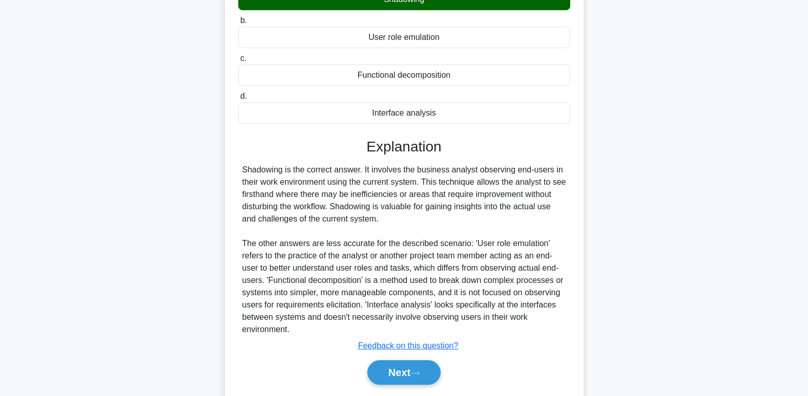
scroll to position [186, 0]
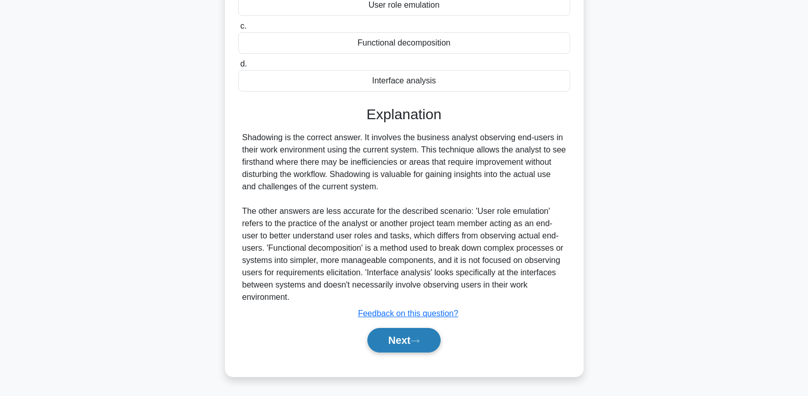
click at [409, 340] on button "Next" at bounding box center [403, 340] width 73 height 25
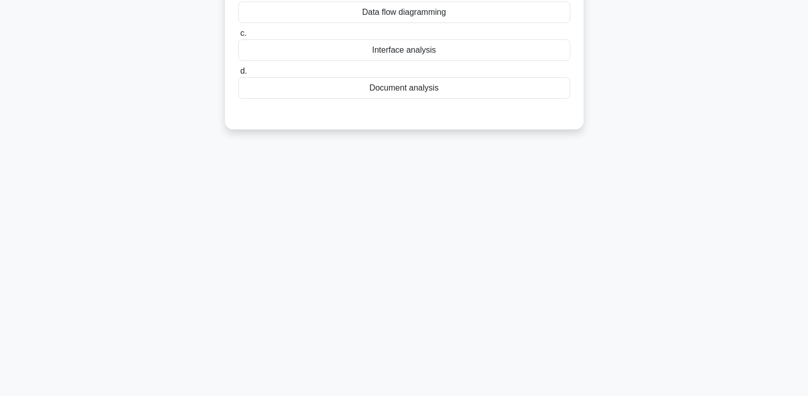
scroll to position [0, 0]
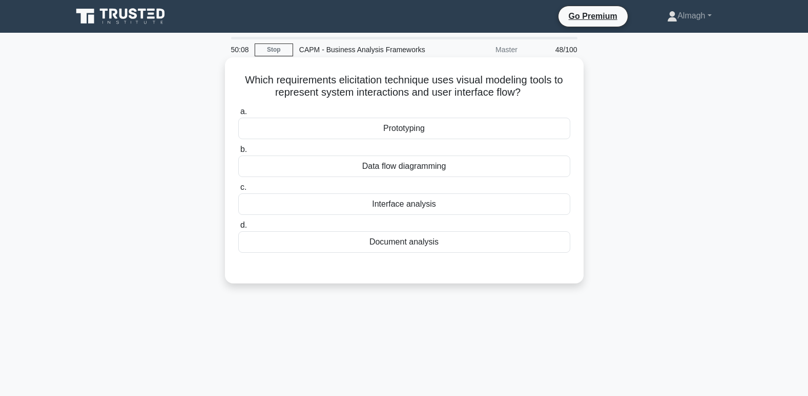
drag, startPoint x: 385, startPoint y: 131, endPoint x: 468, endPoint y: 156, distance: 86.8
click at [468, 156] on div "a. Prototyping b. Data flow diagramming c. d." at bounding box center [404, 179] width 344 height 152
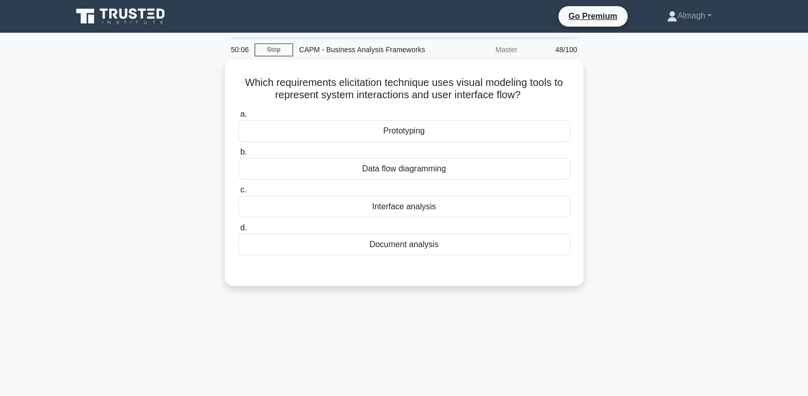
click at [697, 187] on div "Which requirements elicitation technique uses visual modeling tools to represen…" at bounding box center [404, 179] width 676 height 239
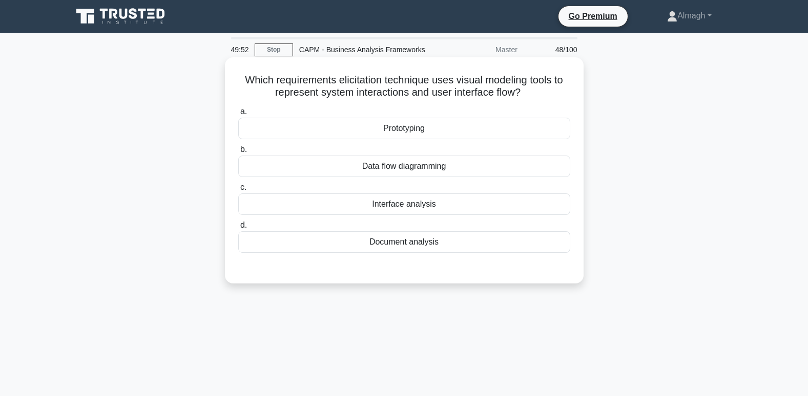
click at [440, 133] on div "Prototyping" at bounding box center [404, 129] width 332 height 22
click at [238, 115] on input "a. Prototyping" at bounding box center [238, 112] width 0 height 7
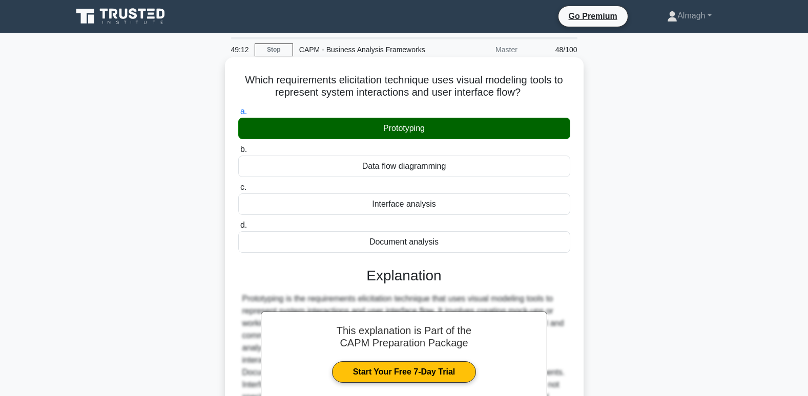
scroll to position [154, 0]
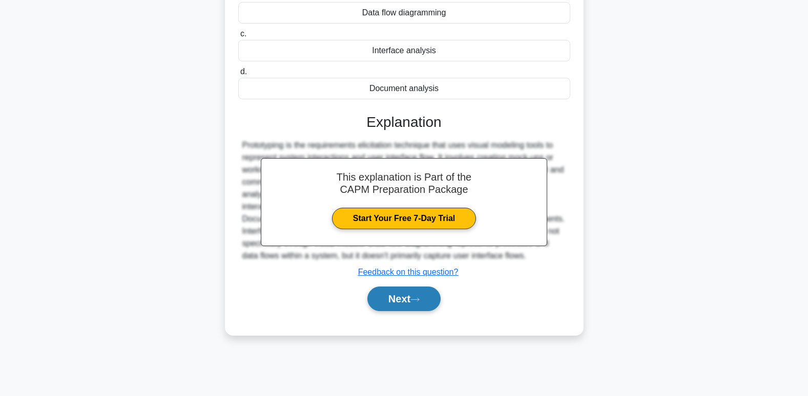
click at [422, 292] on button "Next" at bounding box center [403, 299] width 73 height 25
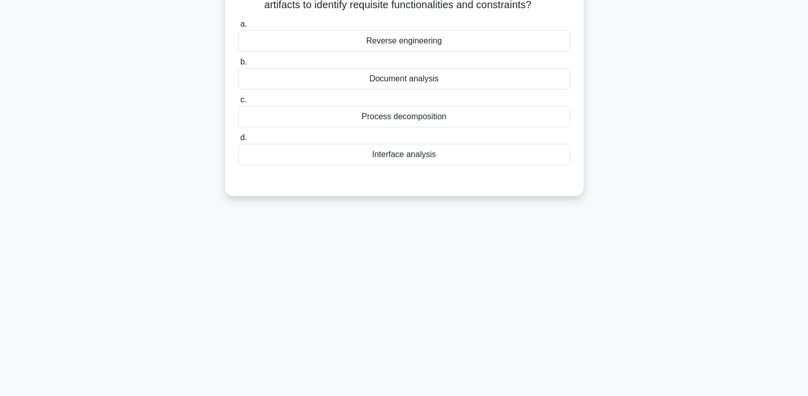
scroll to position [0, 0]
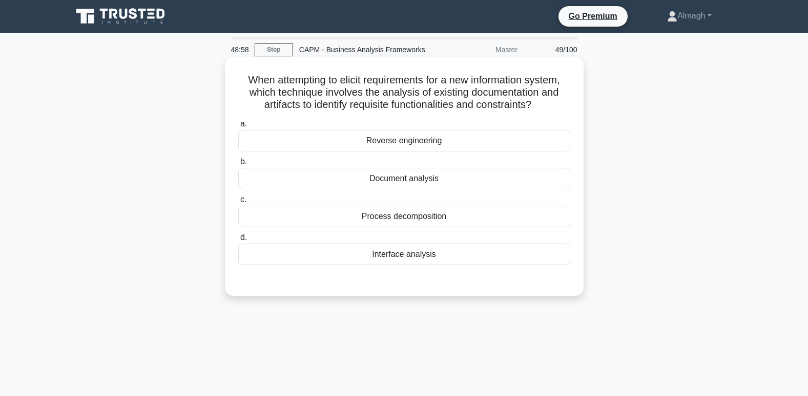
click at [439, 185] on div "Document analysis" at bounding box center [404, 179] width 332 height 22
click at [238, 165] on input "b. Document analysis" at bounding box center [238, 162] width 0 height 7
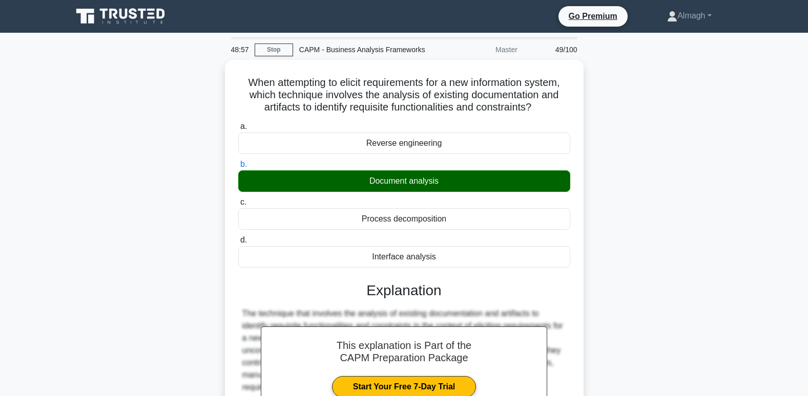
scroll to position [186, 0]
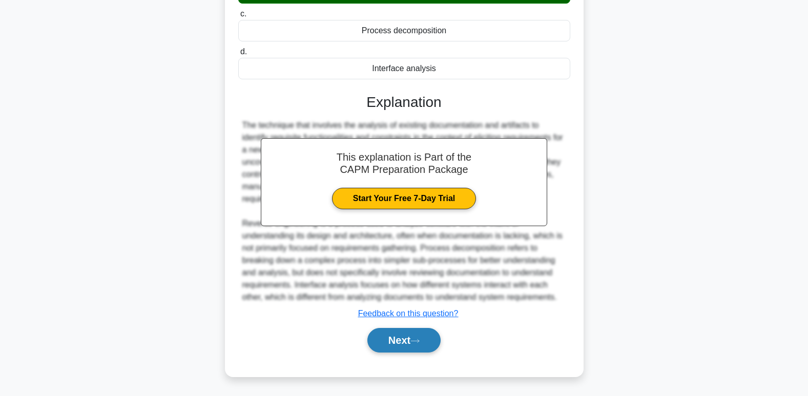
click at [405, 347] on button "Next" at bounding box center [403, 340] width 73 height 25
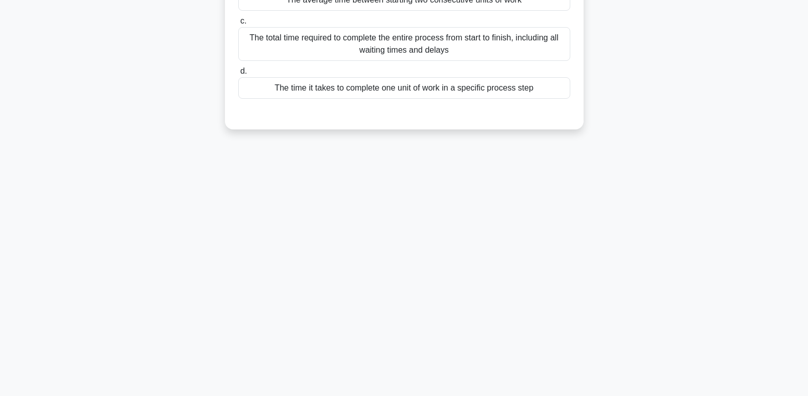
scroll to position [0, 0]
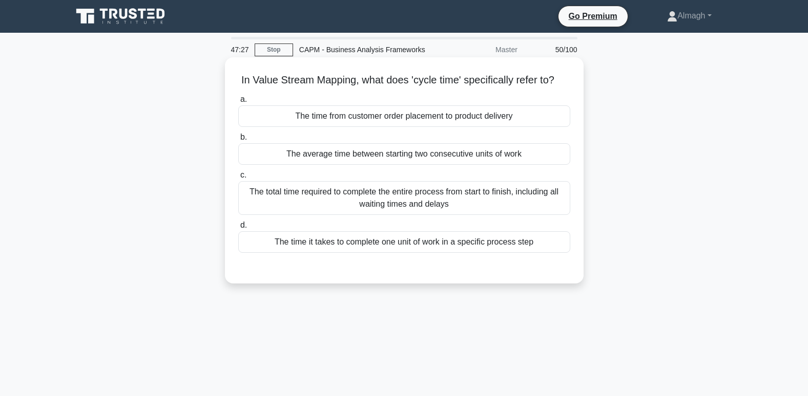
click at [363, 204] on div "The total time required to complete the entire process from start to finish, in…" at bounding box center [404, 198] width 332 height 34
click at [238, 179] on input "c. The total time required to complete the entire process from start to finish,…" at bounding box center [238, 175] width 0 height 7
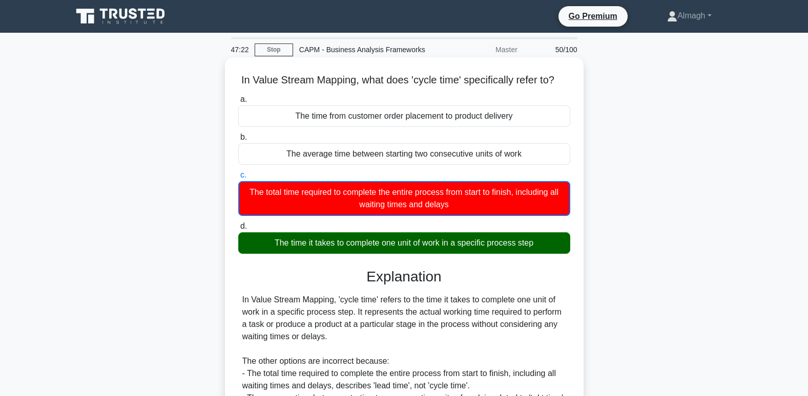
scroll to position [163, 0]
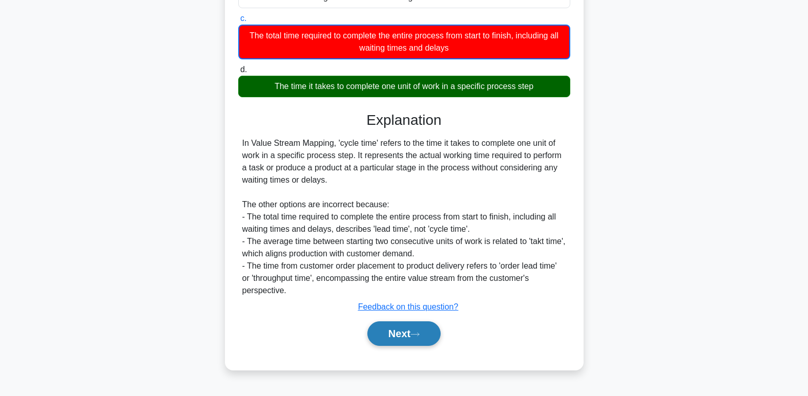
click at [412, 344] on button "Next" at bounding box center [403, 334] width 73 height 25
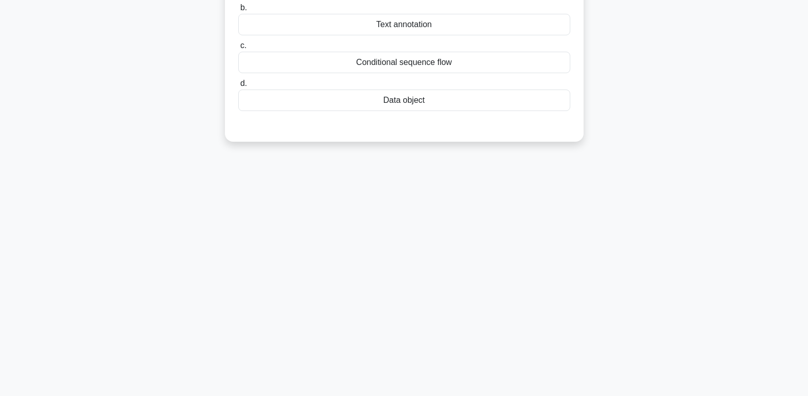
scroll to position [0, 0]
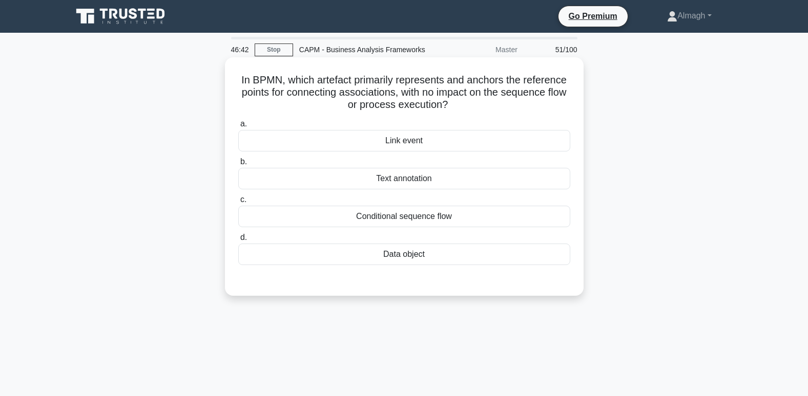
click at [412, 177] on div "Text annotation" at bounding box center [404, 179] width 332 height 22
click at [238, 165] on input "b. Text annotation" at bounding box center [238, 162] width 0 height 7
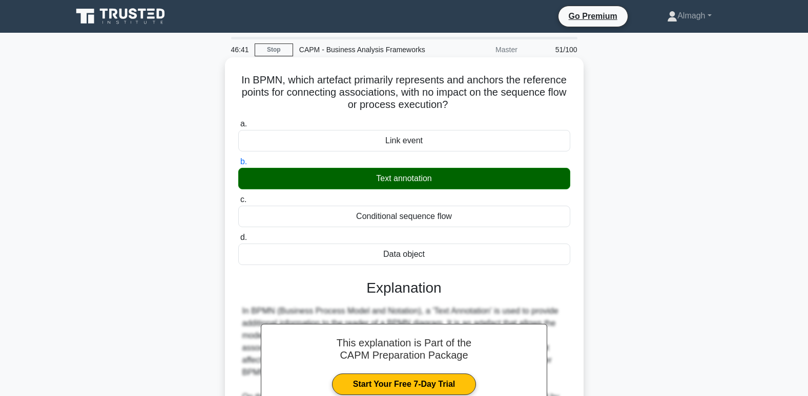
scroll to position [174, 0]
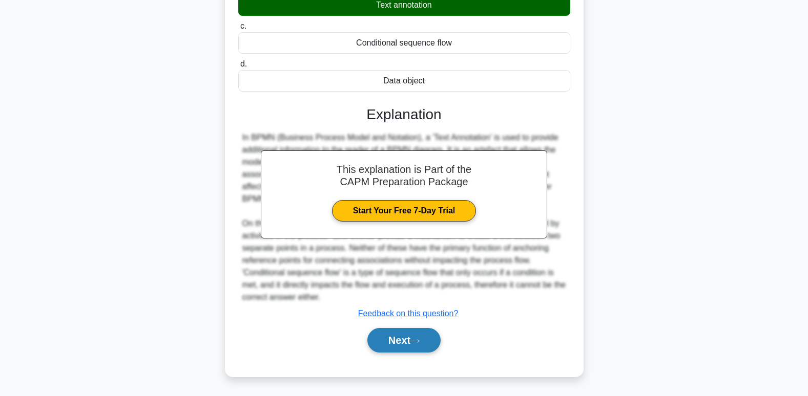
click at [429, 342] on button "Next" at bounding box center [403, 340] width 73 height 25
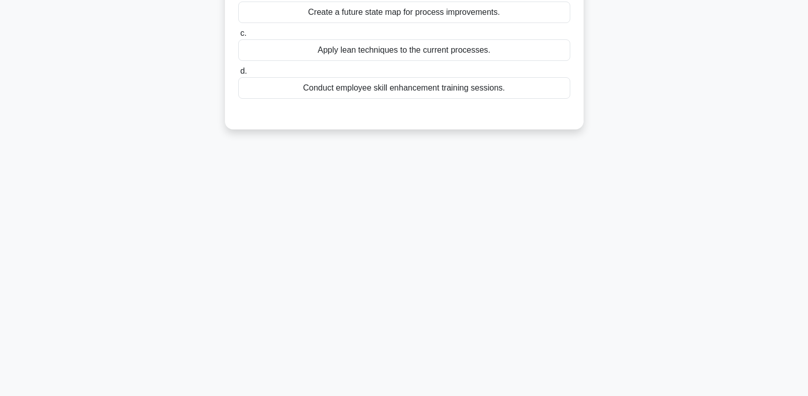
scroll to position [0, 0]
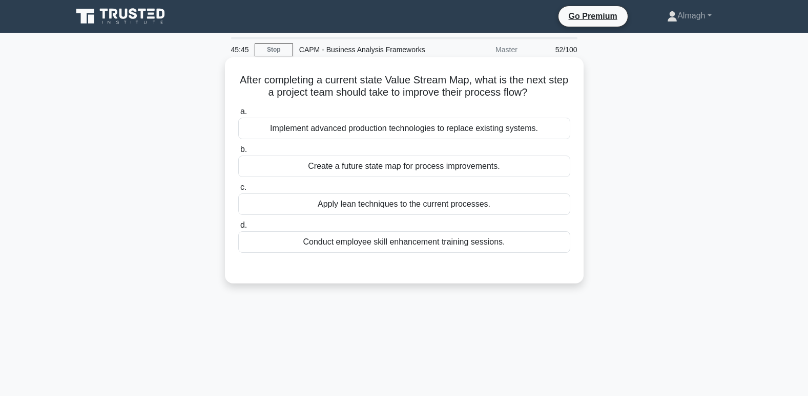
click at [406, 166] on div "Create a future state map for process improvements." at bounding box center [404, 167] width 332 height 22
click at [238, 153] on input "b. Create a future state map for process improvements." at bounding box center [238, 149] width 0 height 7
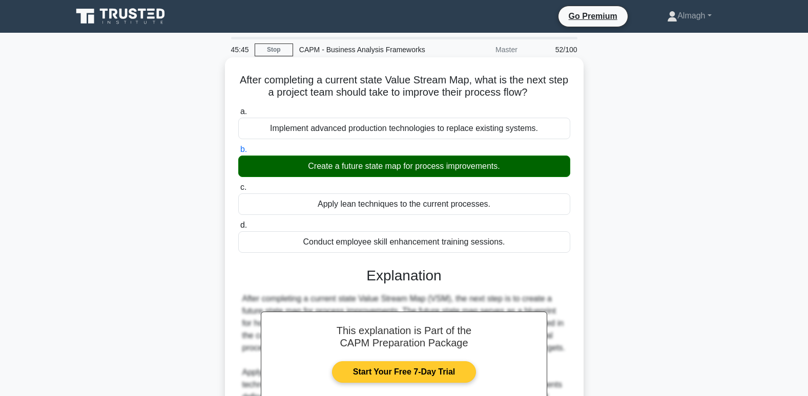
scroll to position [157, 0]
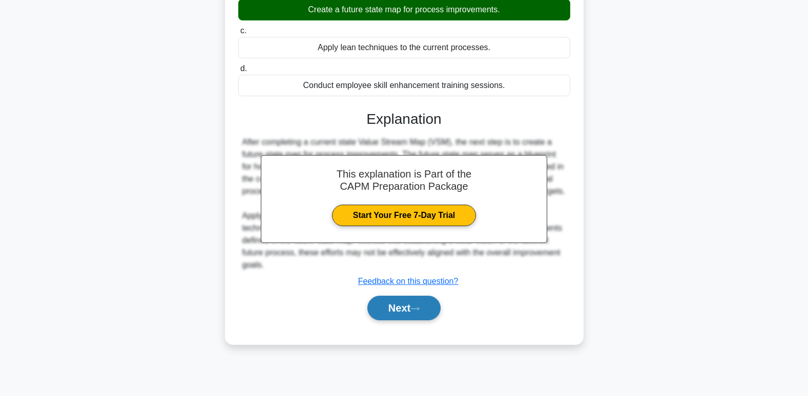
click at [407, 303] on button "Next" at bounding box center [403, 308] width 73 height 25
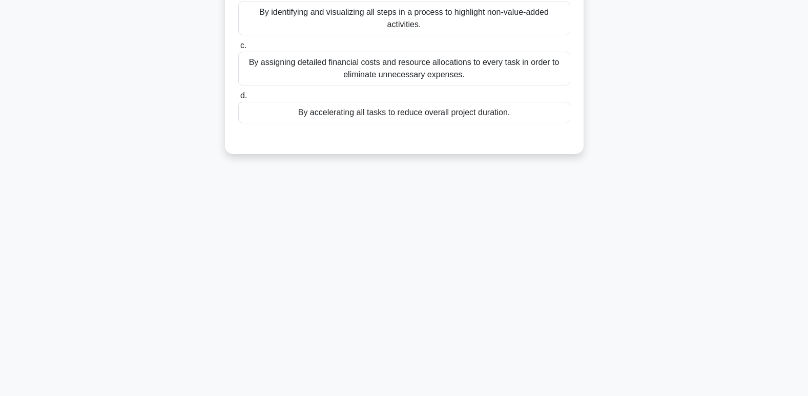
scroll to position [0, 0]
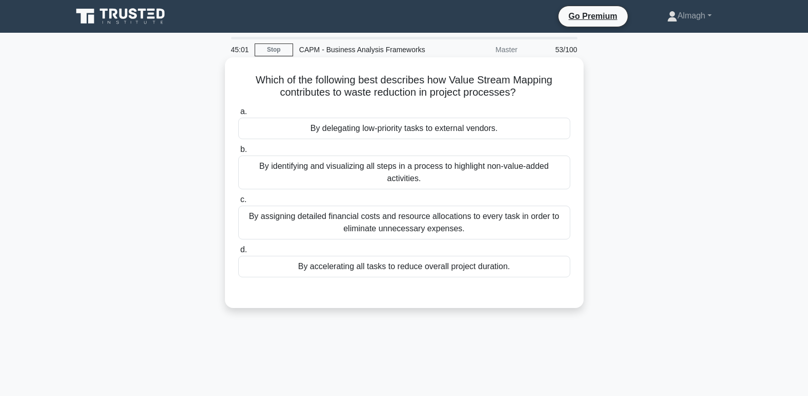
click at [364, 174] on div "By identifying and visualizing all steps in a process to highlight non-value-ad…" at bounding box center [404, 173] width 332 height 34
click at [238, 153] on input "b. By identifying and visualizing all steps in a process to highlight non-value…" at bounding box center [238, 149] width 0 height 7
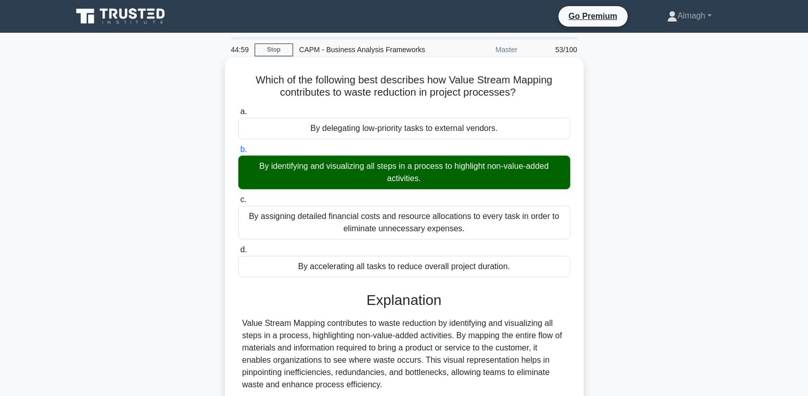
scroll to position [102, 0]
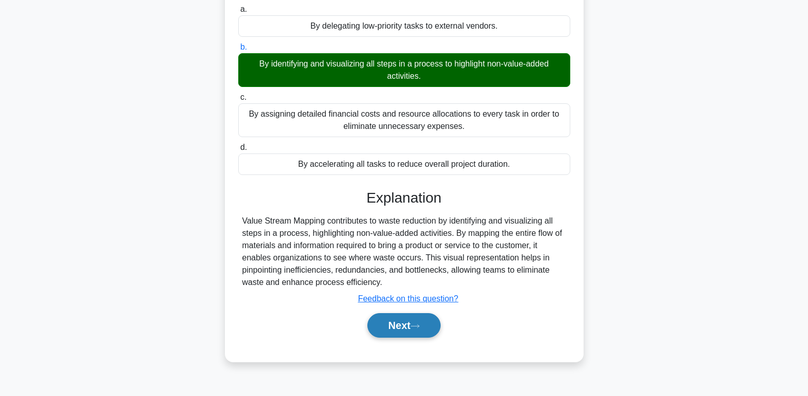
click at [423, 322] on button "Next" at bounding box center [403, 325] width 73 height 25
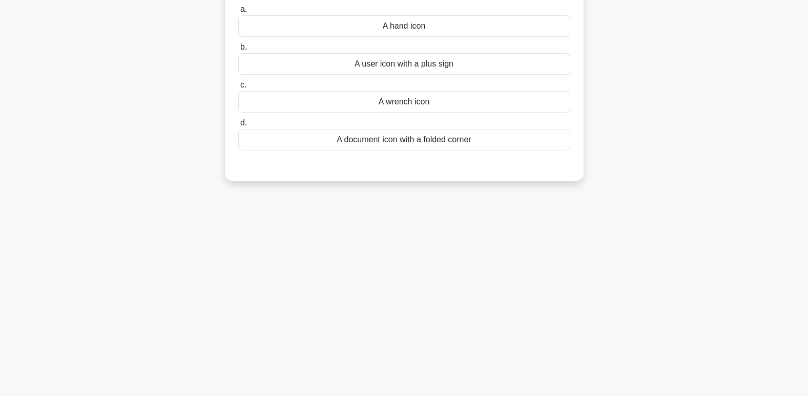
scroll to position [0, 0]
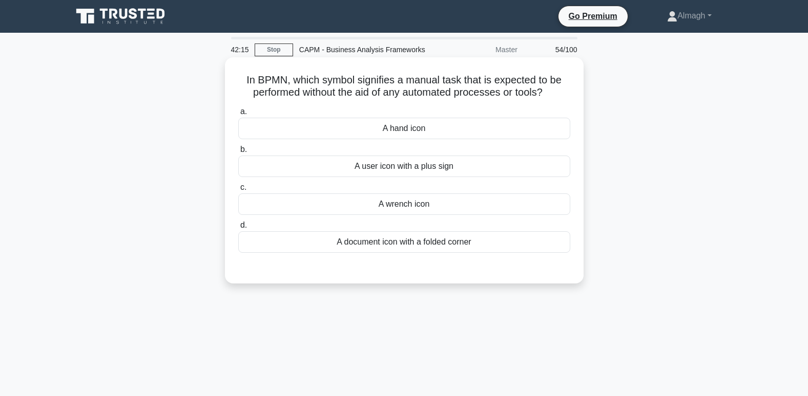
click at [408, 125] on div "A hand icon" at bounding box center [404, 129] width 332 height 22
click at [238, 115] on input "a. A hand icon" at bounding box center [238, 112] width 0 height 7
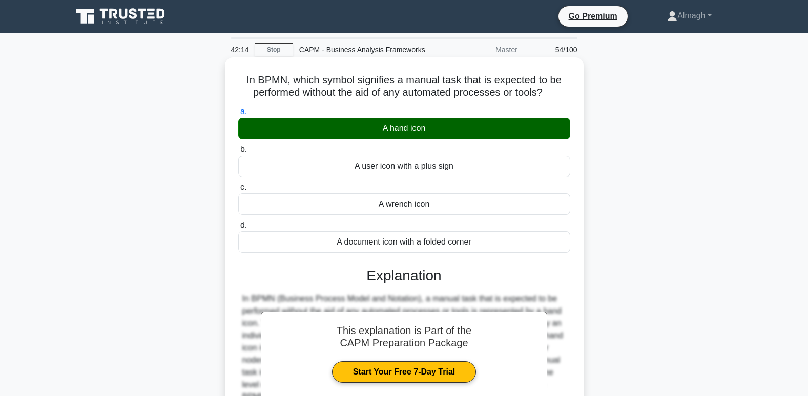
scroll to position [157, 0]
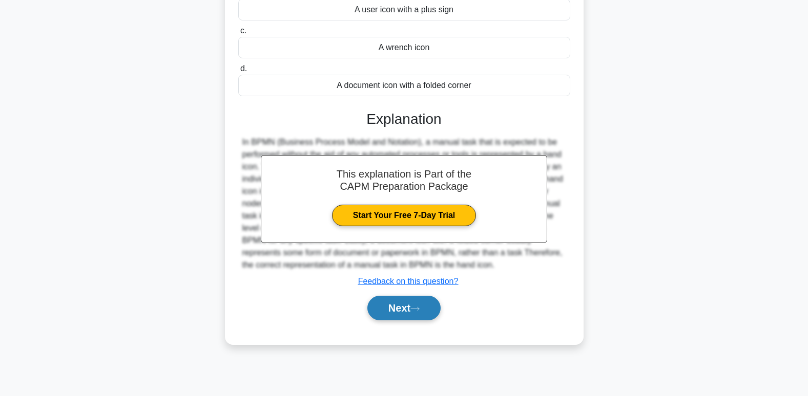
click at [431, 317] on button "Next" at bounding box center [403, 308] width 73 height 25
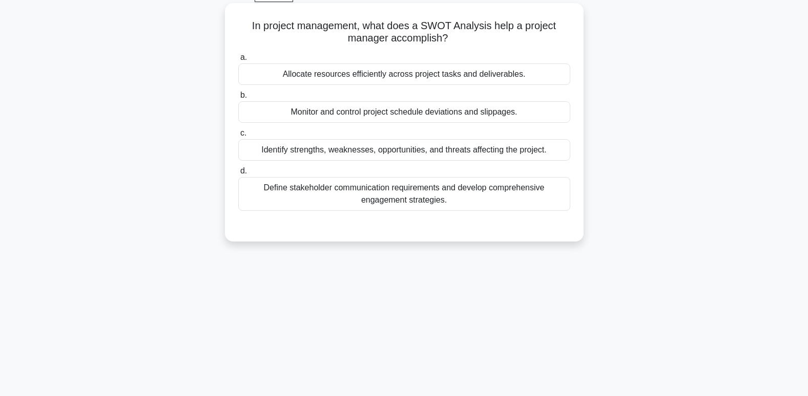
scroll to position [0, 0]
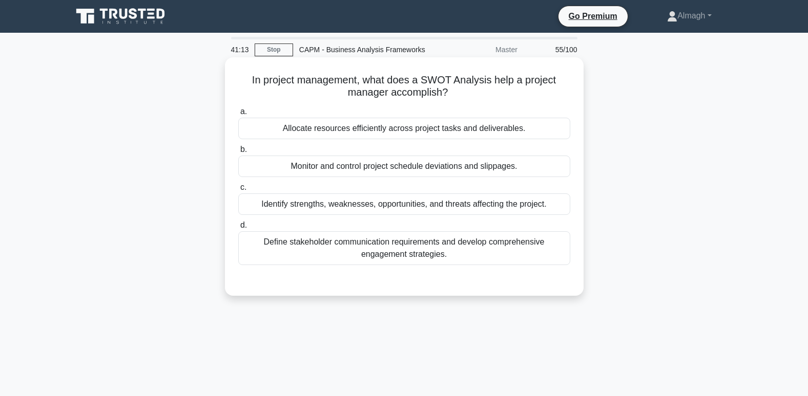
click at [325, 214] on div "Identify strengths, weaknesses, opportunities, and threats affecting the projec…" at bounding box center [404, 205] width 332 height 22
click at [238, 191] on input "c. Identify strengths, weaknesses, opportunities, and threats affecting the pro…" at bounding box center [238, 187] width 0 height 7
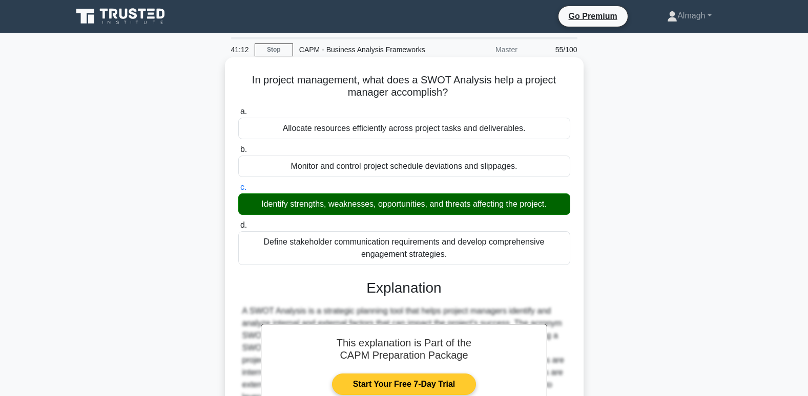
scroll to position [157, 0]
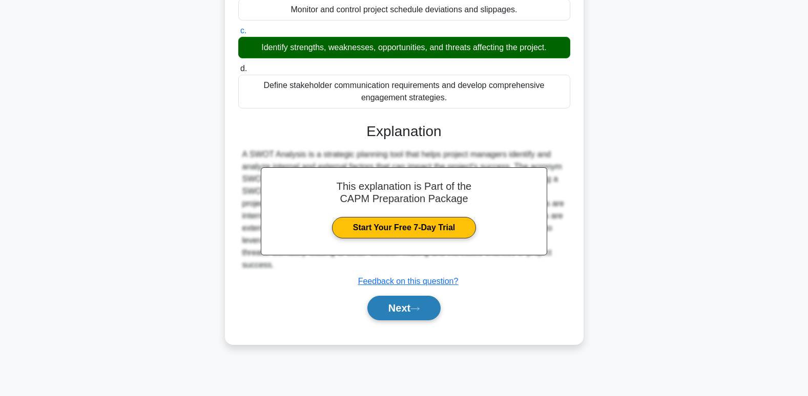
click at [404, 312] on button "Next" at bounding box center [403, 308] width 73 height 25
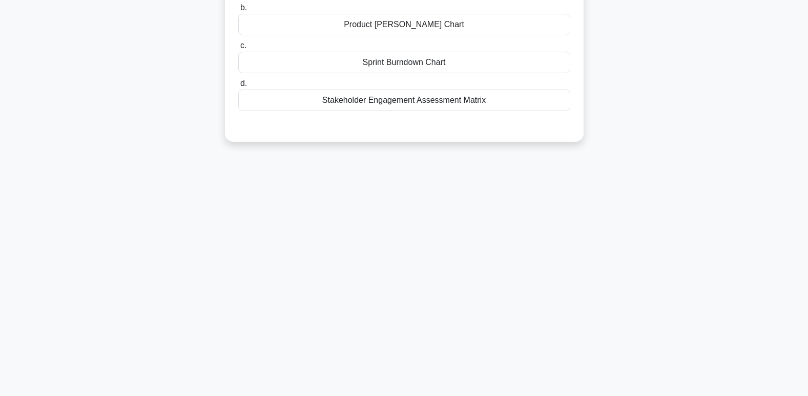
scroll to position [3, 0]
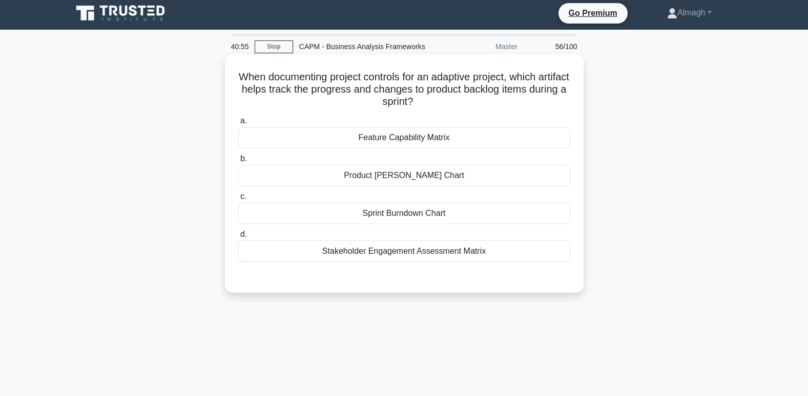
click at [387, 145] on div "Feature Capability Matrix" at bounding box center [404, 138] width 332 height 22
click at [238, 124] on input "a. Feature Capability Matrix" at bounding box center [238, 121] width 0 height 7
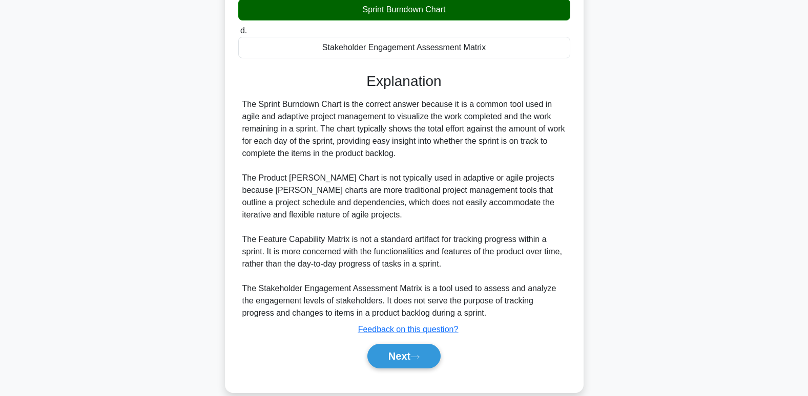
scroll to position [224, 0]
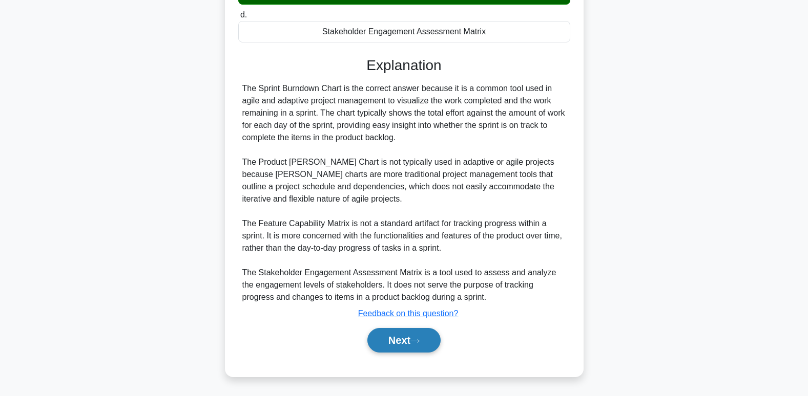
click at [408, 338] on button "Next" at bounding box center [403, 340] width 73 height 25
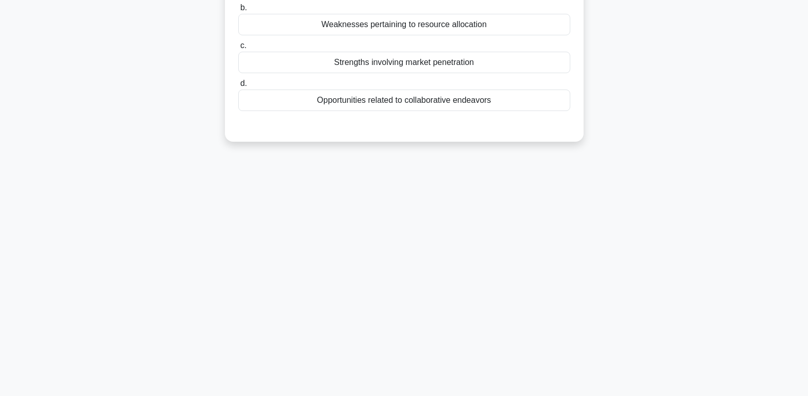
scroll to position [0, 0]
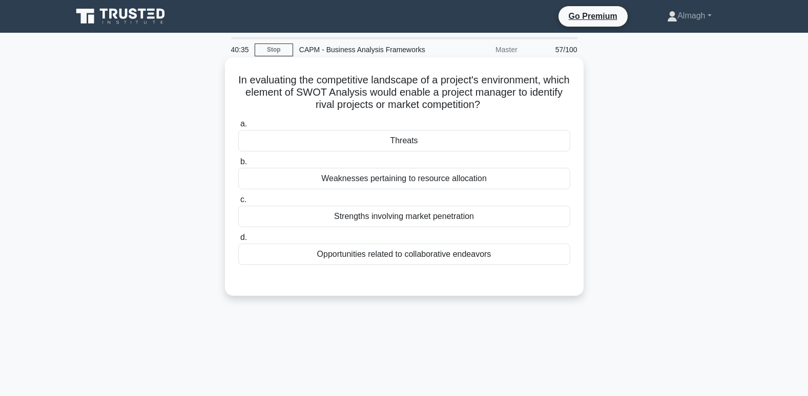
click at [405, 145] on div "Threats" at bounding box center [404, 141] width 332 height 22
click at [238, 128] on input "a. Threats" at bounding box center [238, 124] width 0 height 7
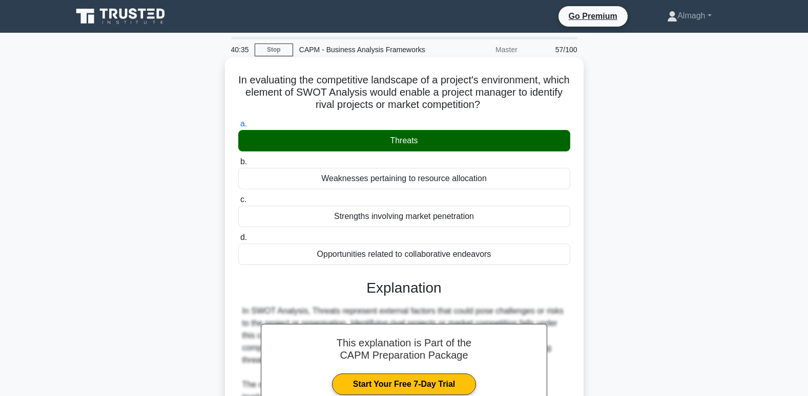
scroll to position [157, 0]
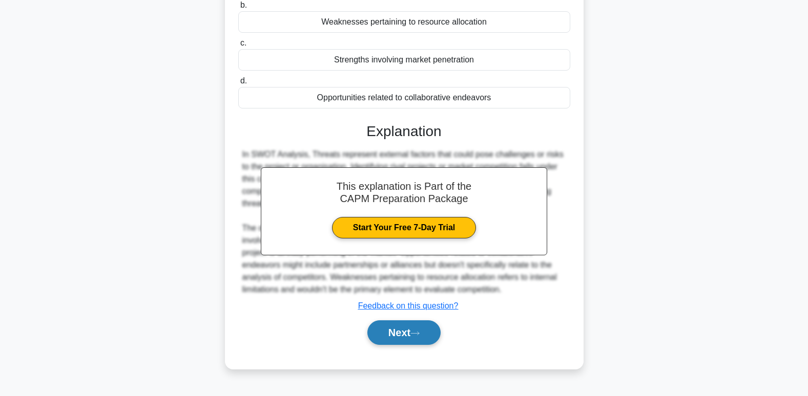
click at [408, 333] on button "Next" at bounding box center [403, 333] width 73 height 25
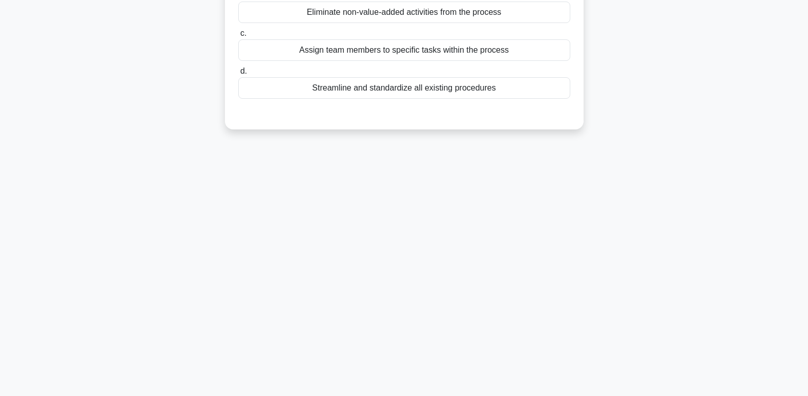
scroll to position [3, 0]
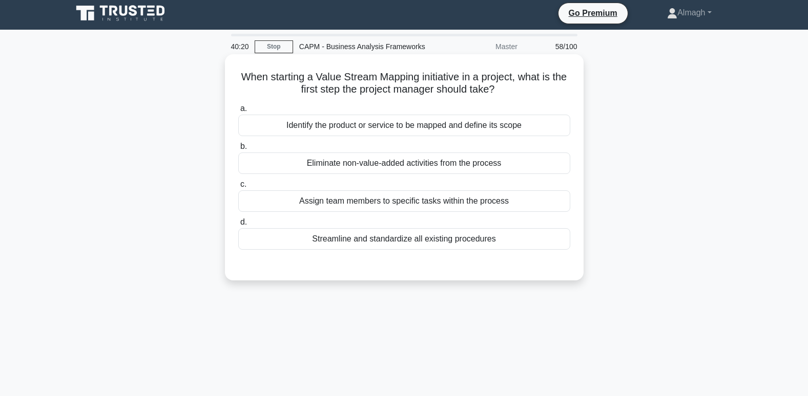
click at [334, 119] on div "Identify the product or service to be mapped and define its scope" at bounding box center [404, 126] width 332 height 22
click at [238, 112] on input "a. Identify the product or service to be mapped and define its scope" at bounding box center [238, 109] width 0 height 7
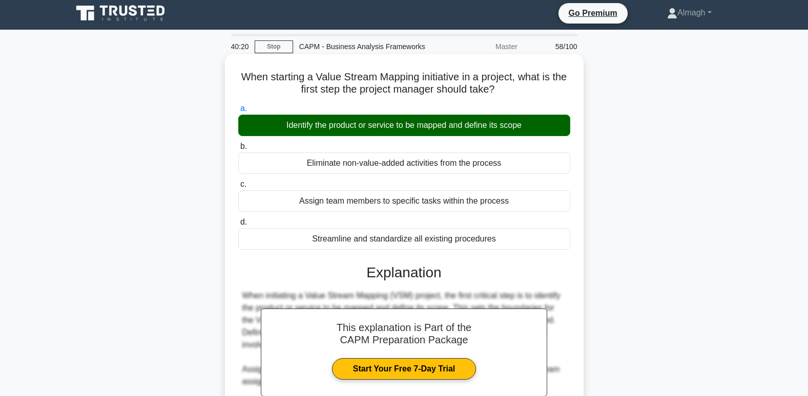
scroll to position [157, 0]
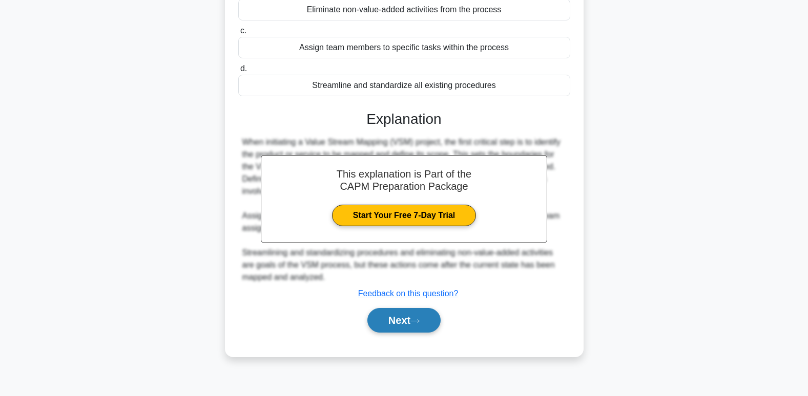
click at [399, 322] on button "Next" at bounding box center [403, 320] width 73 height 25
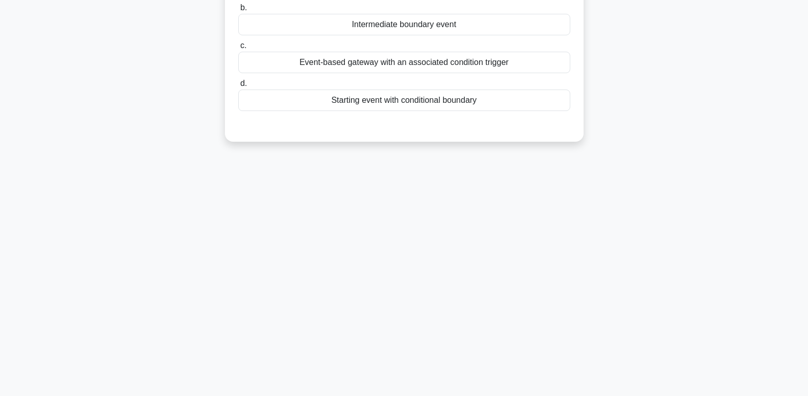
scroll to position [0, 0]
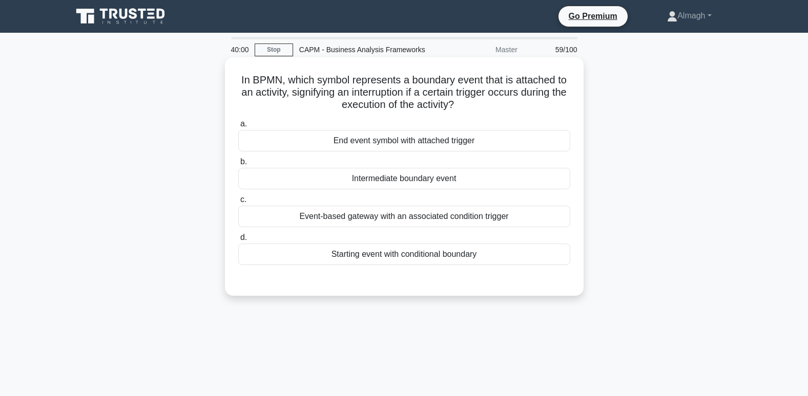
click at [384, 139] on div "End event symbol with attached trigger" at bounding box center [404, 141] width 332 height 22
click at [238, 128] on input "a. End event symbol with attached trigger" at bounding box center [238, 124] width 0 height 7
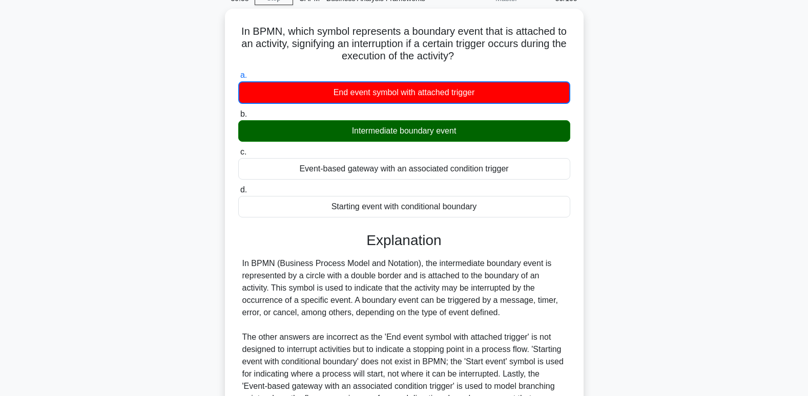
scroll to position [163, 0]
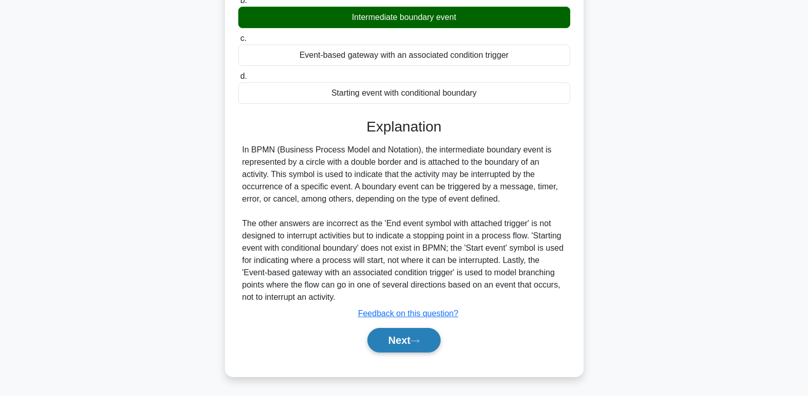
click at [419, 347] on button "Next" at bounding box center [403, 340] width 73 height 25
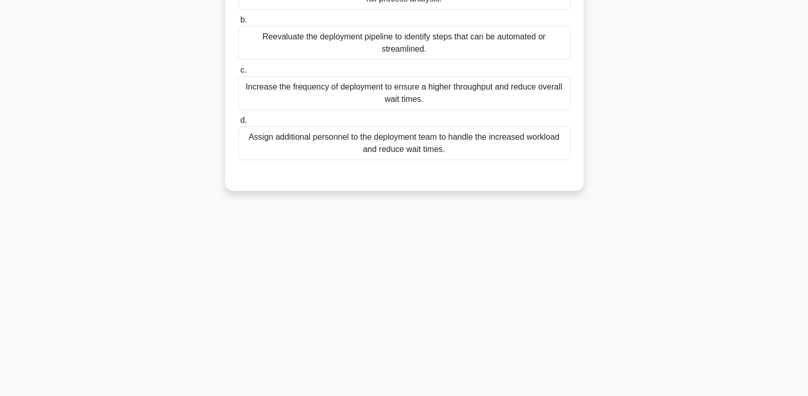
scroll to position [0, 0]
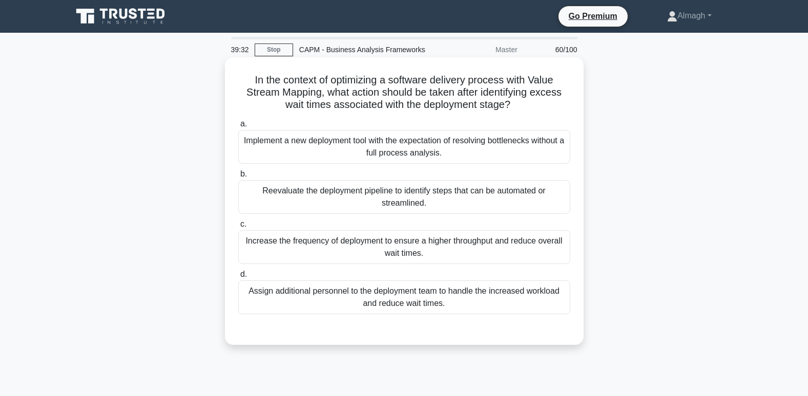
click at [356, 189] on div "Reevaluate the deployment pipeline to identify steps that can be automated or s…" at bounding box center [404, 197] width 332 height 34
click at [238, 178] on input "b. Reevaluate the deployment pipeline to identify steps that can be automated o…" at bounding box center [238, 174] width 0 height 7
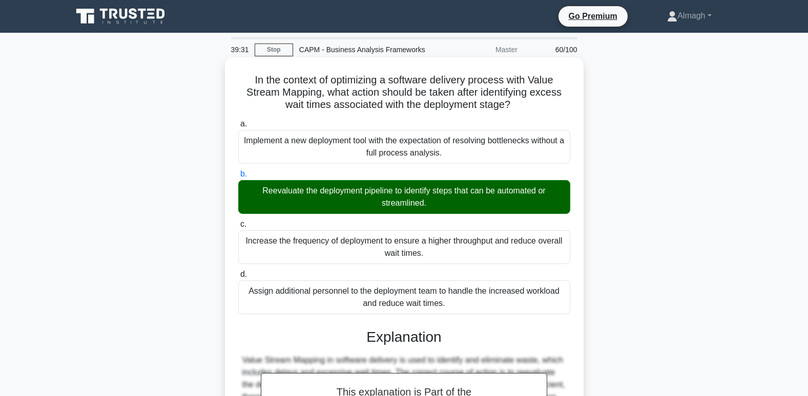
scroll to position [223, 0]
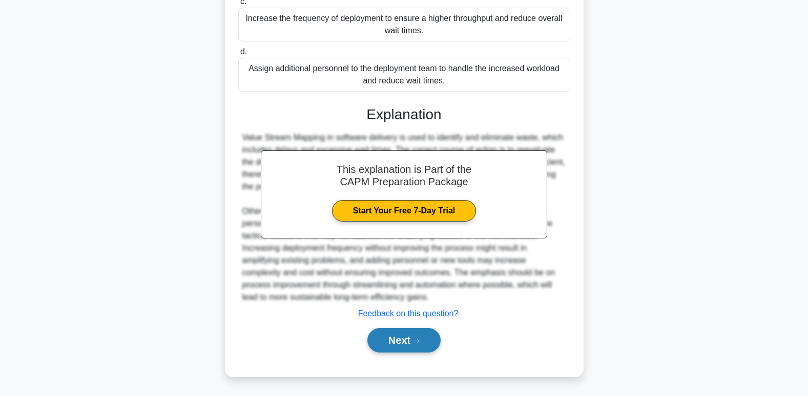
click at [385, 335] on button "Next" at bounding box center [403, 340] width 73 height 25
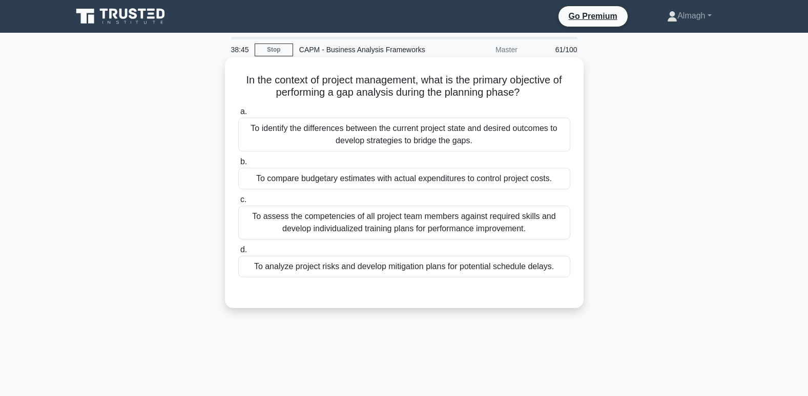
scroll to position [51, 0]
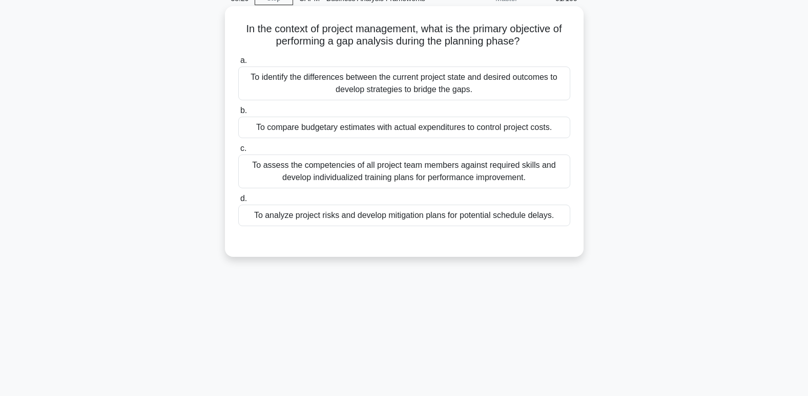
click at [359, 95] on div "To identify the differences between the current project state and desired outco…" at bounding box center [404, 84] width 332 height 34
click at [238, 64] on input "a. To identify the differences between the current project state and desired ou…" at bounding box center [238, 60] width 0 height 7
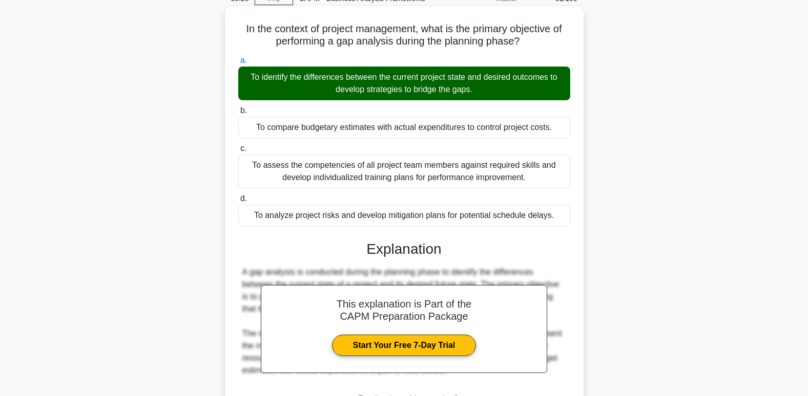
scroll to position [157, 0]
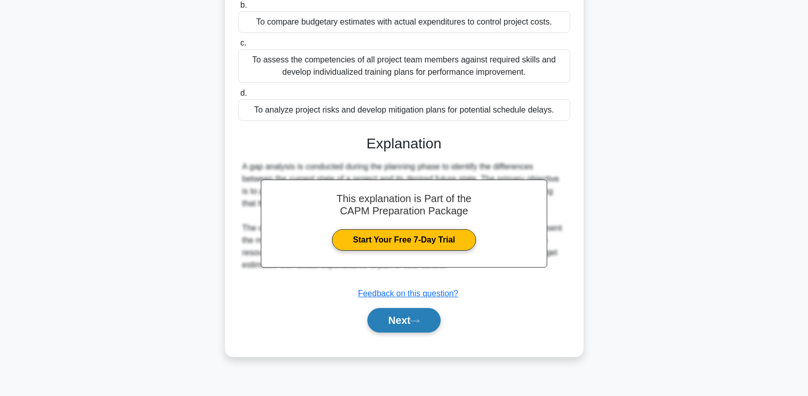
click at [422, 319] on button "Next" at bounding box center [403, 320] width 73 height 25
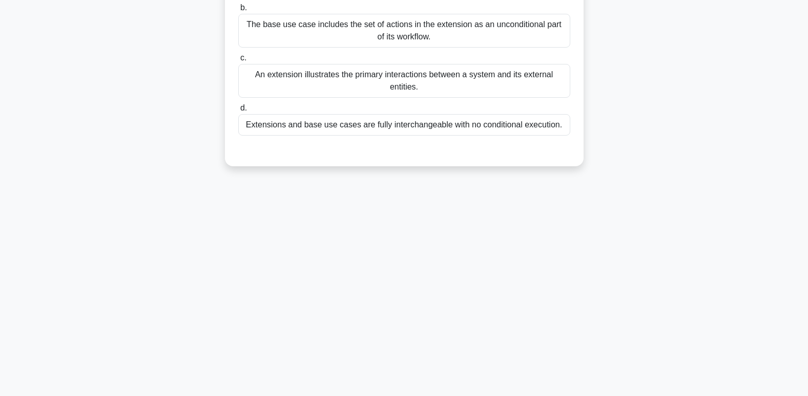
scroll to position [3, 0]
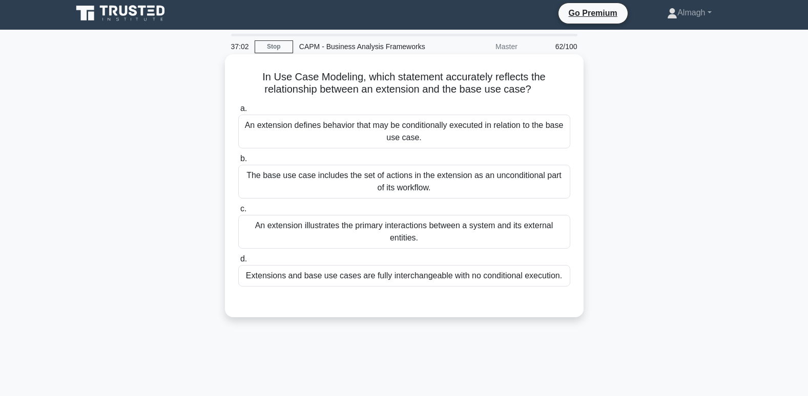
click at [356, 136] on div "An extension defines behavior that may be conditionally executed in relation to…" at bounding box center [404, 132] width 332 height 34
click at [238, 112] on input "a. An extension defines behavior that may be conditionally executed in relation…" at bounding box center [238, 109] width 0 height 7
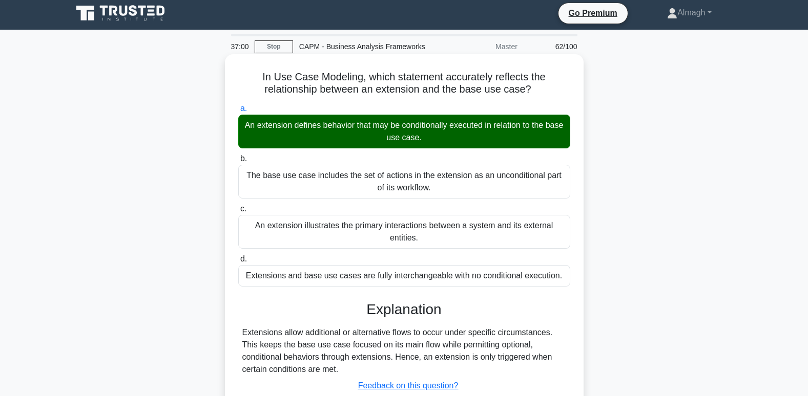
scroll to position [157, 0]
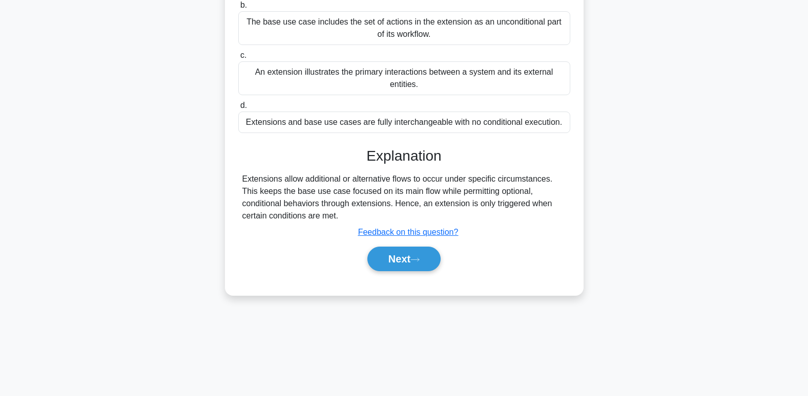
click at [419, 276] on div "Next" at bounding box center [404, 259] width 332 height 33
click at [422, 270] on button "Next" at bounding box center [403, 259] width 73 height 25
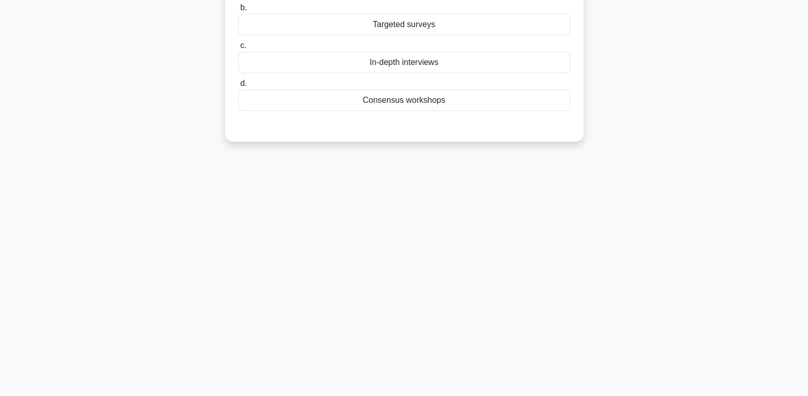
scroll to position [0, 0]
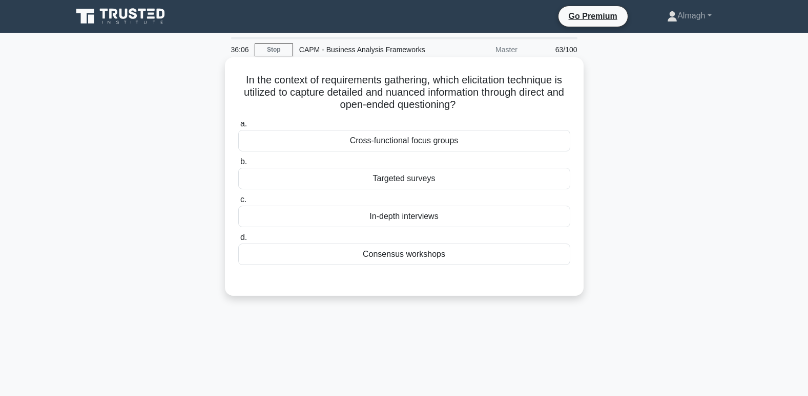
click at [405, 146] on div "Cross-functional focus groups" at bounding box center [404, 141] width 332 height 22
click at [238, 128] on input "a. Cross-functional focus groups" at bounding box center [238, 124] width 0 height 7
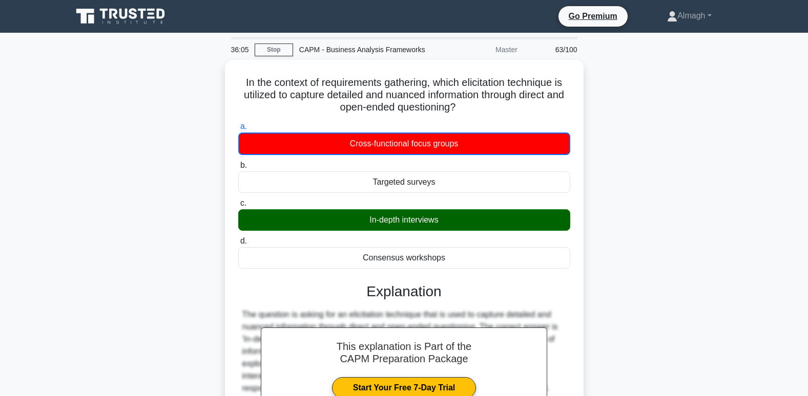
scroll to position [273, 0]
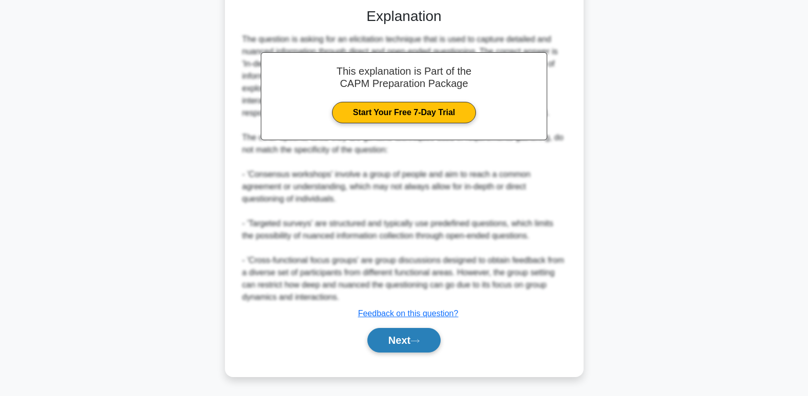
click at [388, 343] on button "Next" at bounding box center [403, 340] width 73 height 25
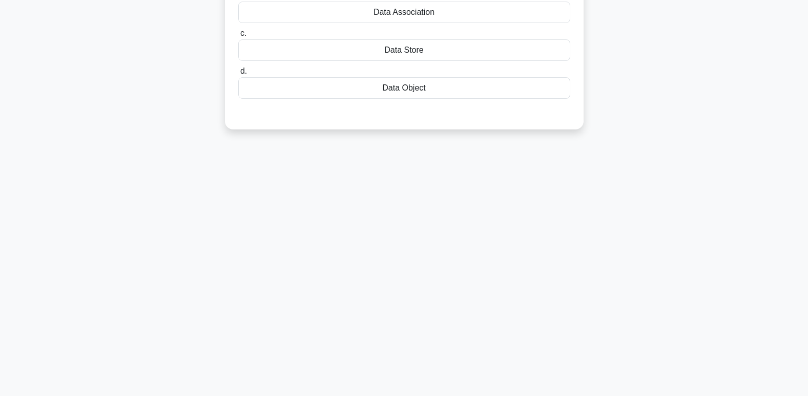
scroll to position [0, 0]
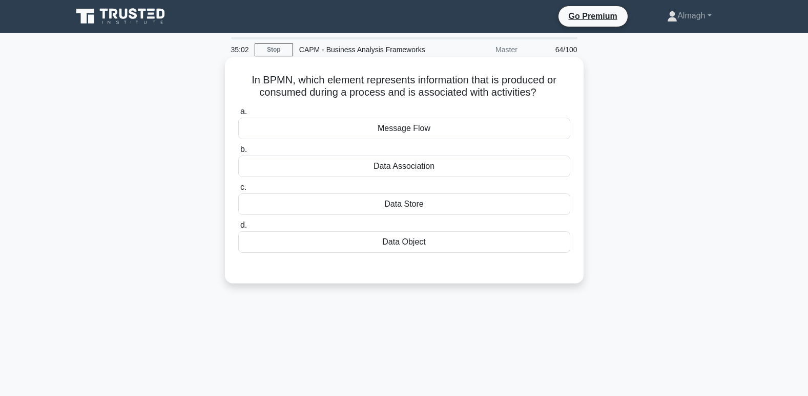
click at [421, 241] on div "Data Object" at bounding box center [404, 242] width 332 height 22
click at [238, 229] on input "d. Data Object" at bounding box center [238, 225] width 0 height 7
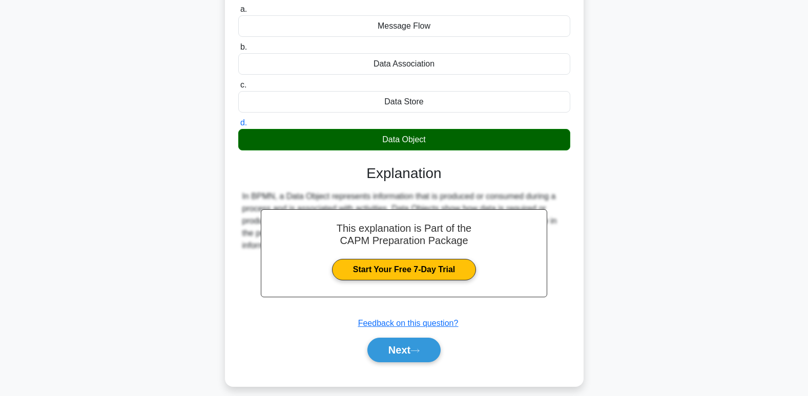
scroll to position [157, 0]
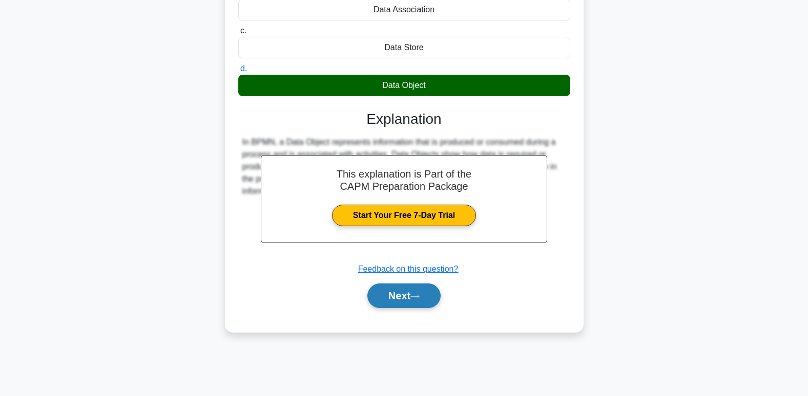
click at [420, 302] on button "Next" at bounding box center [403, 296] width 73 height 25
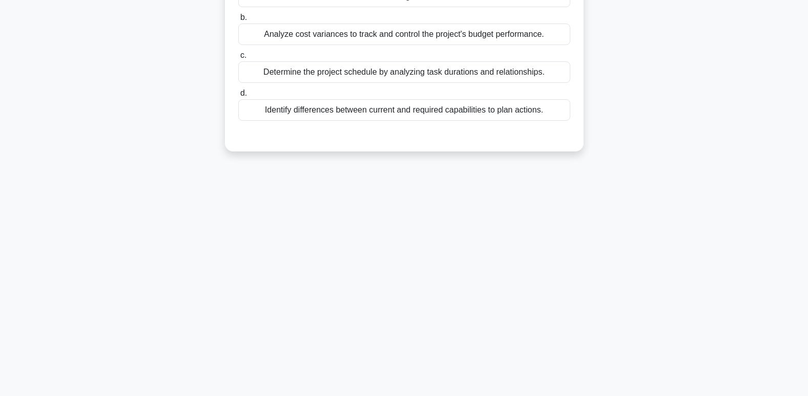
scroll to position [0, 0]
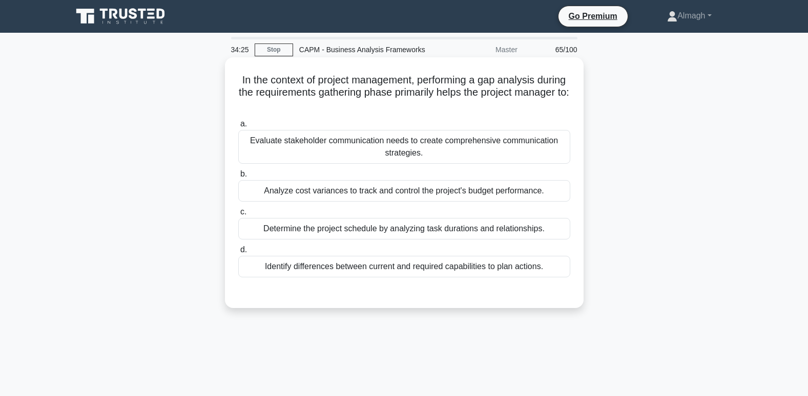
click at [307, 269] on div "Identify differences between current and required capabilities to plan actions." at bounding box center [404, 267] width 332 height 22
click at [238, 254] on input "d. Identify differences between current and required capabilities to plan actio…" at bounding box center [238, 250] width 0 height 7
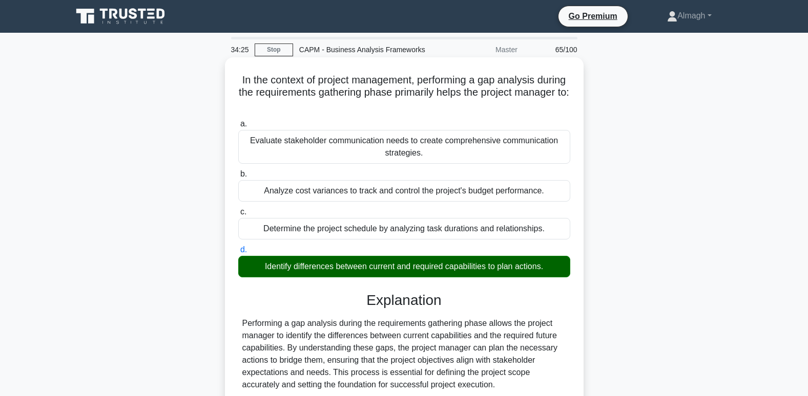
scroll to position [157, 0]
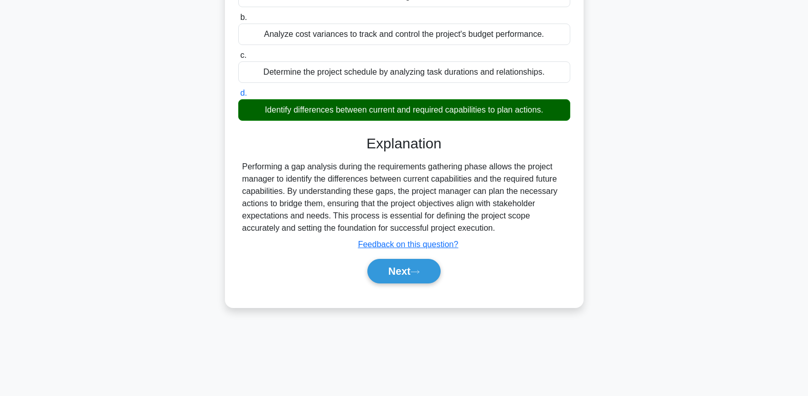
click at [406, 286] on div "Next" at bounding box center [404, 271] width 332 height 33
click at [407, 276] on button "Next" at bounding box center [403, 271] width 73 height 25
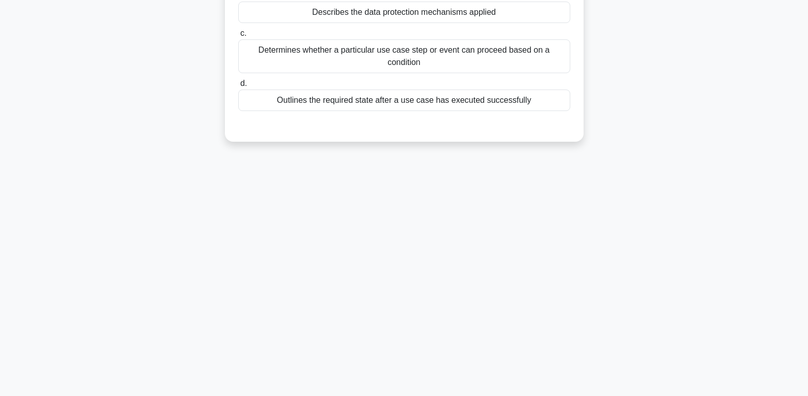
scroll to position [0, 0]
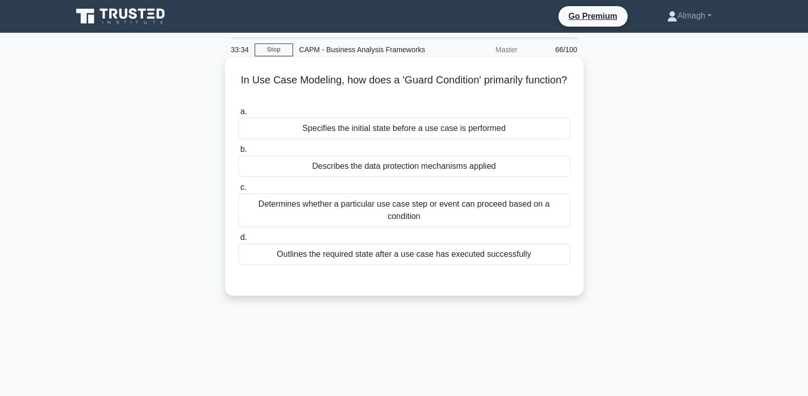
click at [371, 174] on div "Describes the data protection mechanisms applied" at bounding box center [404, 167] width 332 height 22
click at [238, 153] on input "b. Describes the data protection mechanisms applied" at bounding box center [238, 149] width 0 height 7
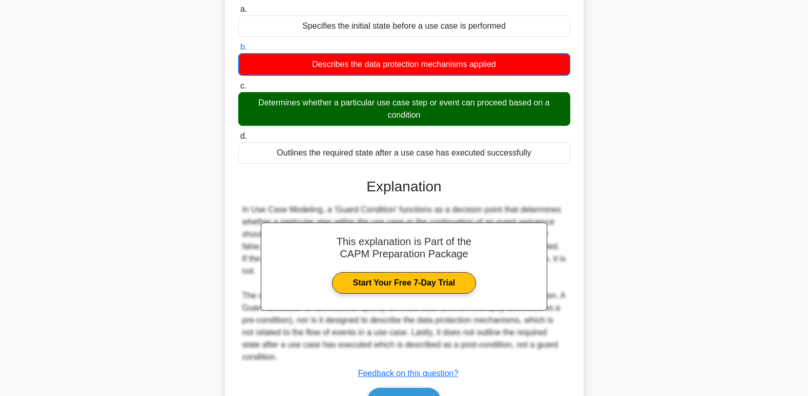
scroll to position [154, 0]
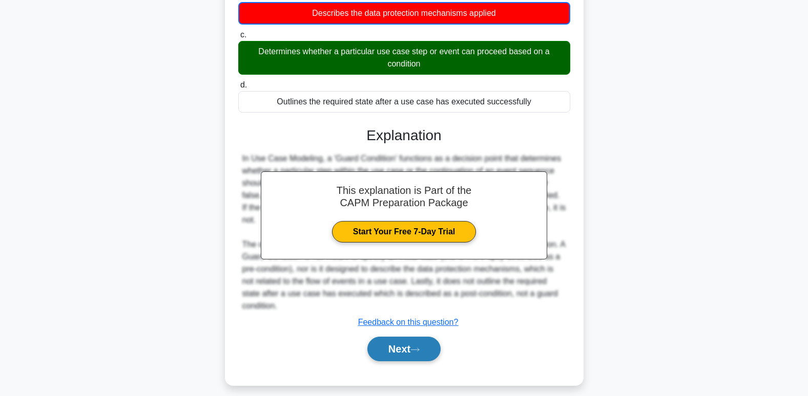
click at [398, 338] on button "Next" at bounding box center [403, 349] width 73 height 25
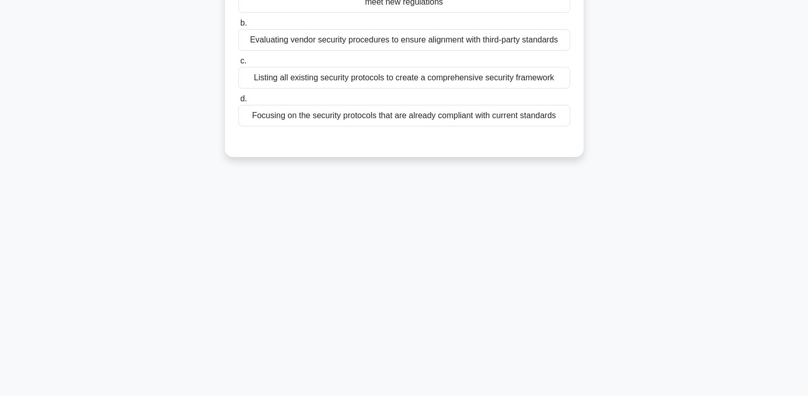
scroll to position [0, 0]
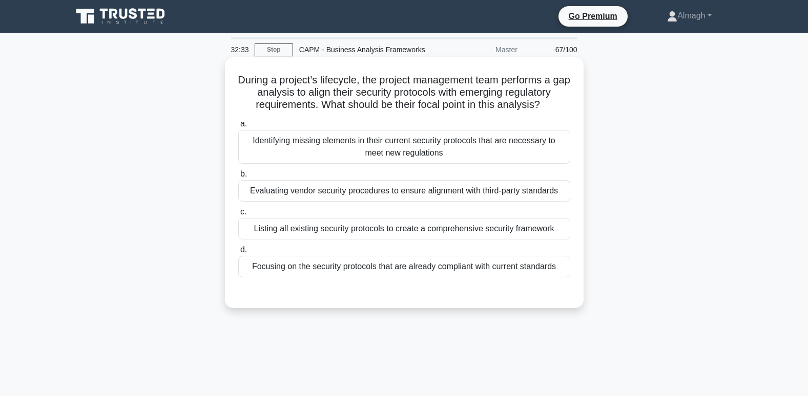
click at [332, 149] on div "Identifying missing elements in their current security protocols that are neces…" at bounding box center [404, 147] width 332 height 34
click at [238, 128] on input "a. Identifying missing elements in their current security protocols that are ne…" at bounding box center [238, 124] width 0 height 7
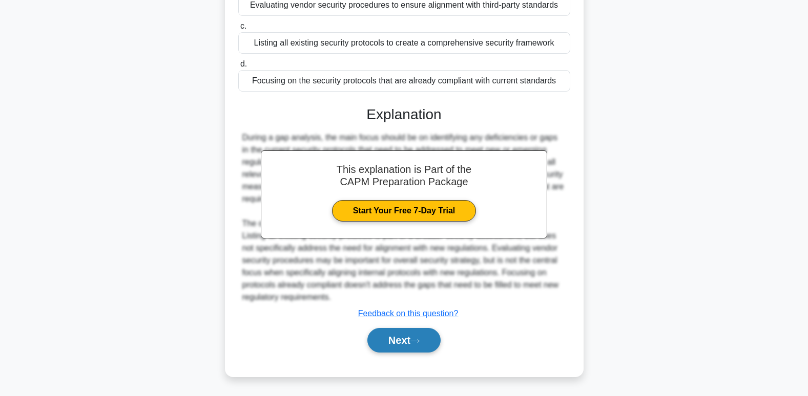
click at [429, 341] on button "Next" at bounding box center [403, 340] width 73 height 25
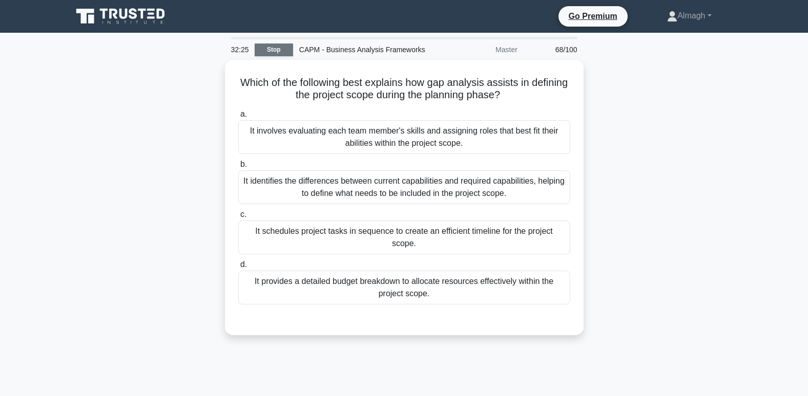
click at [289, 51] on link "Stop" at bounding box center [274, 50] width 38 height 13
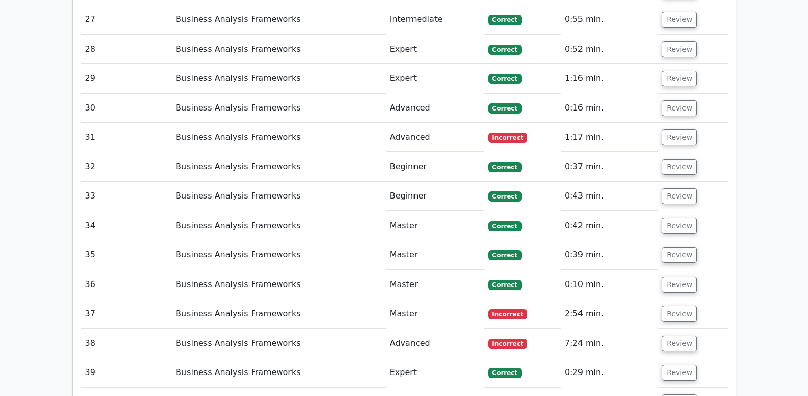
scroll to position [2305, 0]
